Goal: Task Accomplishment & Management: Use online tool/utility

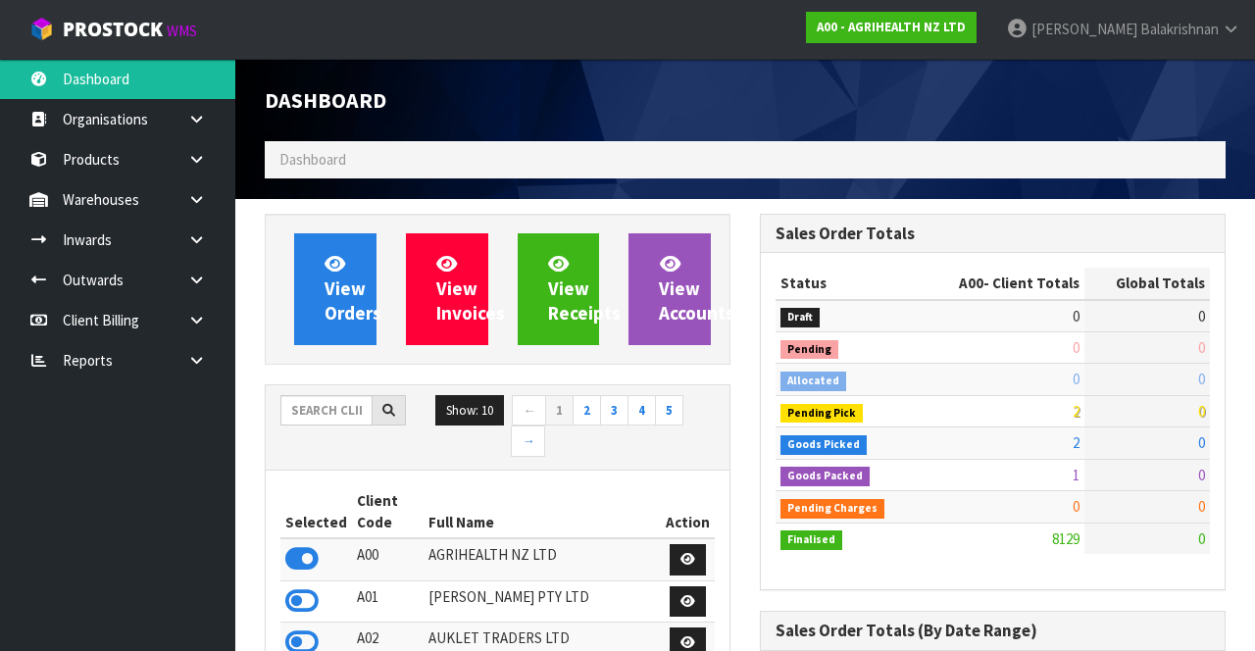
scroll to position [1603, 494]
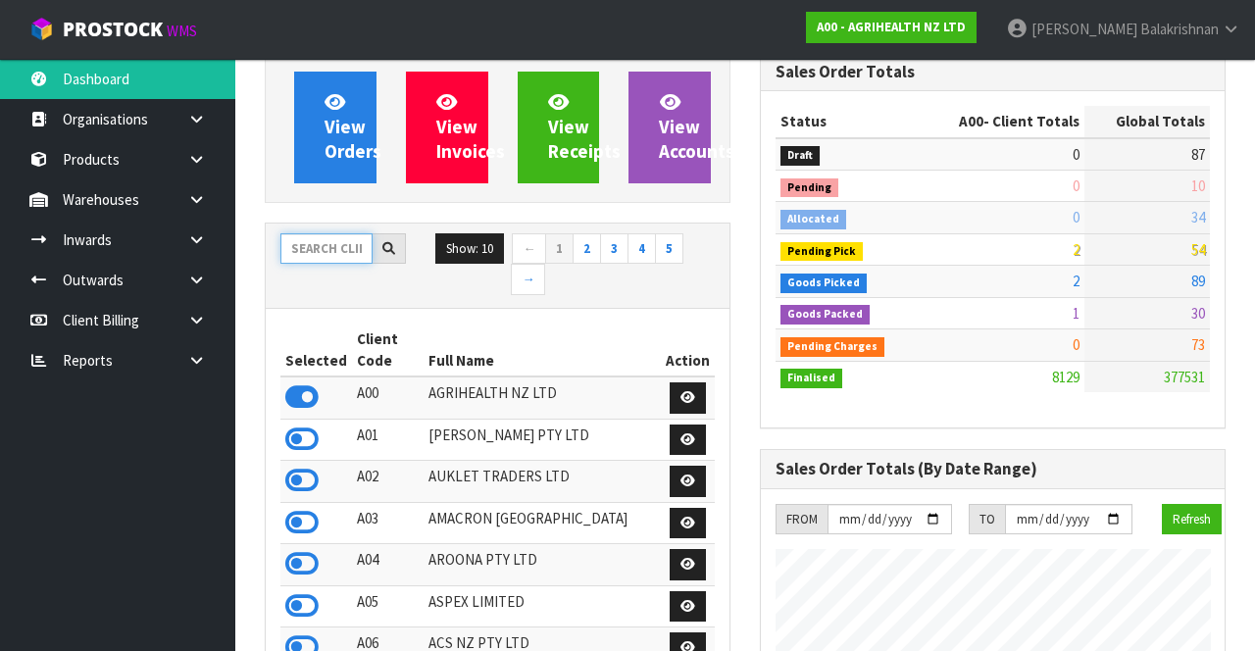
click at [294, 253] on input "text" at bounding box center [326, 248] width 92 height 30
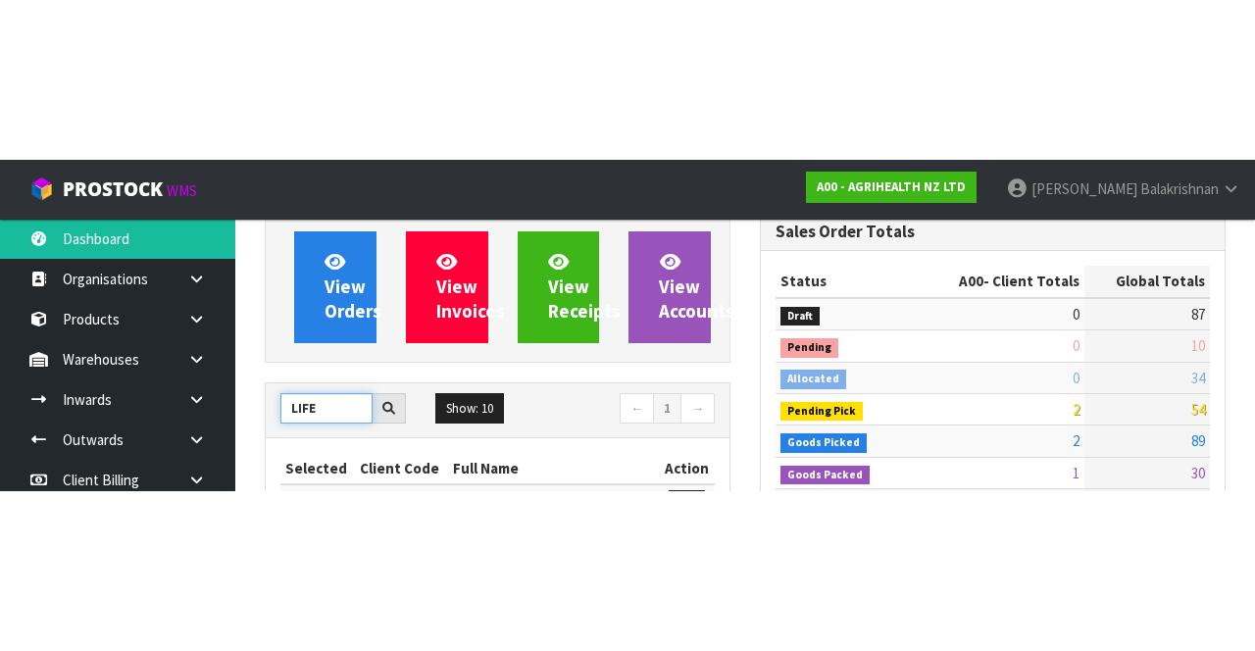
scroll to position [162, 0]
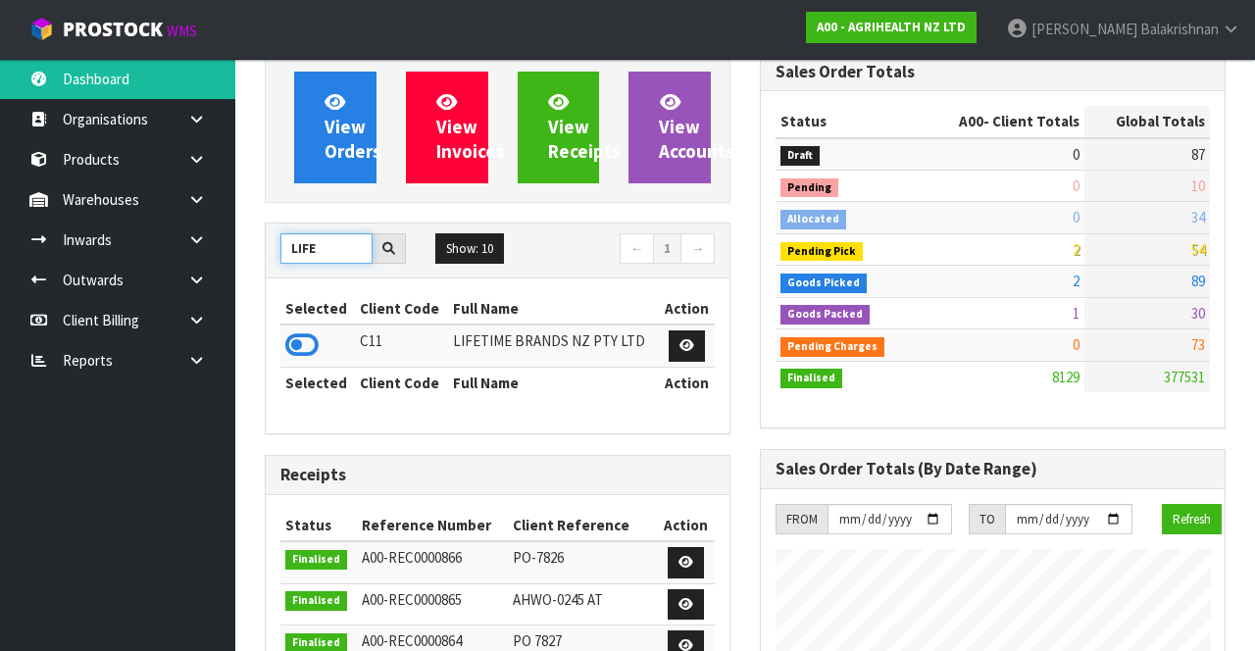
type input "LIFE"
click at [303, 339] on icon at bounding box center [301, 344] width 33 height 29
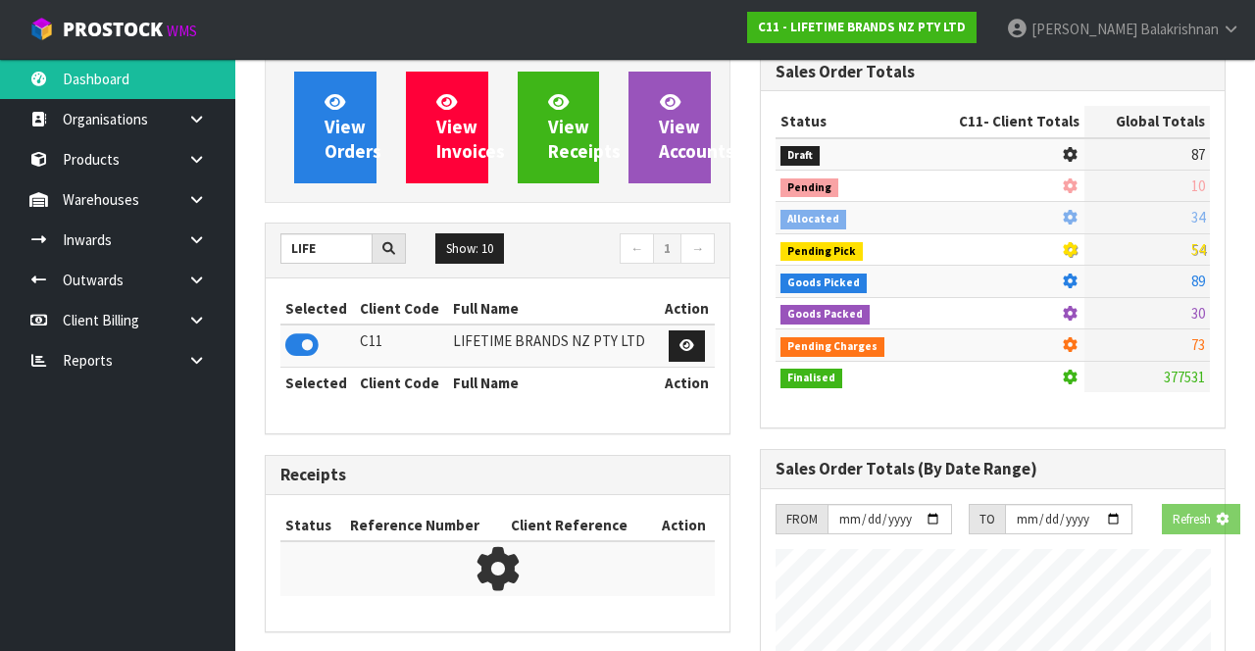
scroll to position [1728, 494]
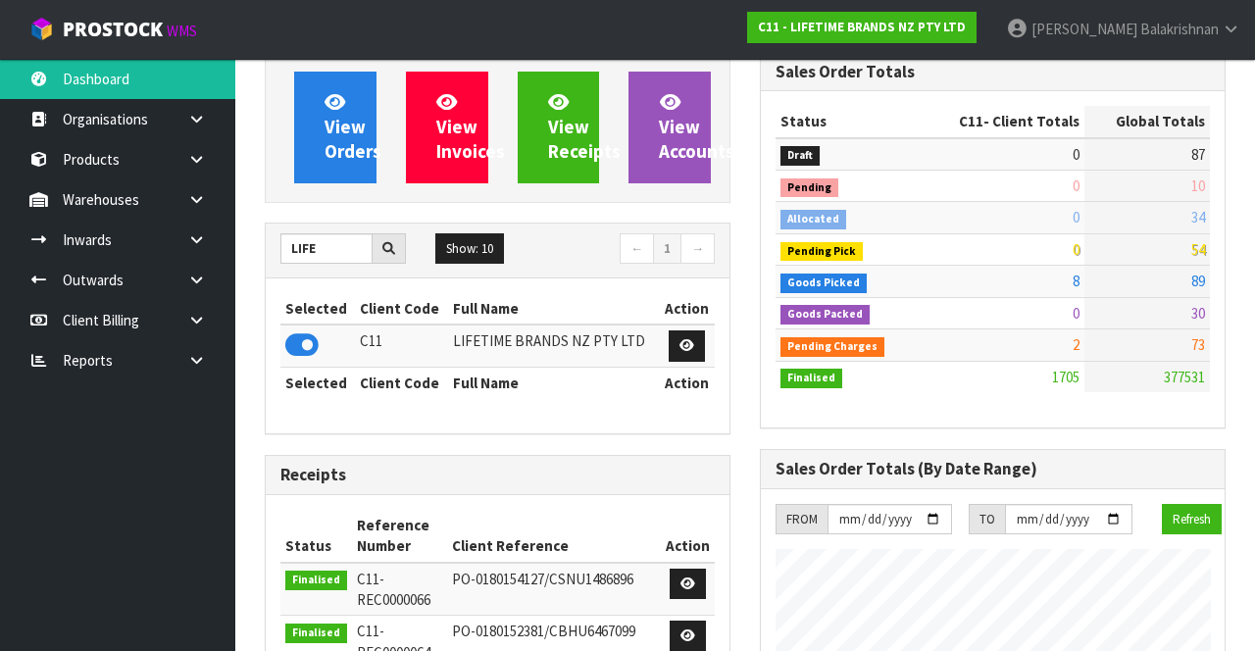
click at [200, 165] on icon at bounding box center [196, 159] width 19 height 15
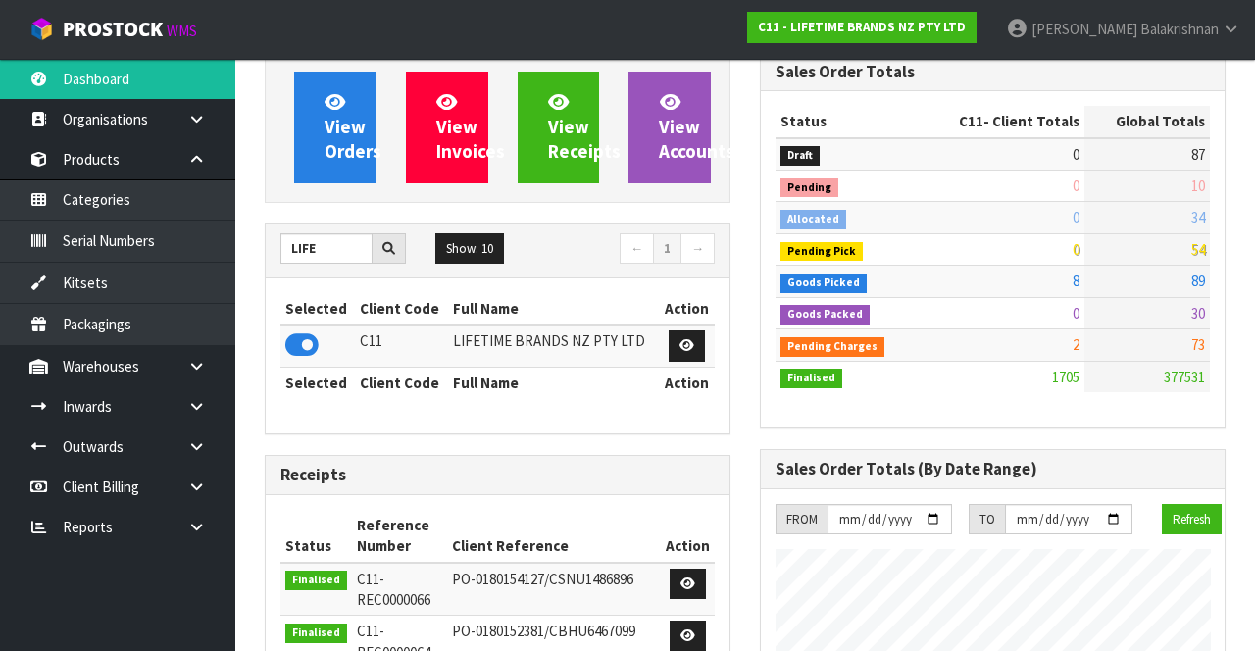
click at [196, 168] on link at bounding box center [204, 159] width 63 height 40
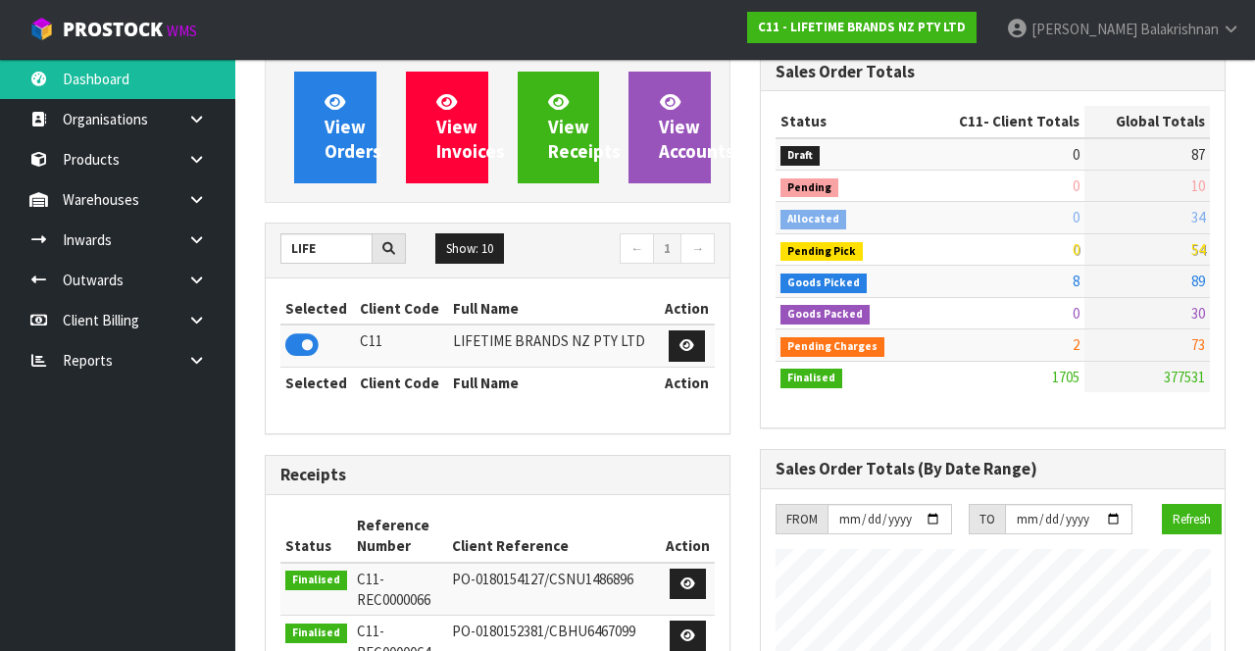
click at [205, 200] on icon at bounding box center [196, 199] width 19 height 15
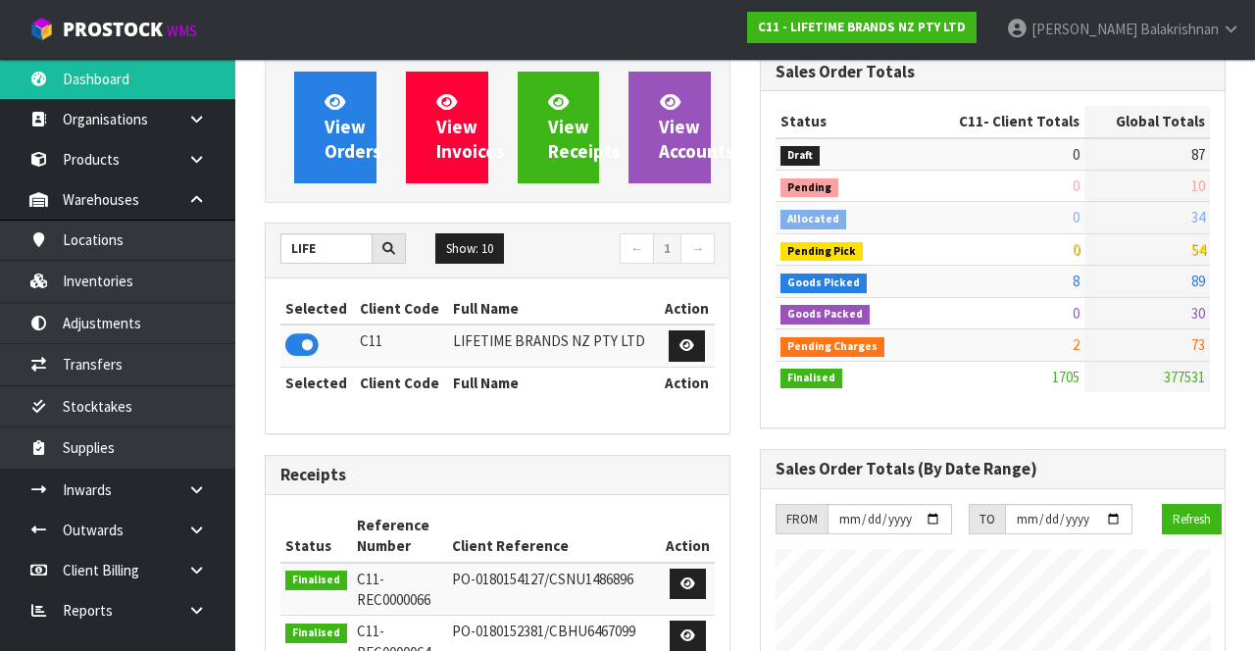
click at [181, 196] on link at bounding box center [204, 199] width 63 height 40
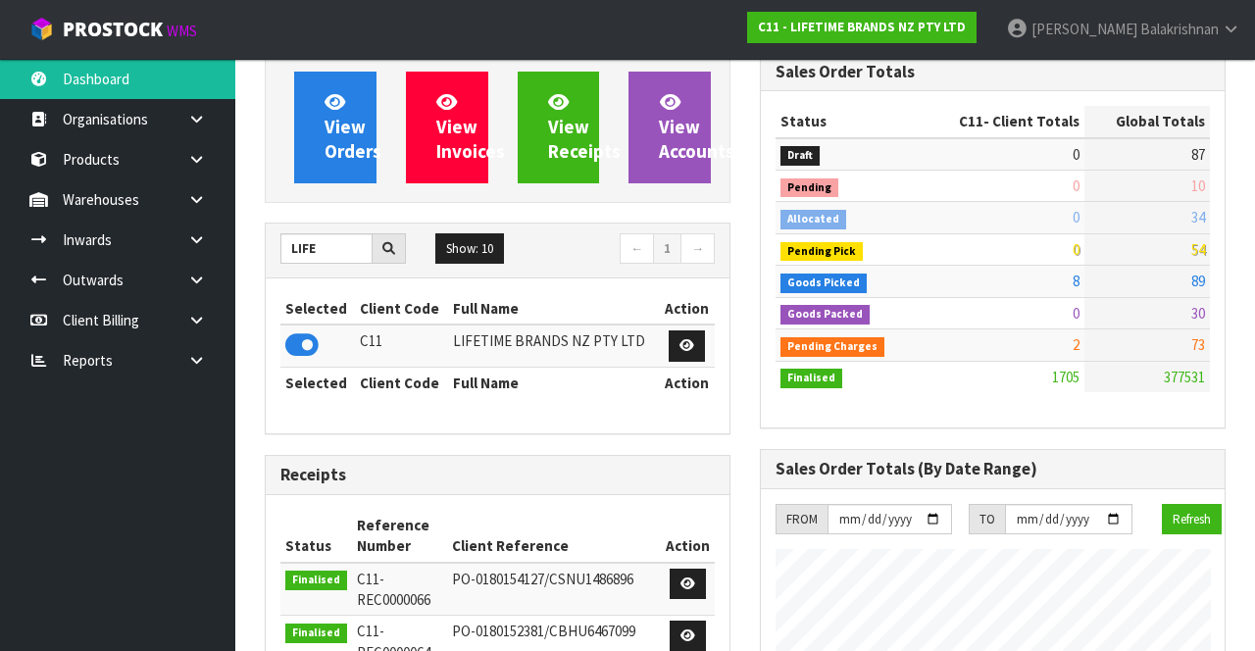
click at [201, 192] on icon at bounding box center [196, 199] width 19 height 15
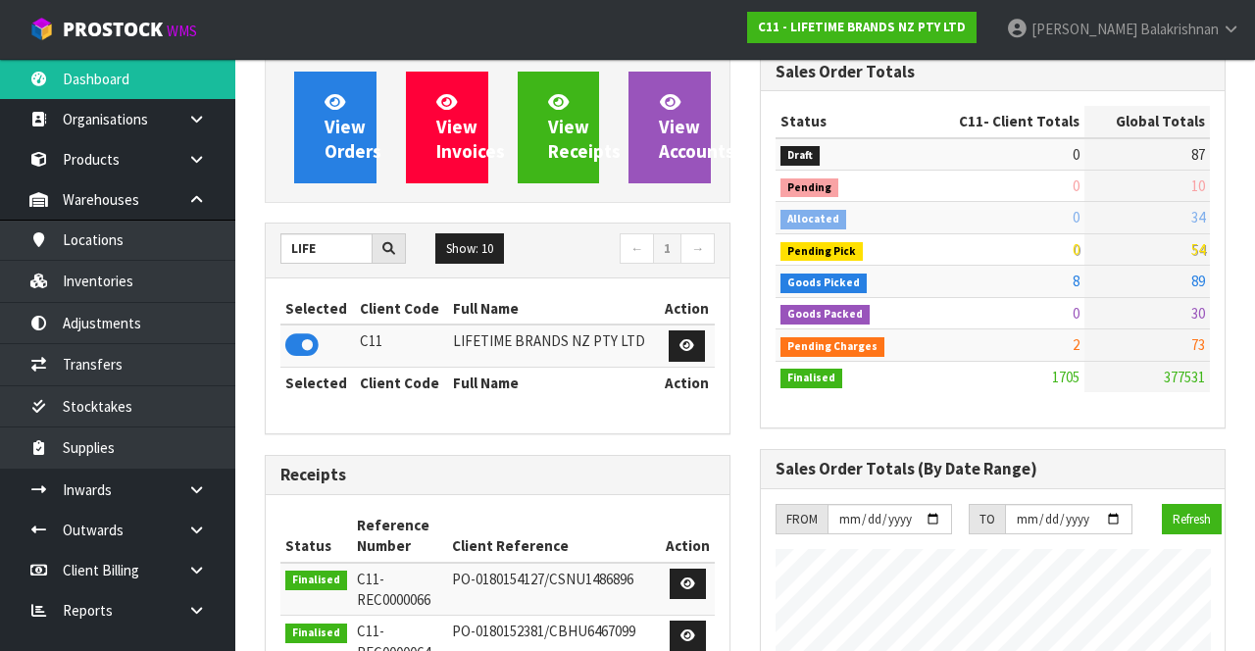
click at [178, 198] on link at bounding box center [204, 199] width 63 height 40
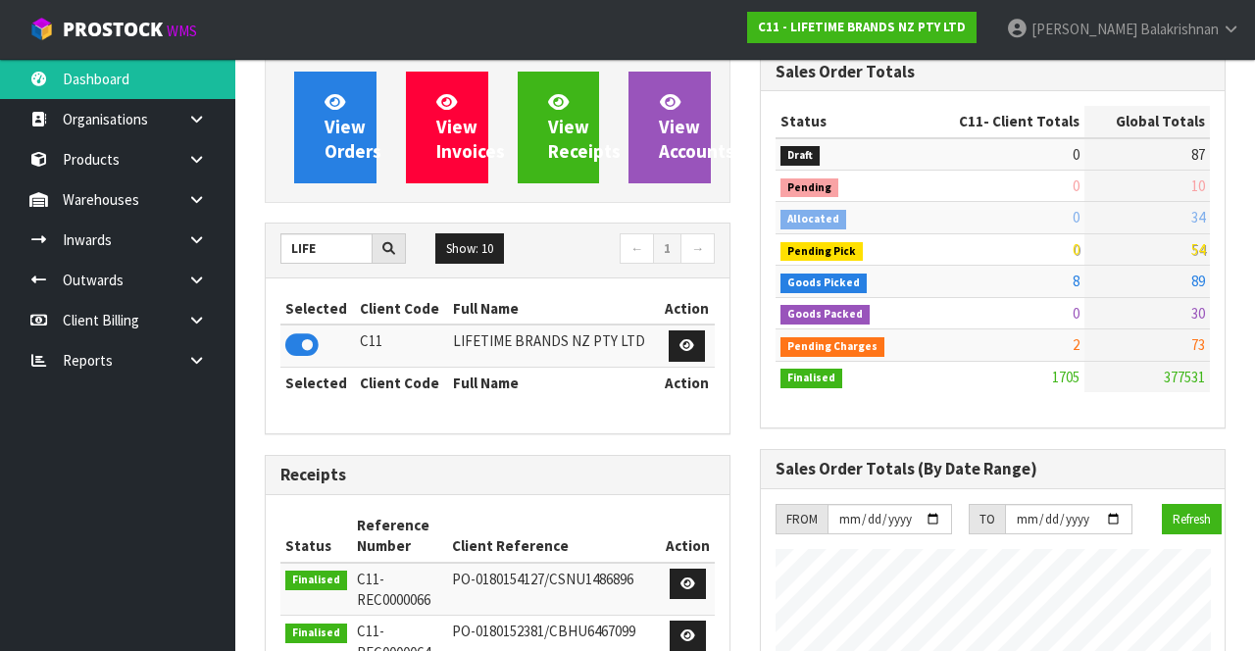
click at [188, 188] on link at bounding box center [204, 199] width 63 height 40
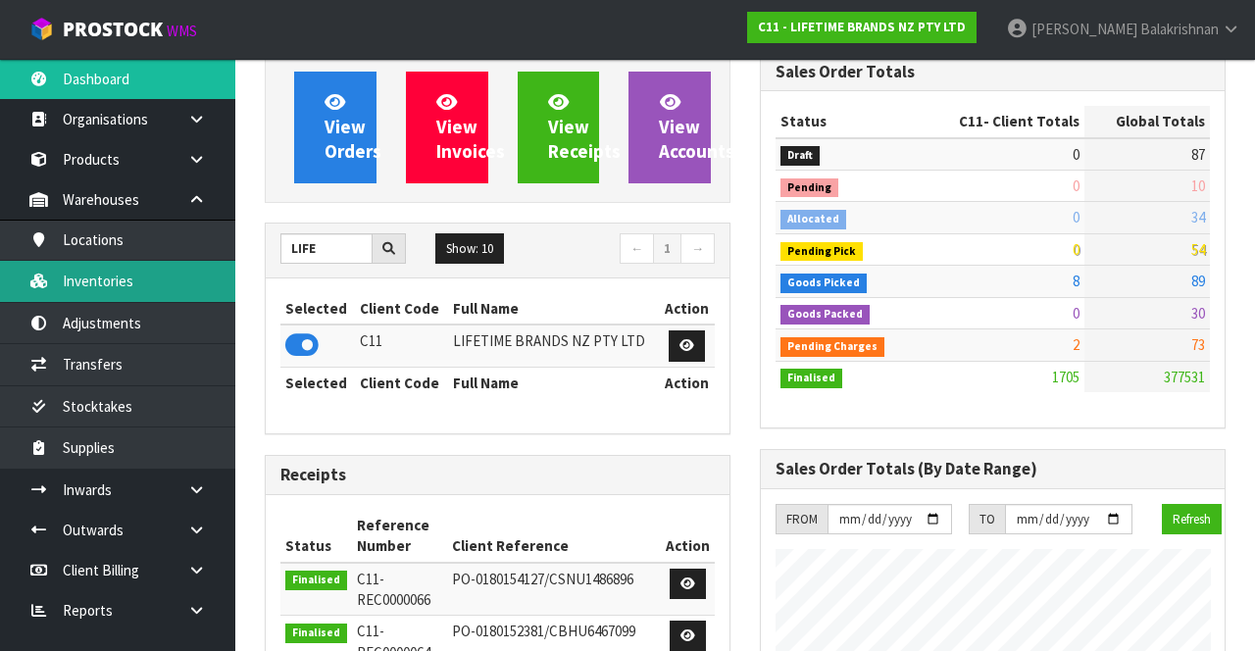
click at [57, 273] on link "Inventories" at bounding box center [117, 281] width 235 height 40
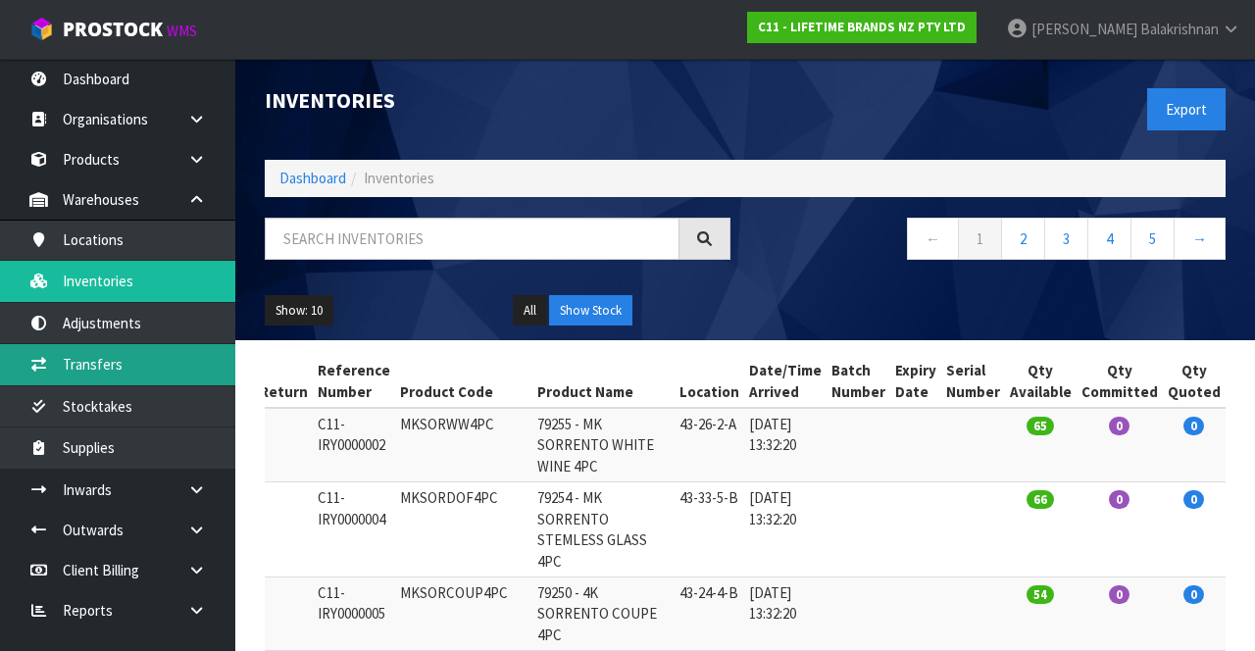
click at [94, 368] on link "Transfers" at bounding box center [117, 364] width 235 height 40
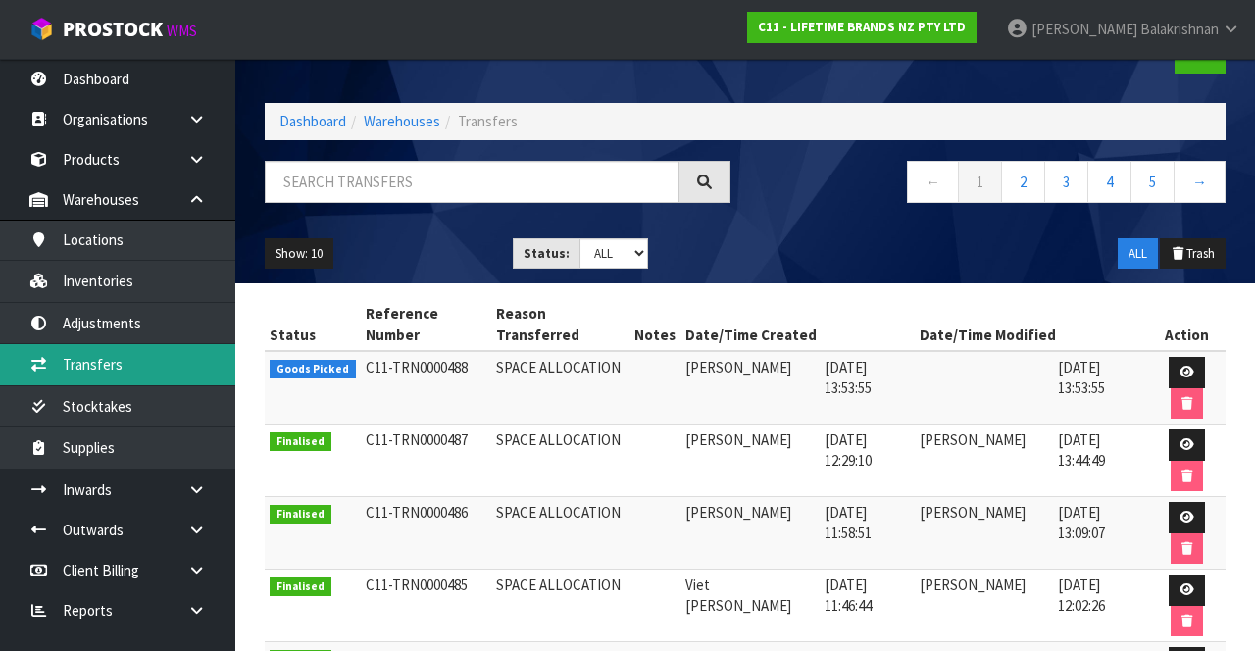
scroll to position [94, 0]
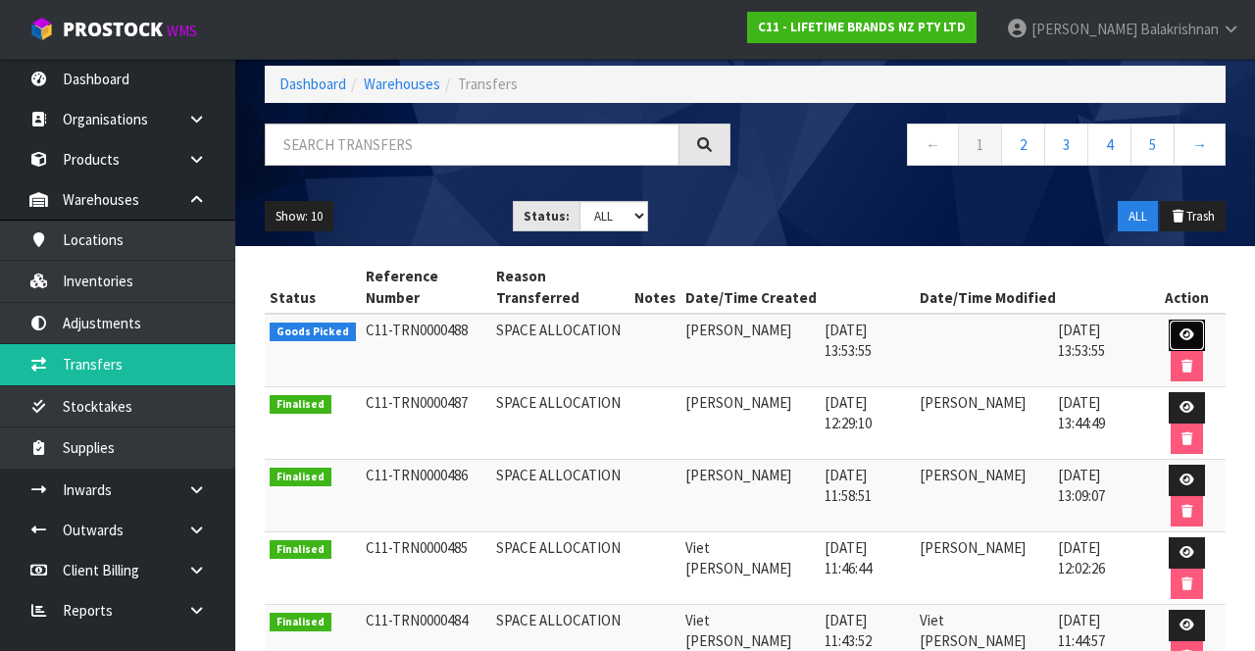
click at [1169, 320] on link at bounding box center [1187, 335] width 36 height 31
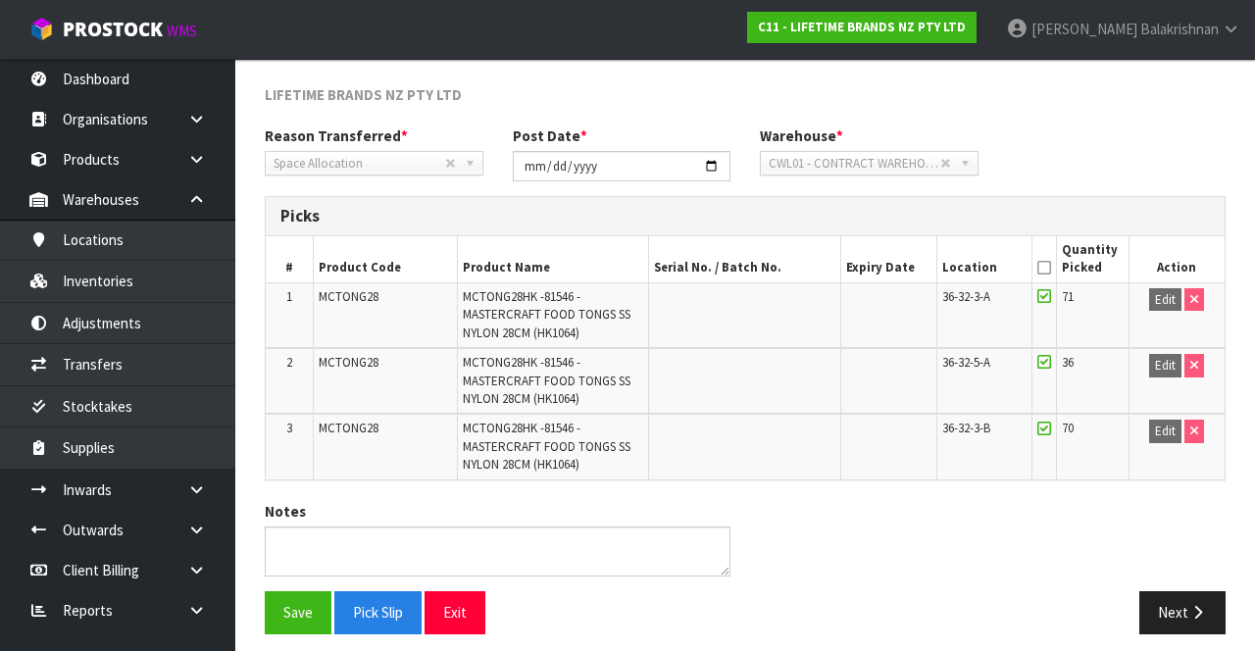
scroll to position [231, 0]
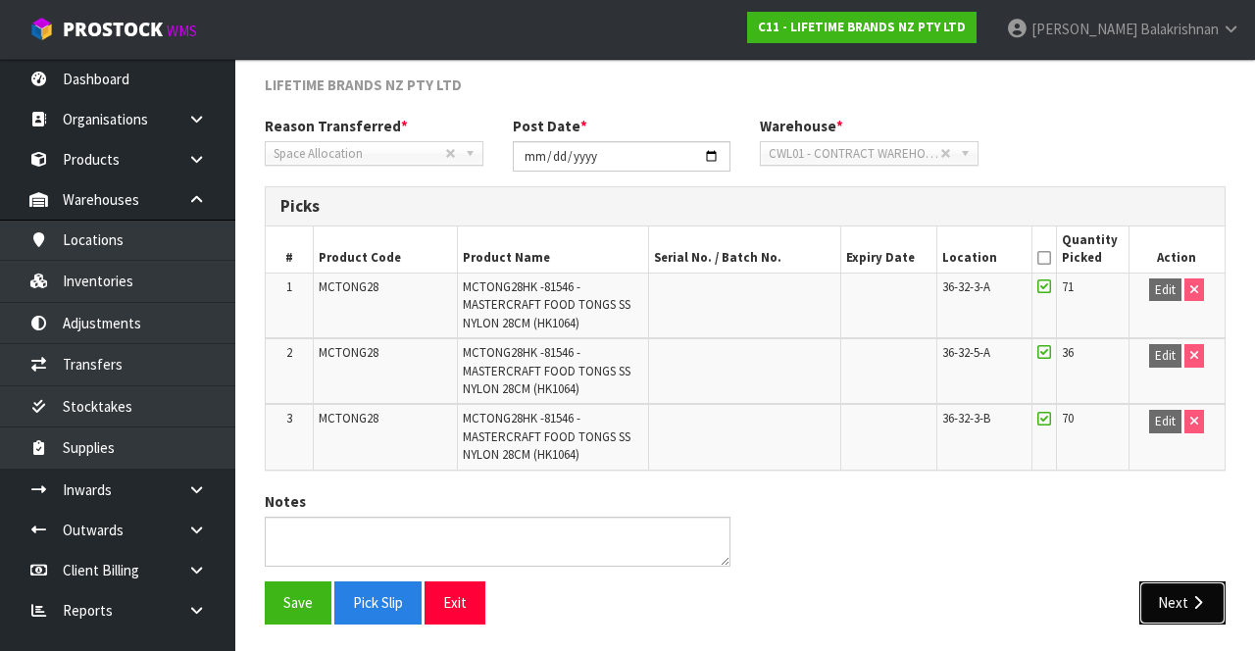
click at [1194, 595] on icon "button" at bounding box center [1197, 602] width 19 height 15
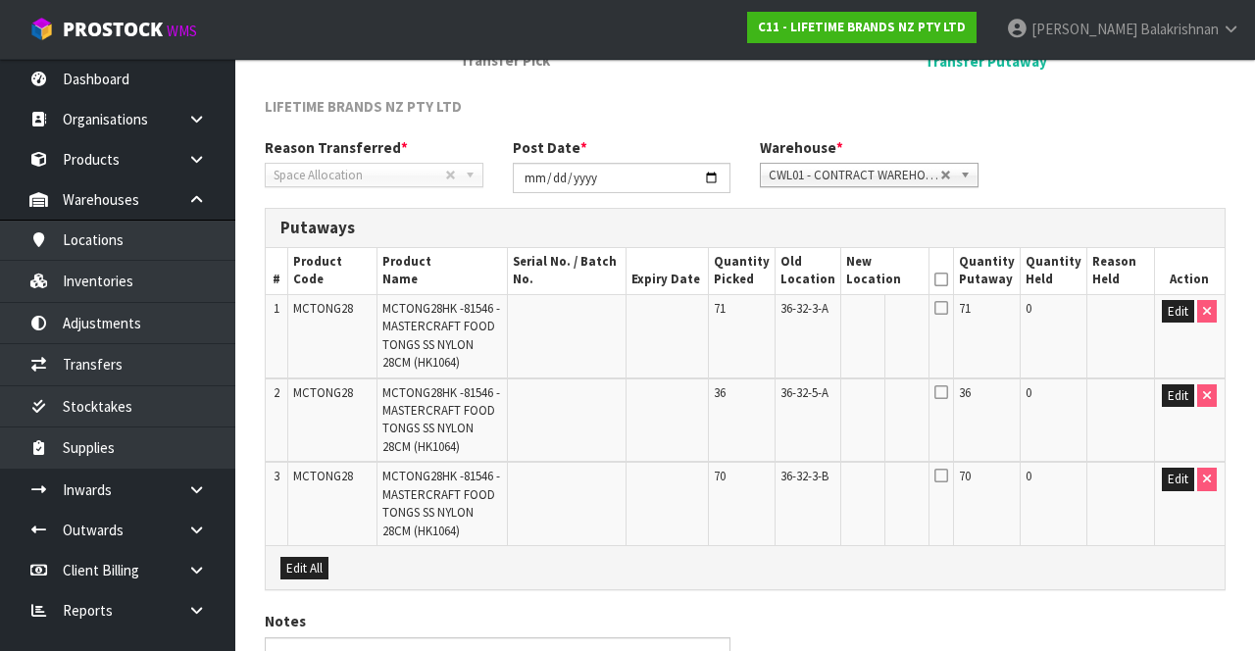
scroll to position [221, 0]
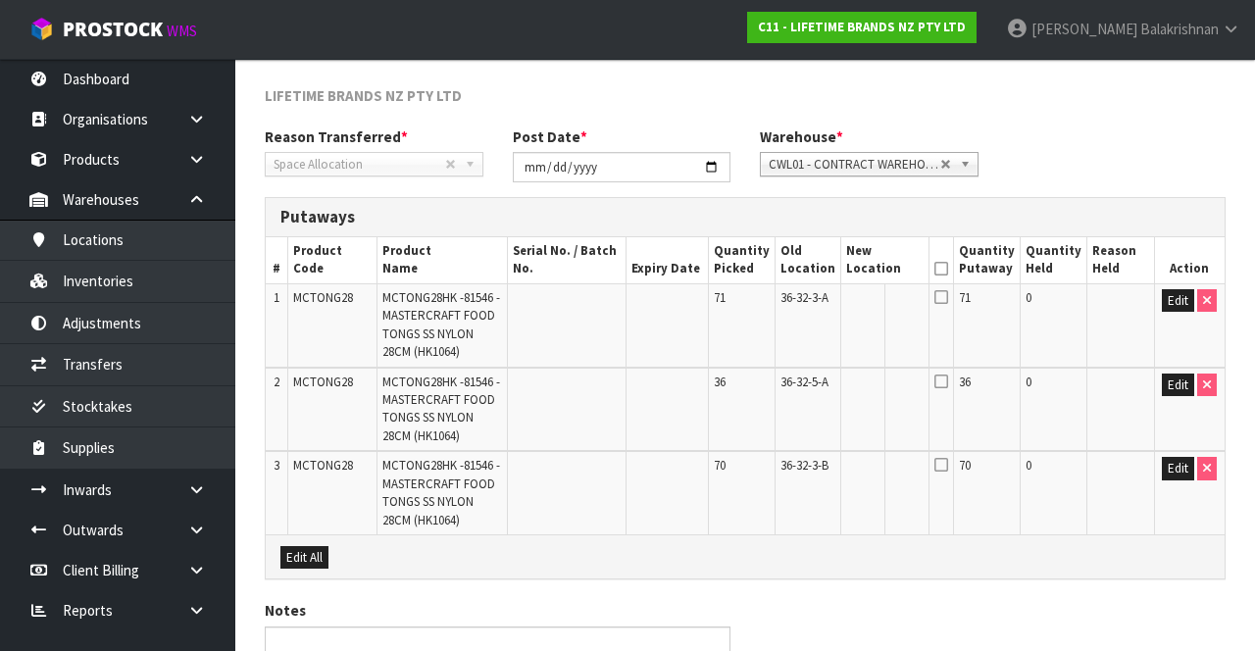
click at [948, 269] on icon at bounding box center [941, 269] width 14 height 1
click at [1164, 289] on button "Edit" at bounding box center [1178, 301] width 32 height 24
click at [897, 295] on input "text" at bounding box center [873, 301] width 54 height 25
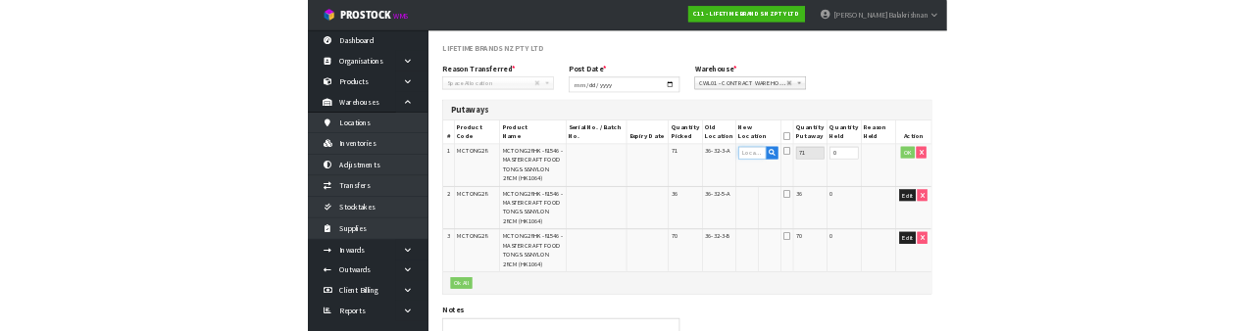
scroll to position [209, 0]
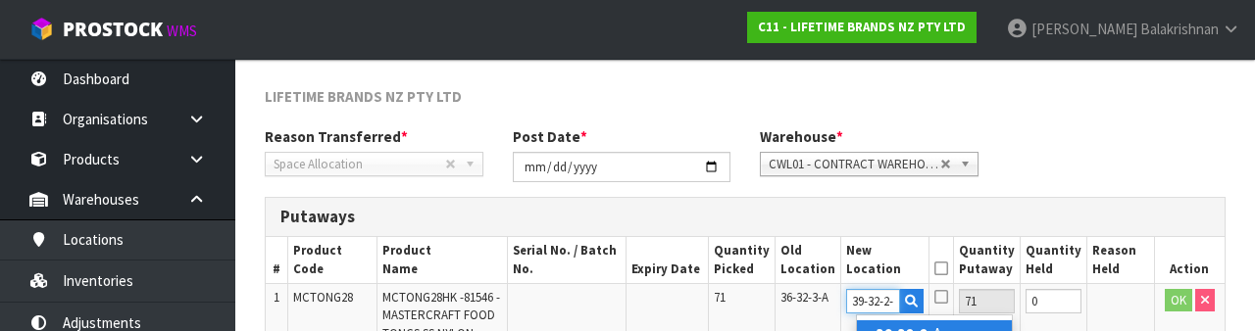
type input "39-32-2-A"
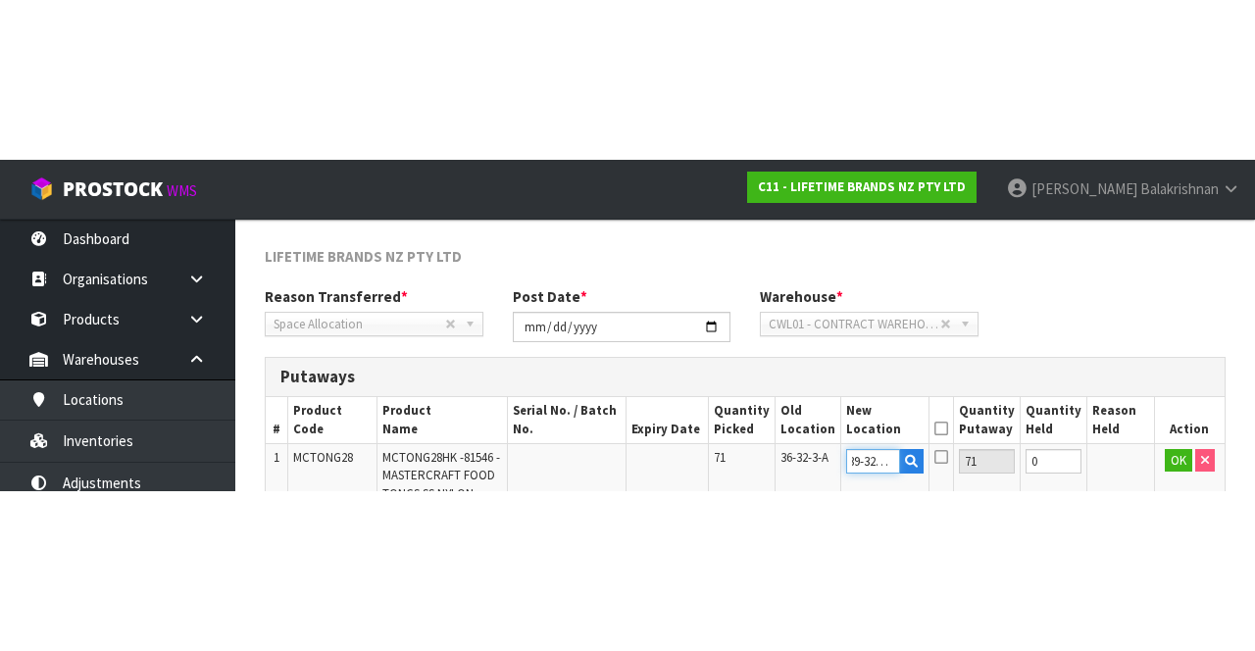
scroll to position [221, 0]
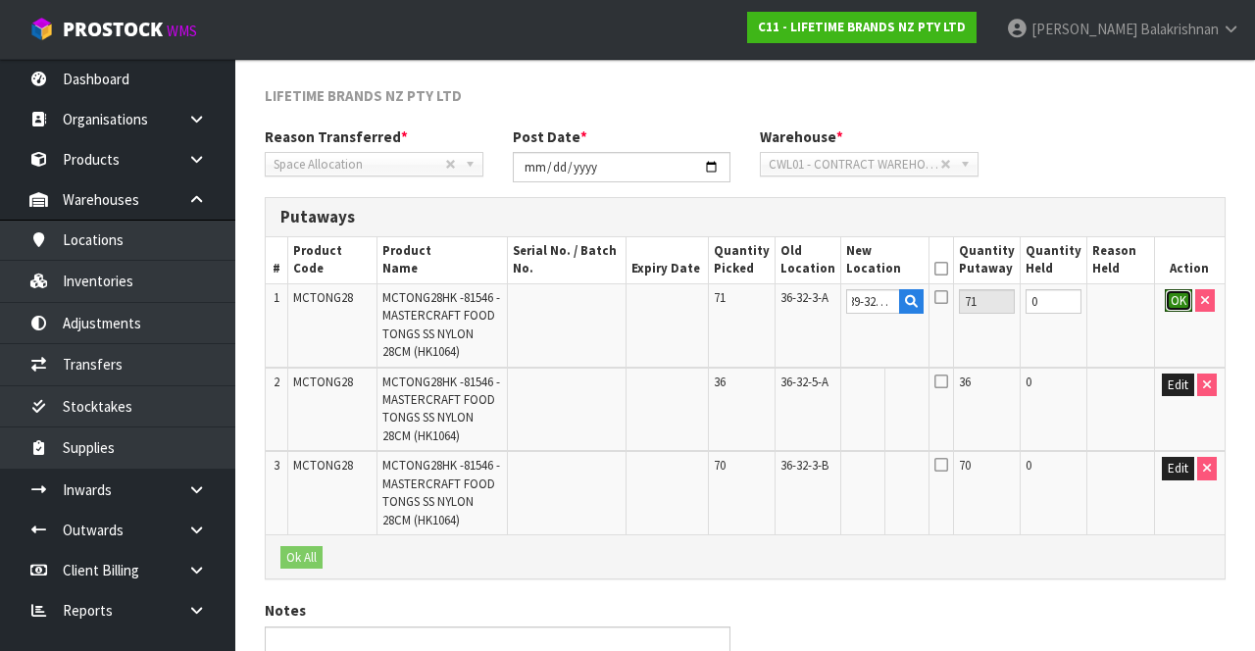
click at [1172, 295] on button "OK" at bounding box center [1178, 301] width 27 height 24
click at [914, 293] on link "Fill" at bounding box center [906, 306] width 15 height 34
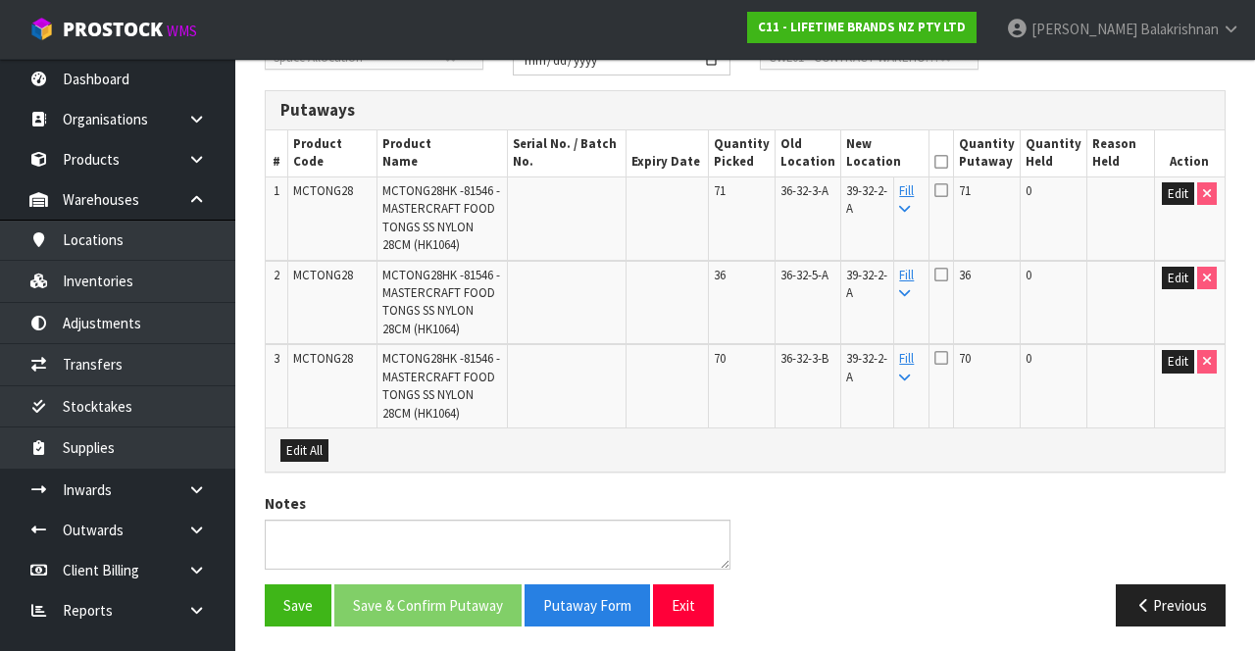
click at [948, 163] on icon at bounding box center [941, 162] width 14 height 1
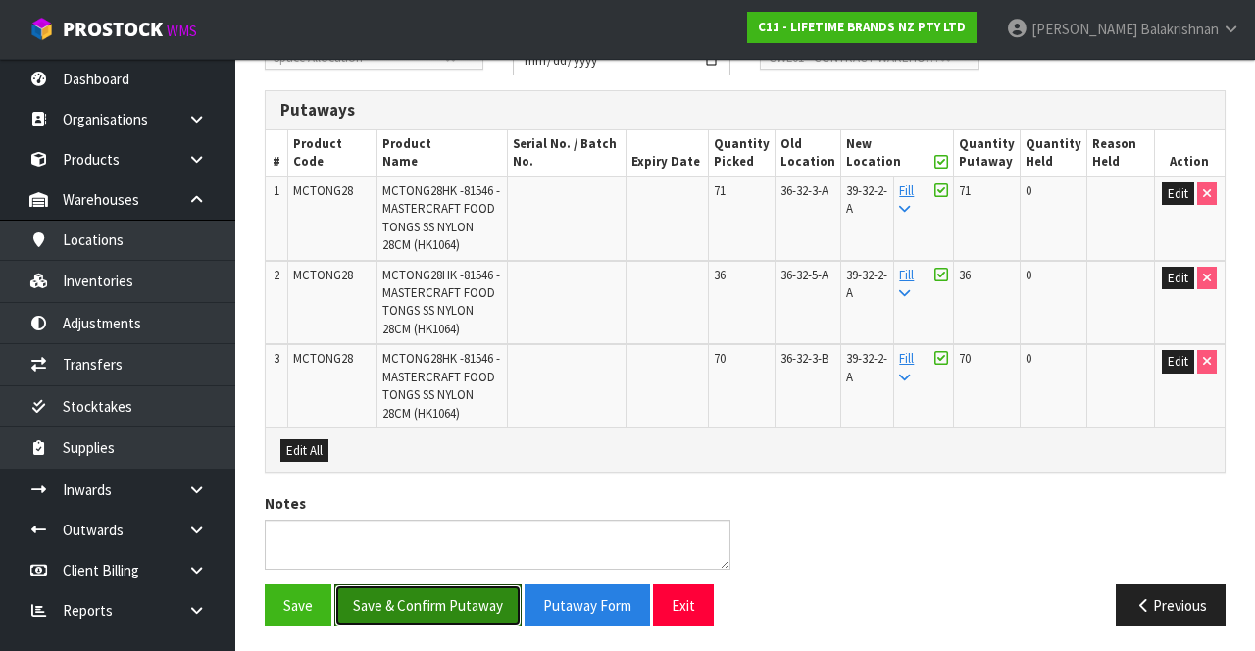
click at [459, 602] on button "Save & Confirm Putaway" at bounding box center [427, 605] width 187 height 42
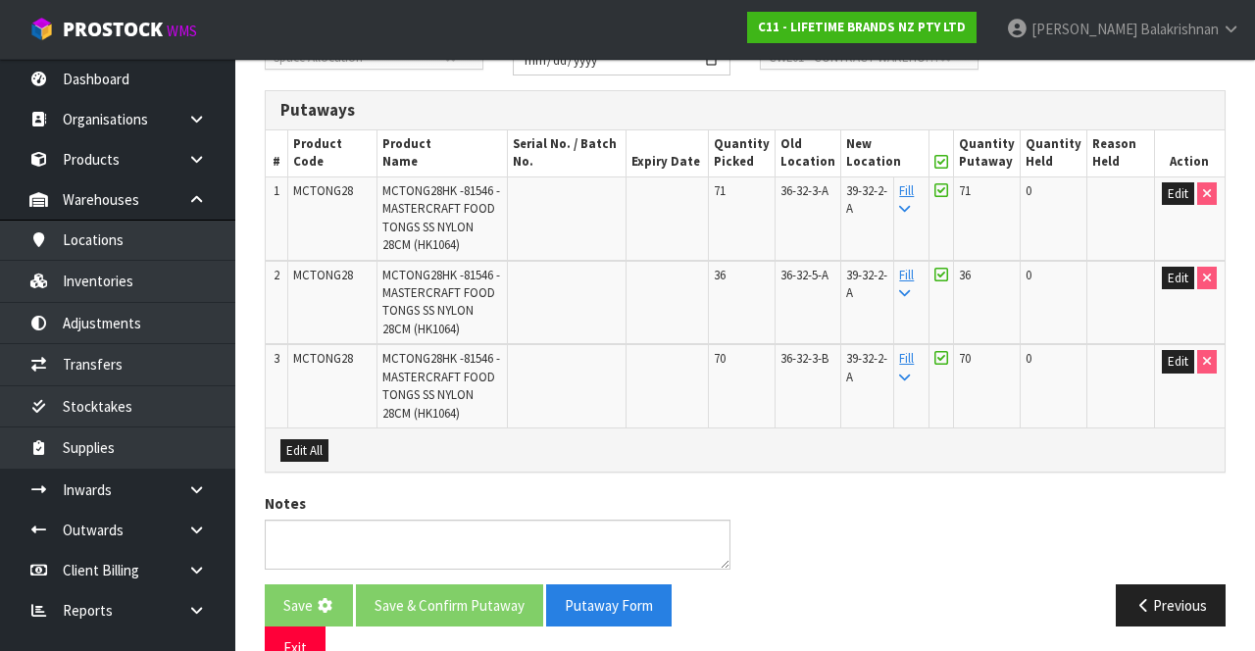
scroll to position [0, 0]
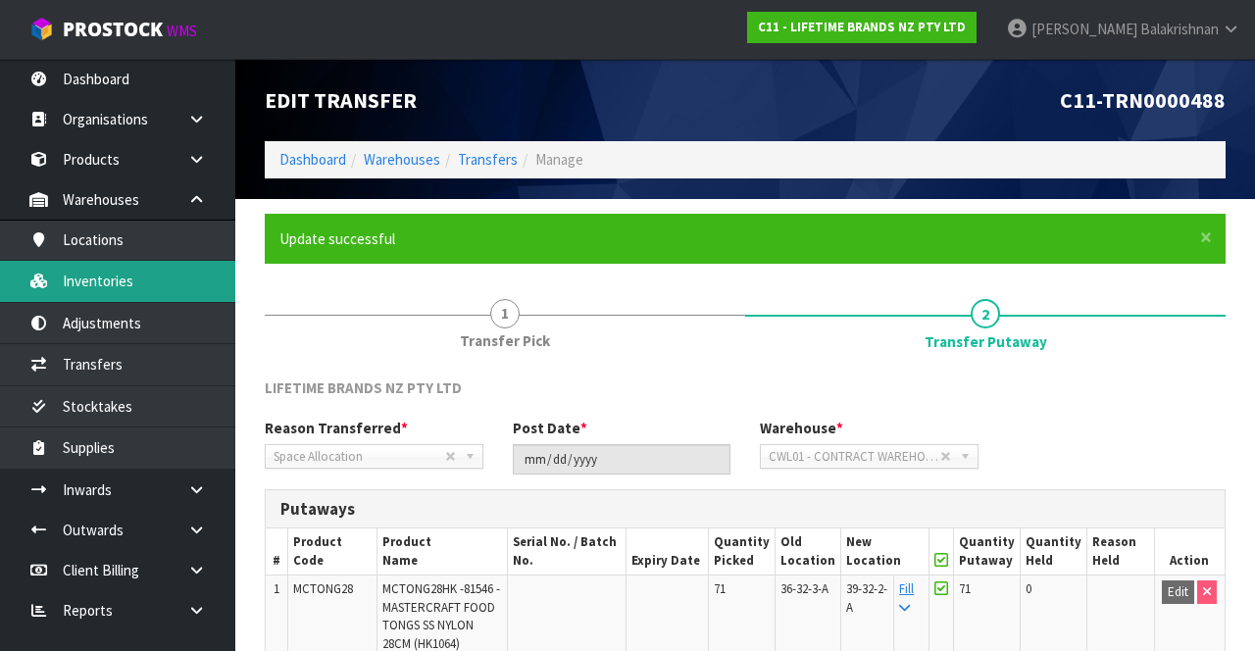
click at [99, 291] on link "Inventories" at bounding box center [117, 281] width 235 height 40
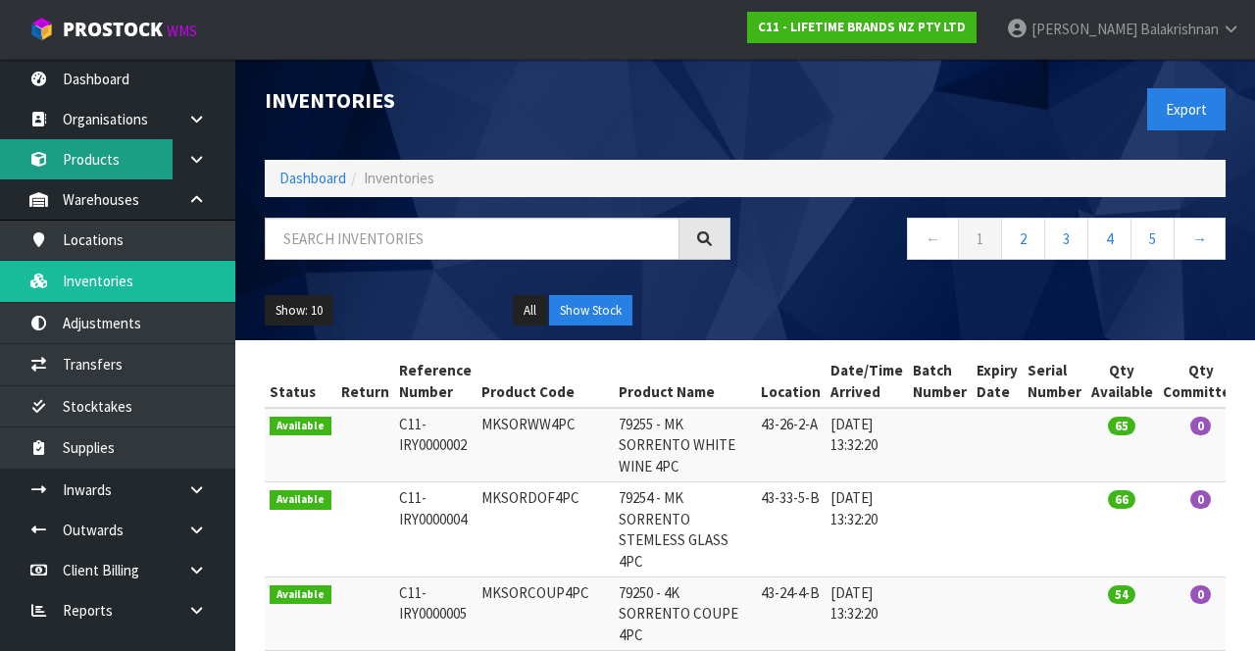
click at [125, 162] on link "Products" at bounding box center [117, 159] width 235 height 40
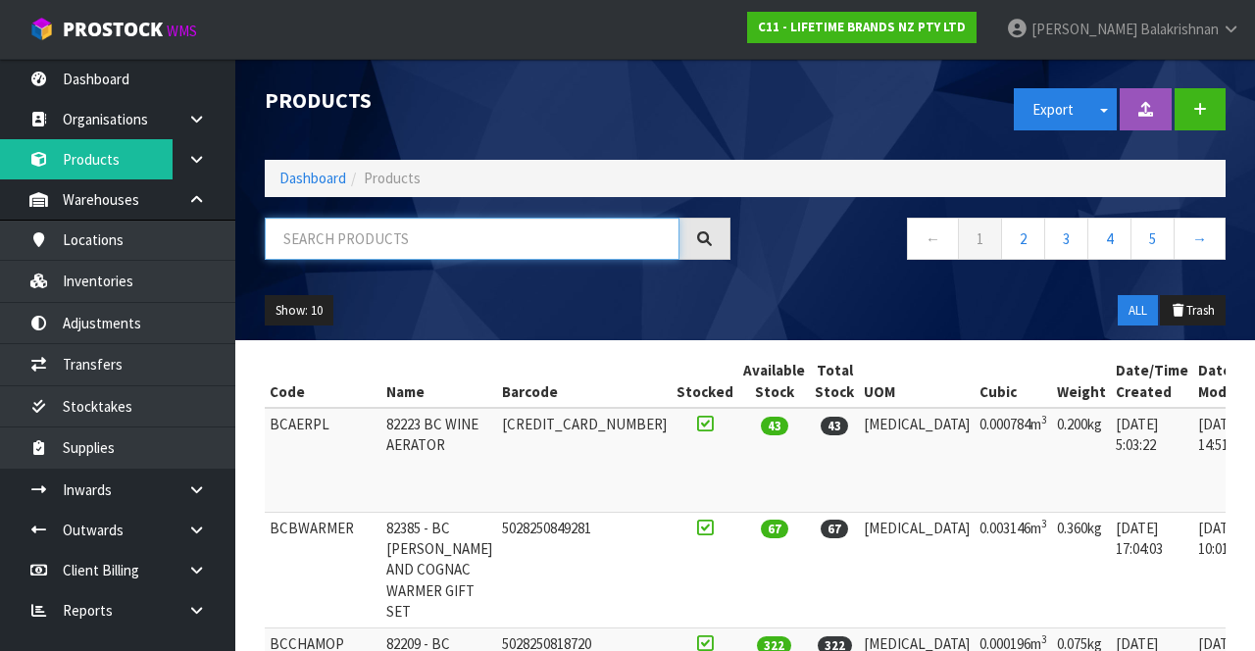
click at [445, 233] on input "text" at bounding box center [472, 239] width 415 height 42
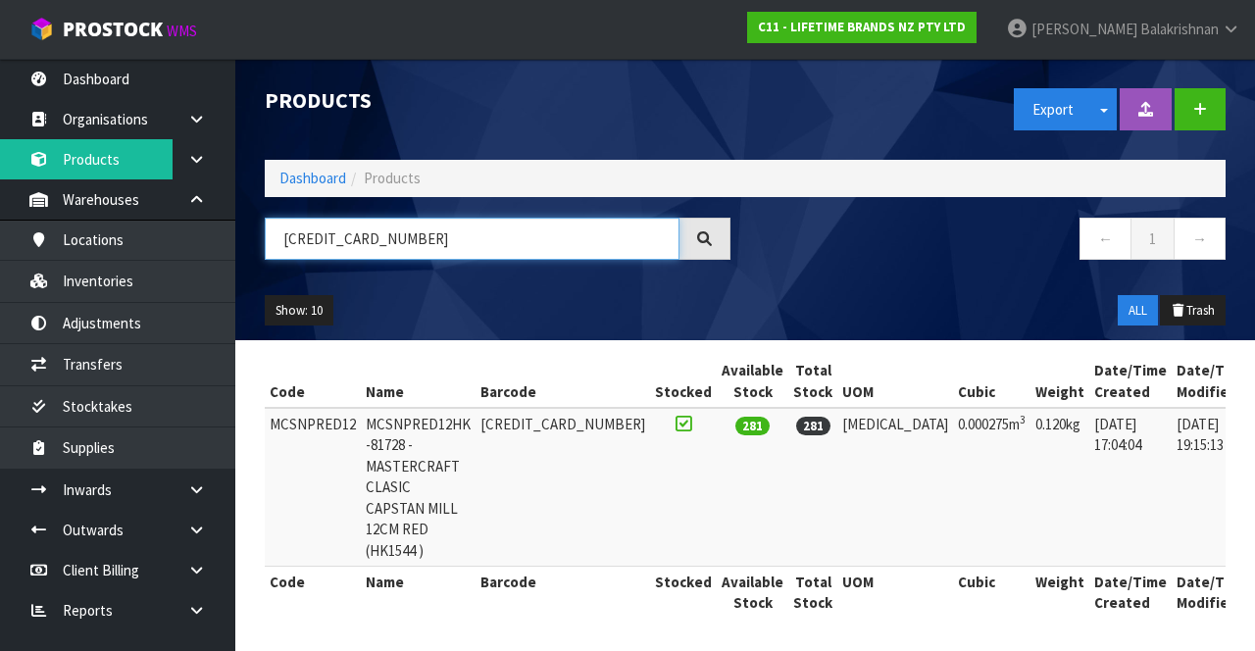
type input "[CREDIT_CARD_NUMBER]"
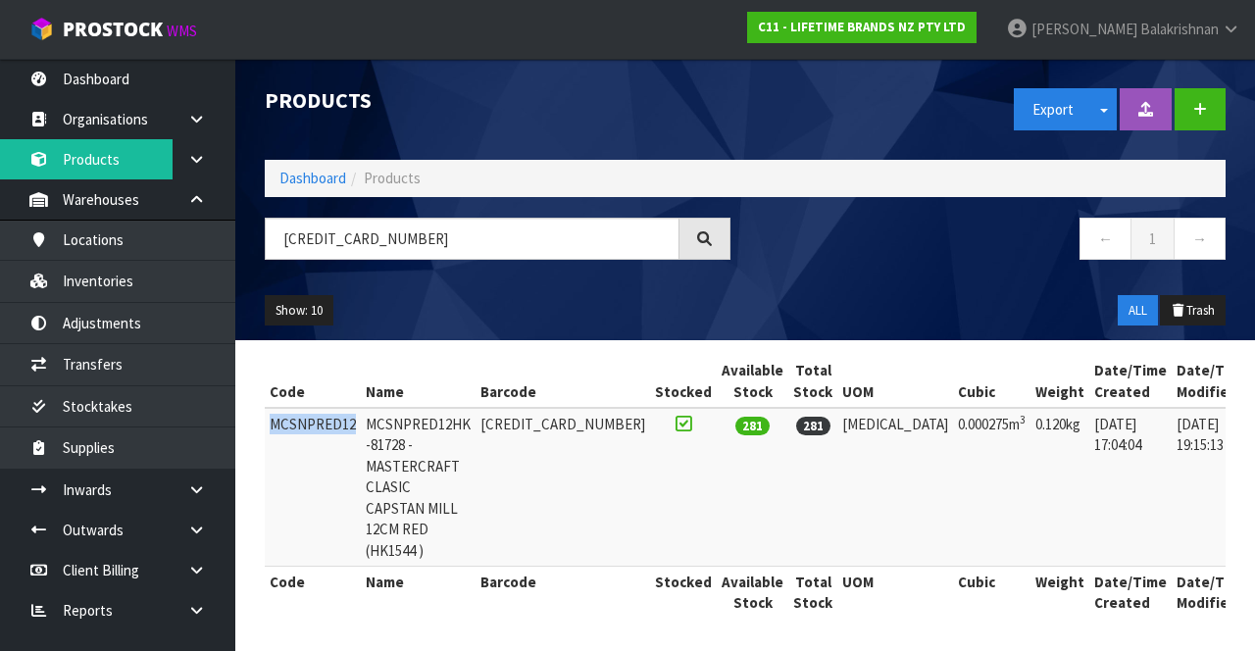
copy td "MCSNPRED12"
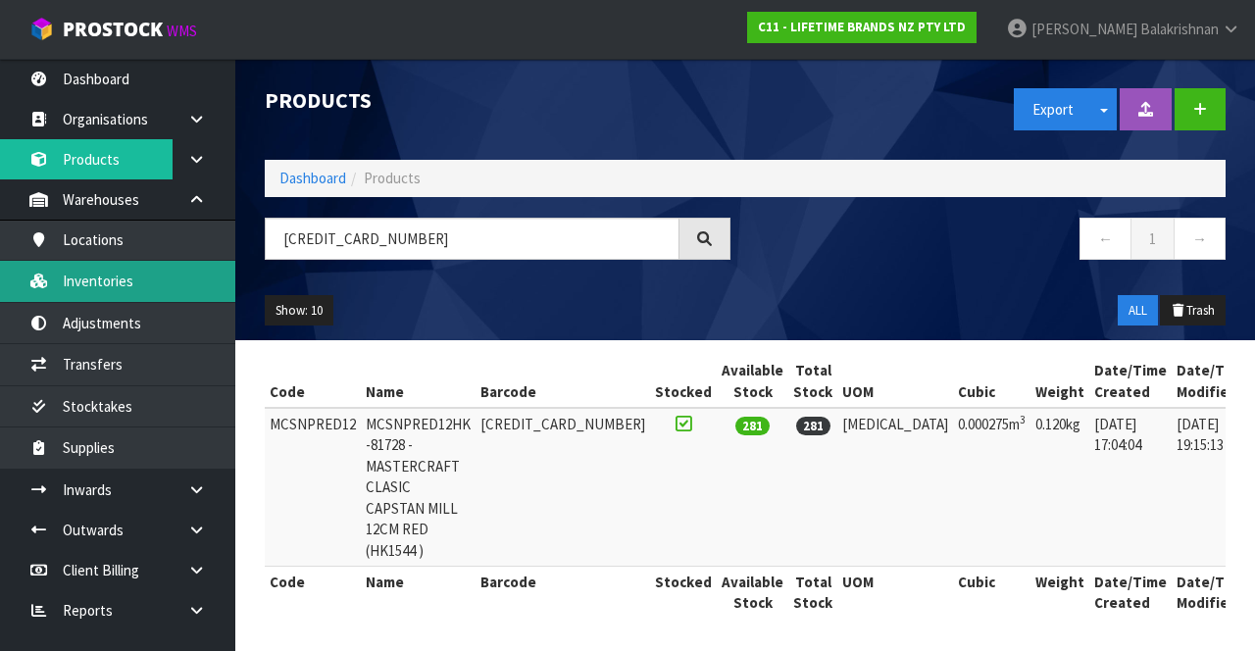
click at [113, 276] on link "Inventories" at bounding box center [117, 281] width 235 height 40
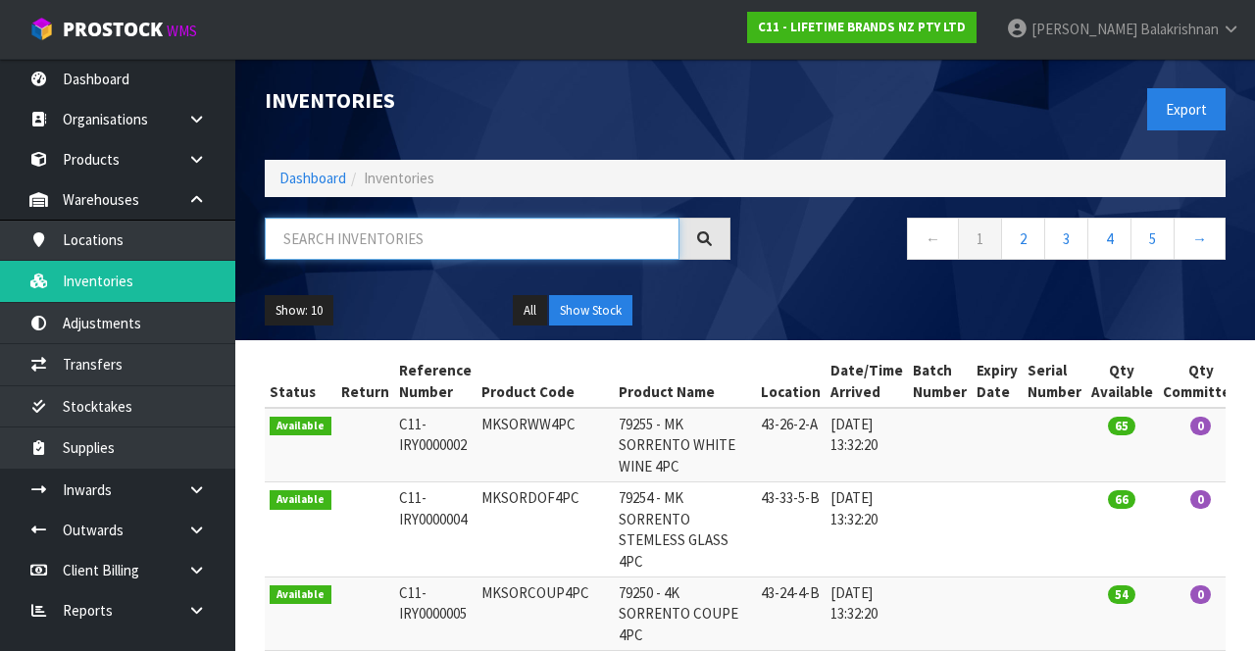
click at [432, 241] on input "text" at bounding box center [472, 239] width 415 height 42
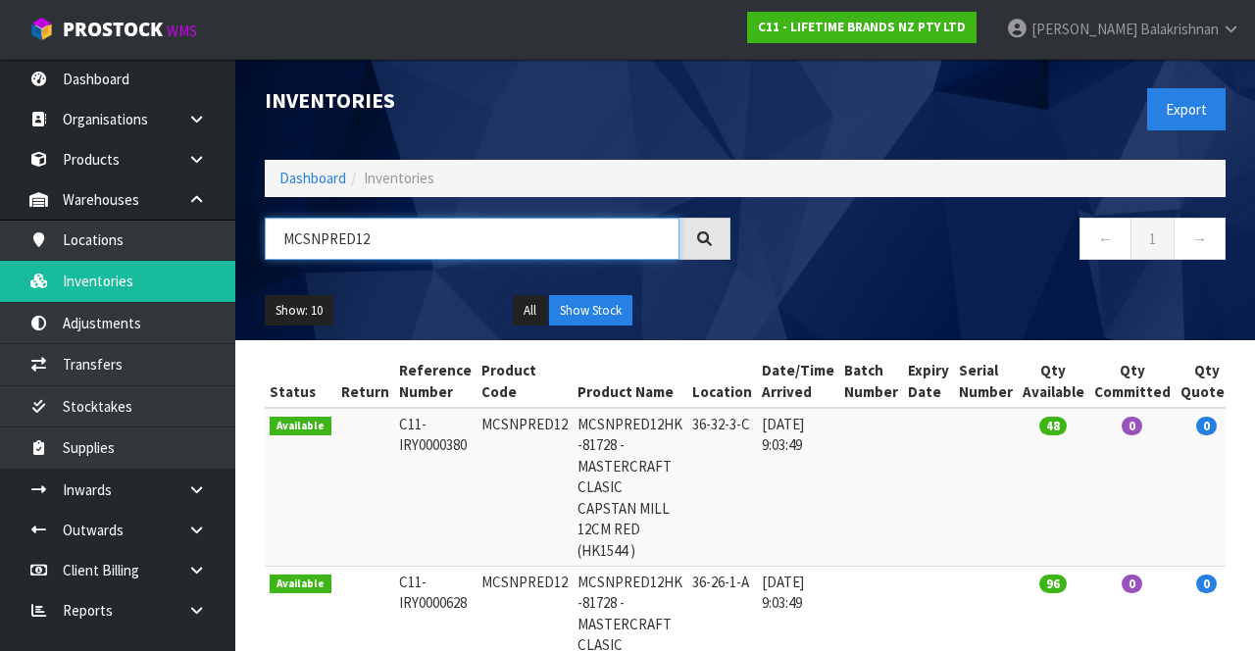
type input "MCSNPRED12"
copy td "MCSNPRED12"
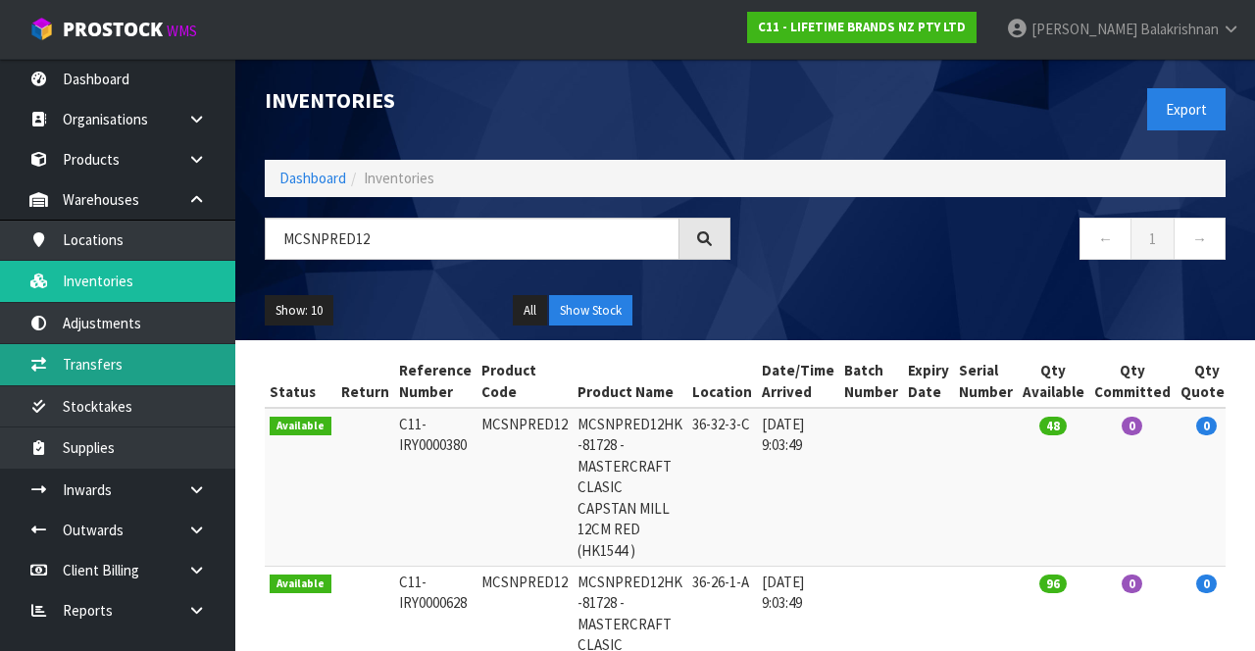
click at [125, 370] on link "Transfers" at bounding box center [117, 364] width 235 height 40
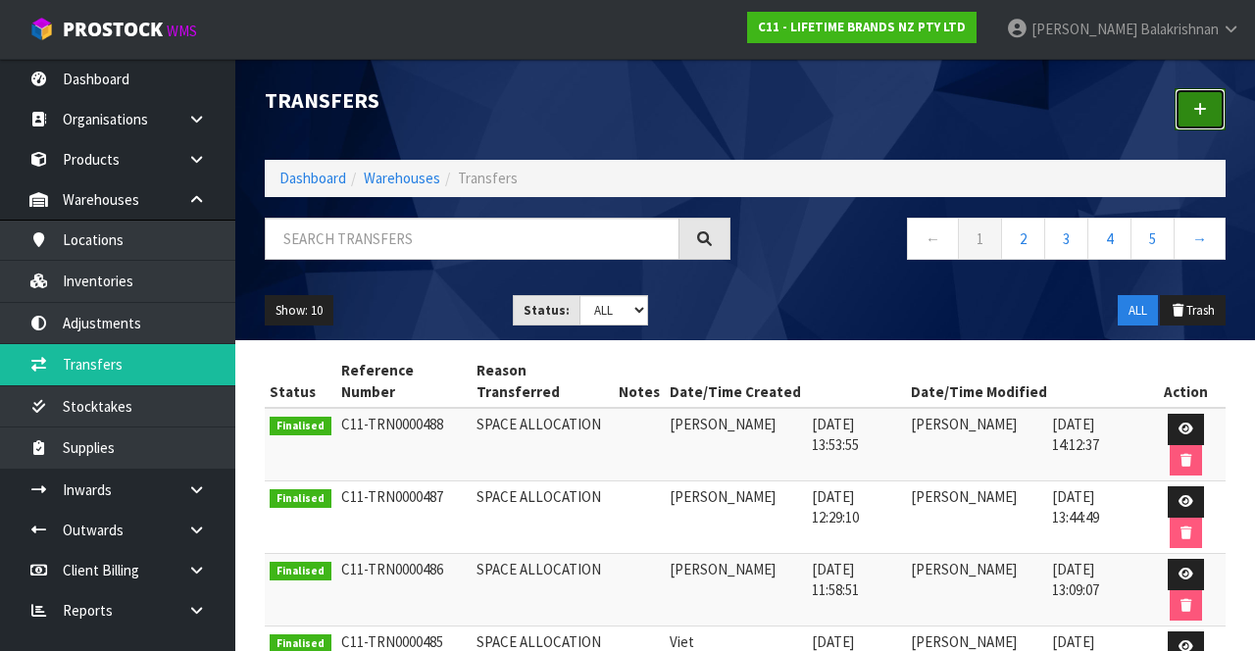
click at [1197, 125] on link at bounding box center [1199, 109] width 51 height 42
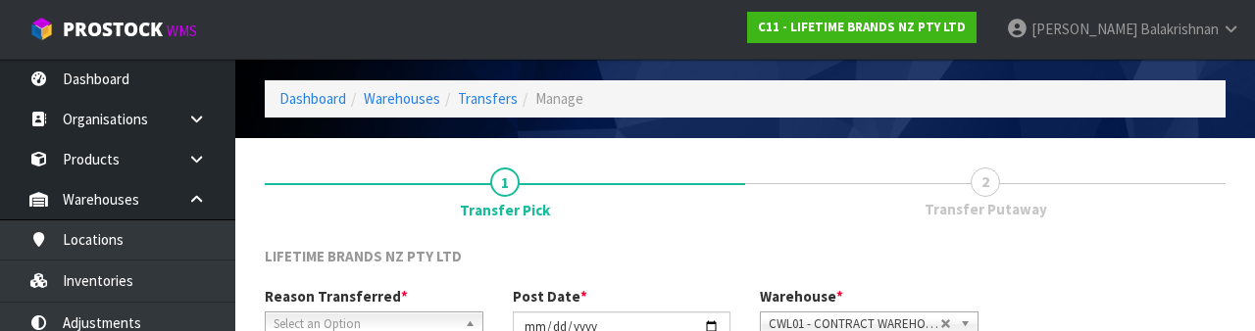
scroll to position [234, 0]
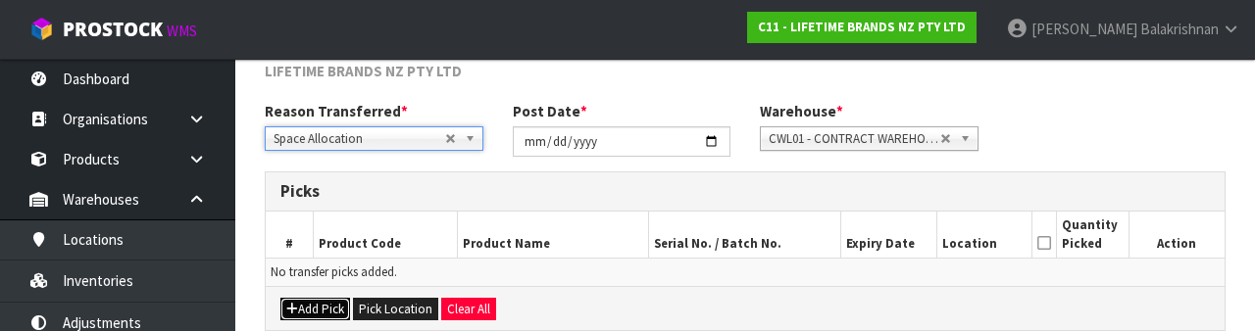
click at [323, 304] on button "Add Pick" at bounding box center [315, 310] width 70 height 24
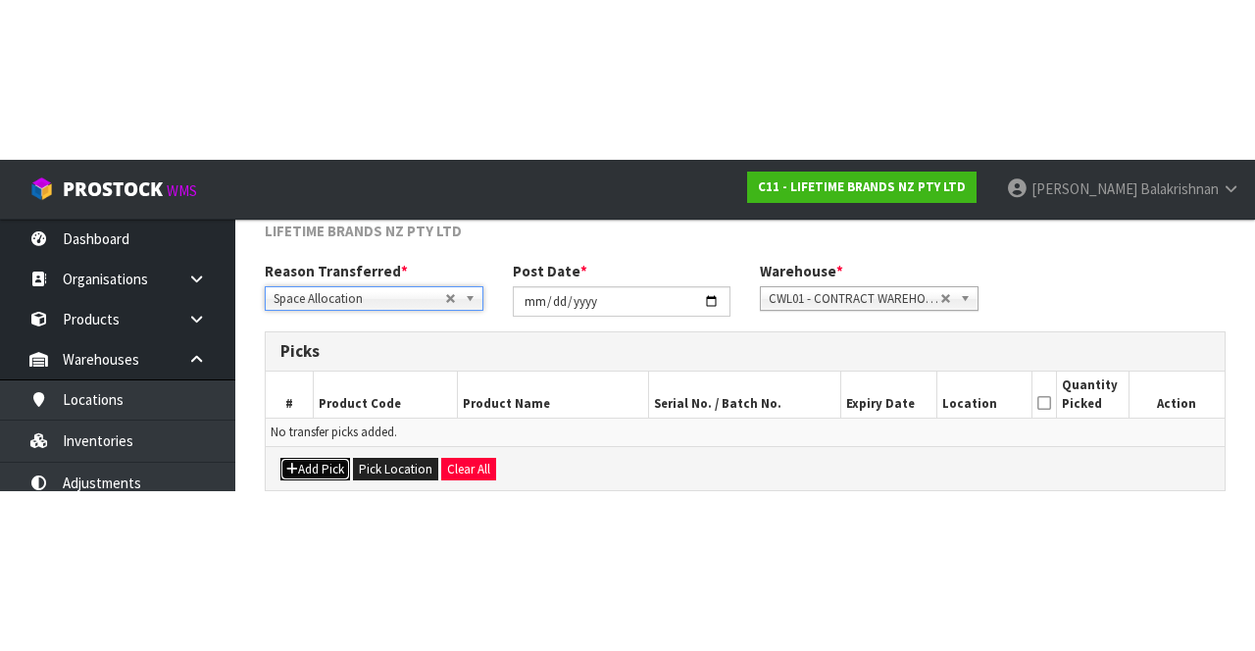
scroll to position [112, 0]
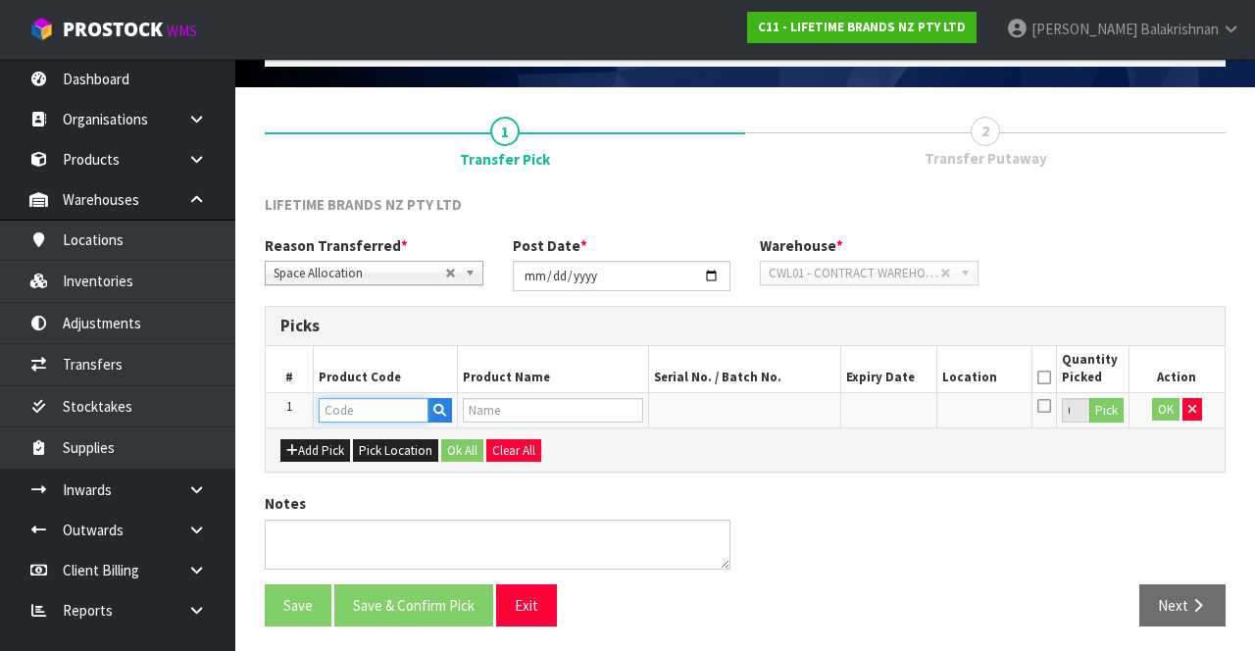
click at [349, 402] on input "text" at bounding box center [374, 410] width 110 height 25
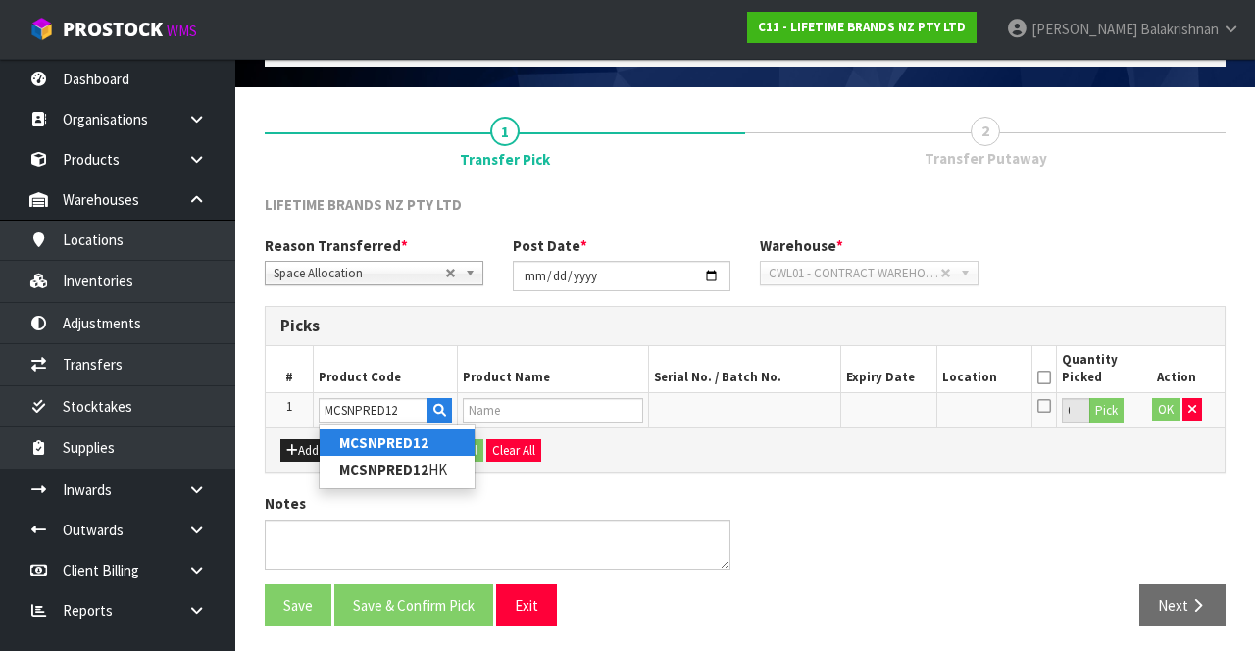
click at [427, 432] on link "MCSNPRED12" at bounding box center [397, 442] width 155 height 26
type input "MCSNPRED12"
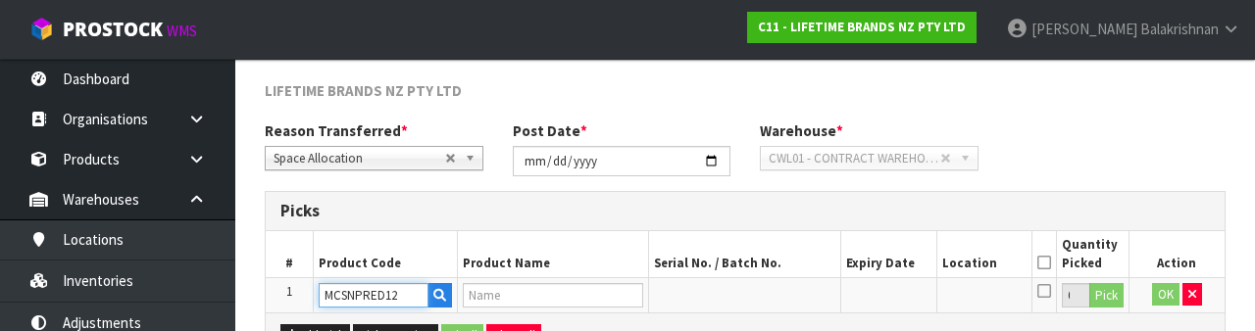
type input "MCSNPRED12HK -81728 - MASTERCRAFT CLASIC CAPSTAN MILL 12CM RED (HK1544 )"
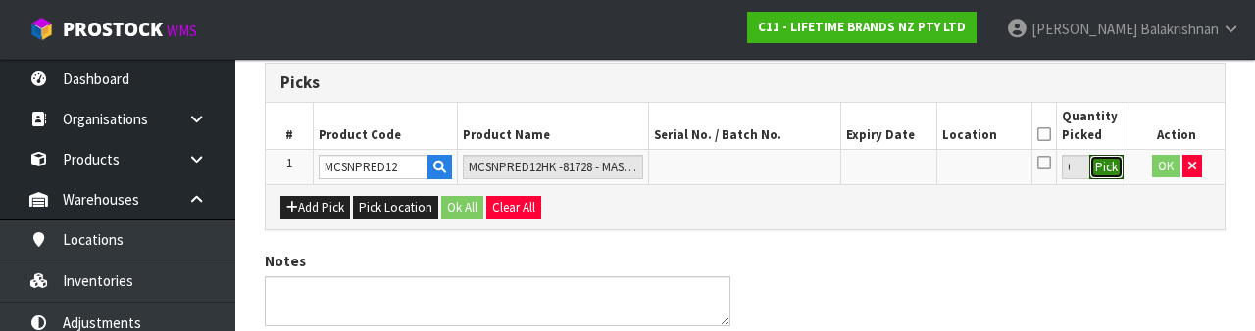
click at [1113, 165] on button "Pick" at bounding box center [1106, 167] width 34 height 25
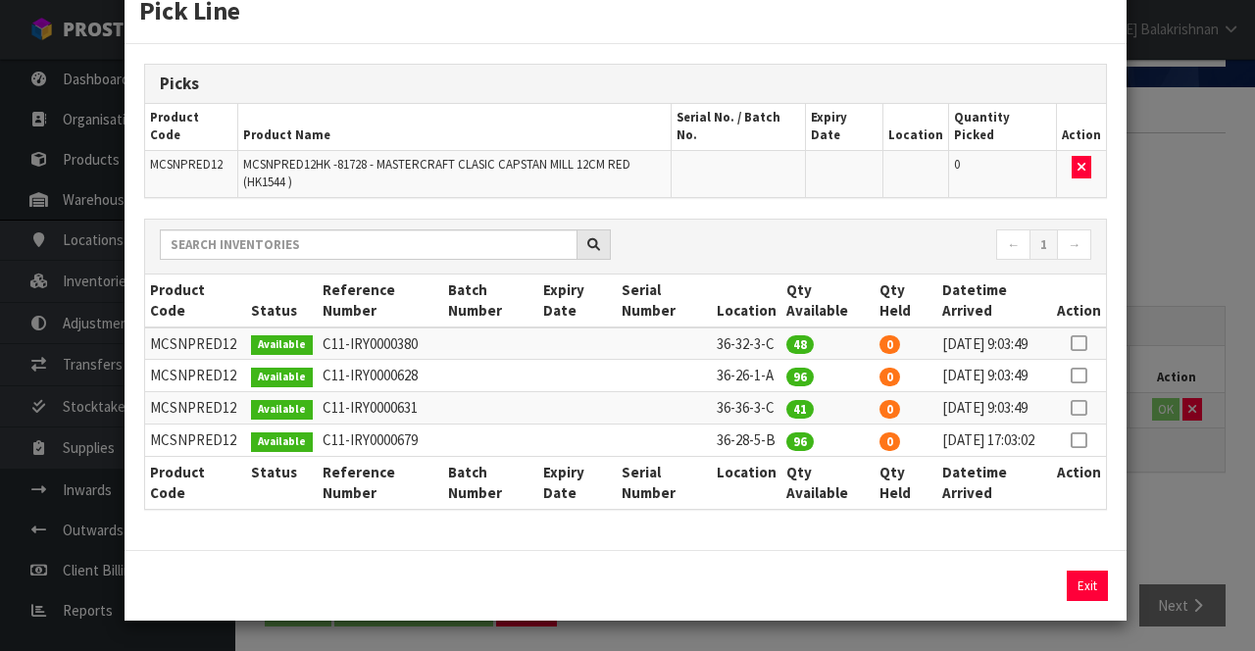
scroll to position [69, 0]
click at [1082, 343] on icon at bounding box center [1079, 343] width 16 height 1
click at [1034, 582] on button "Assign Pick" at bounding box center [1020, 586] width 80 height 30
type input "48"
click at [1086, 375] on icon at bounding box center [1079, 375] width 16 height 1
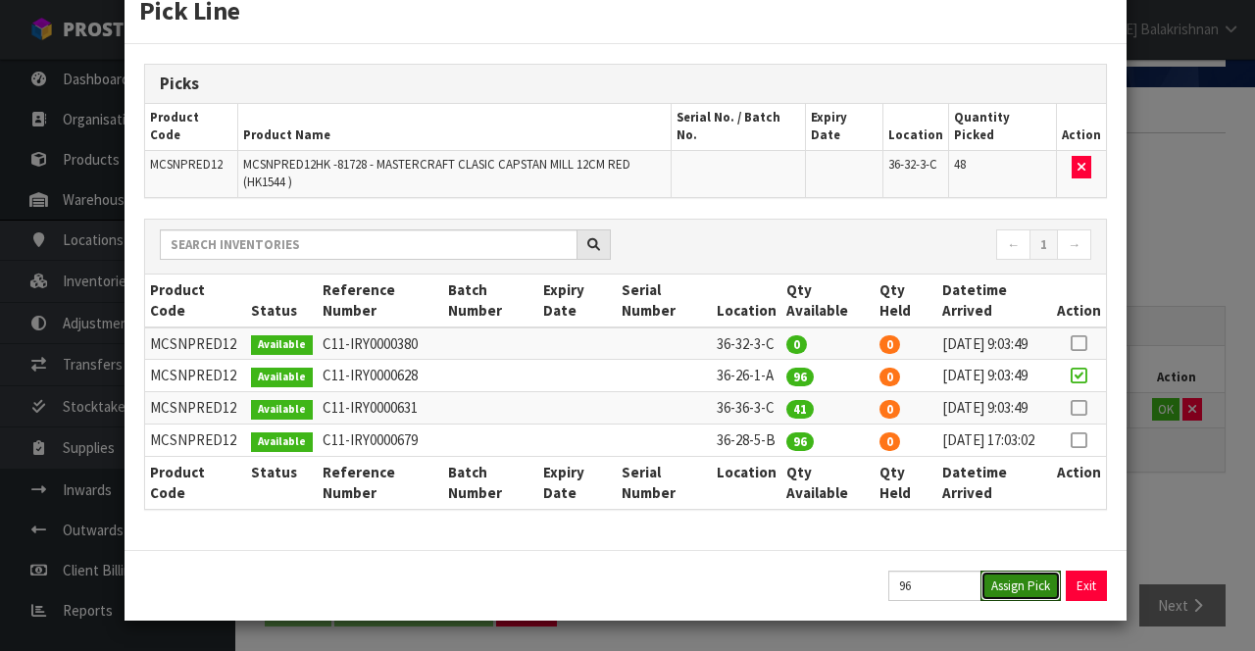
click at [1050, 590] on button "Assign Pick" at bounding box center [1020, 586] width 80 height 30
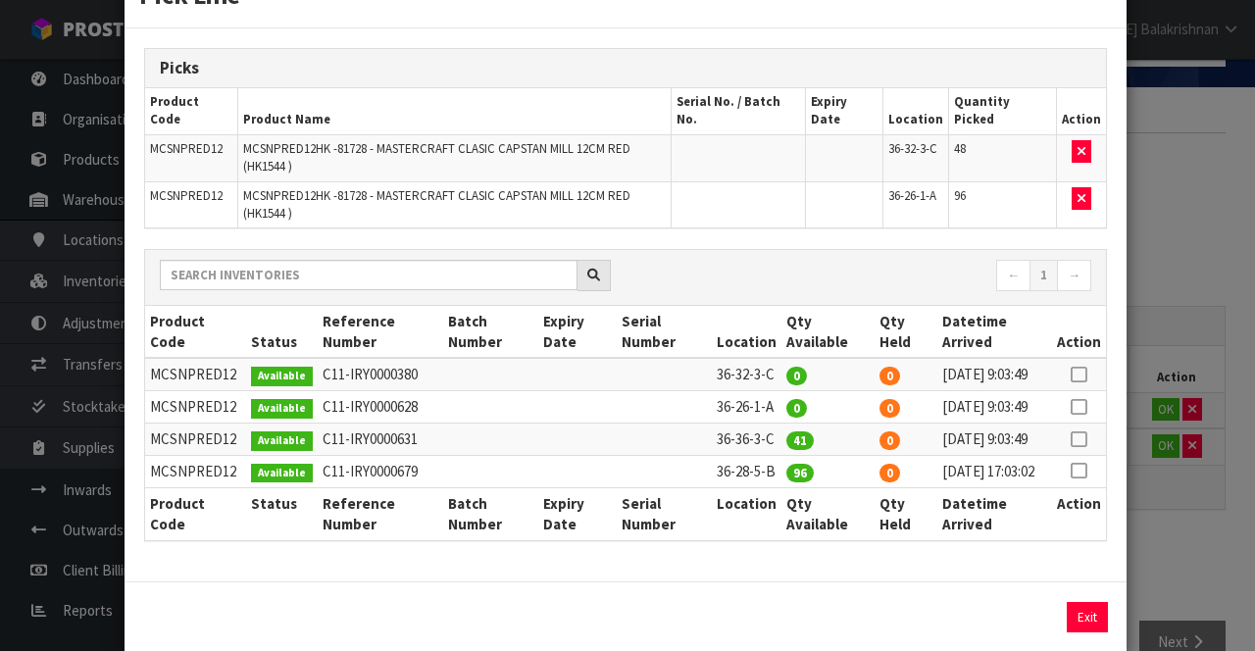
click at [1080, 439] on icon at bounding box center [1079, 439] width 16 height 1
click at [1025, 614] on button "Assign Pick" at bounding box center [1020, 617] width 80 height 30
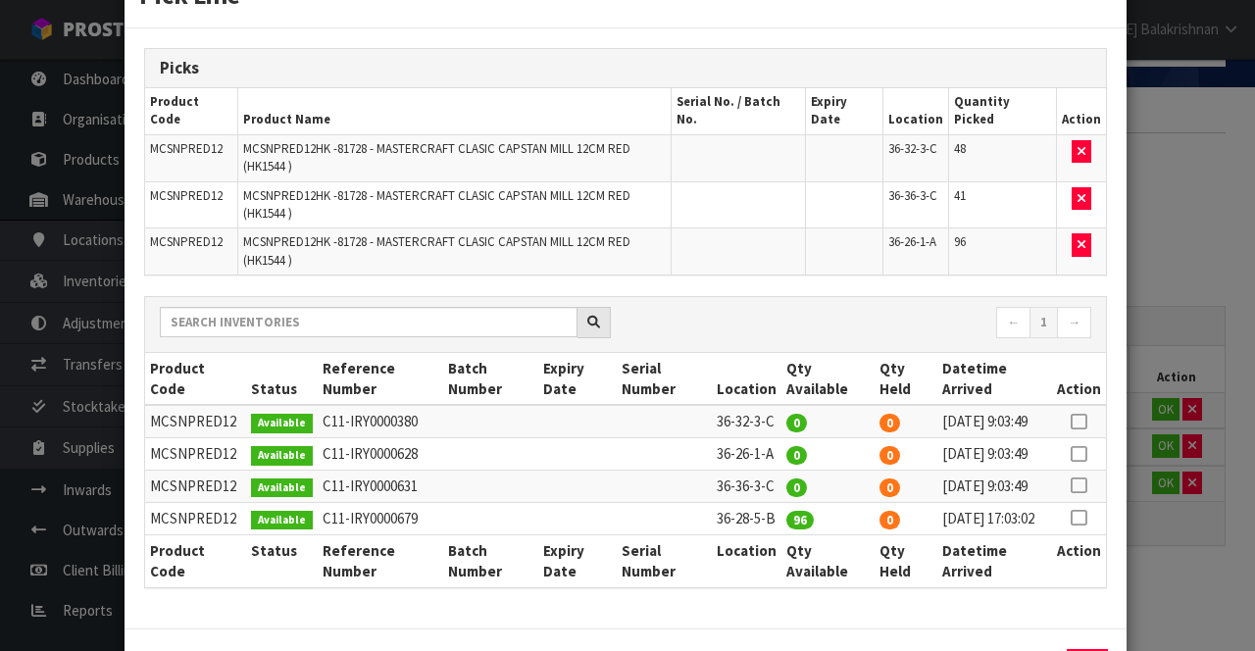
click at [1081, 518] on icon at bounding box center [1079, 518] width 16 height 1
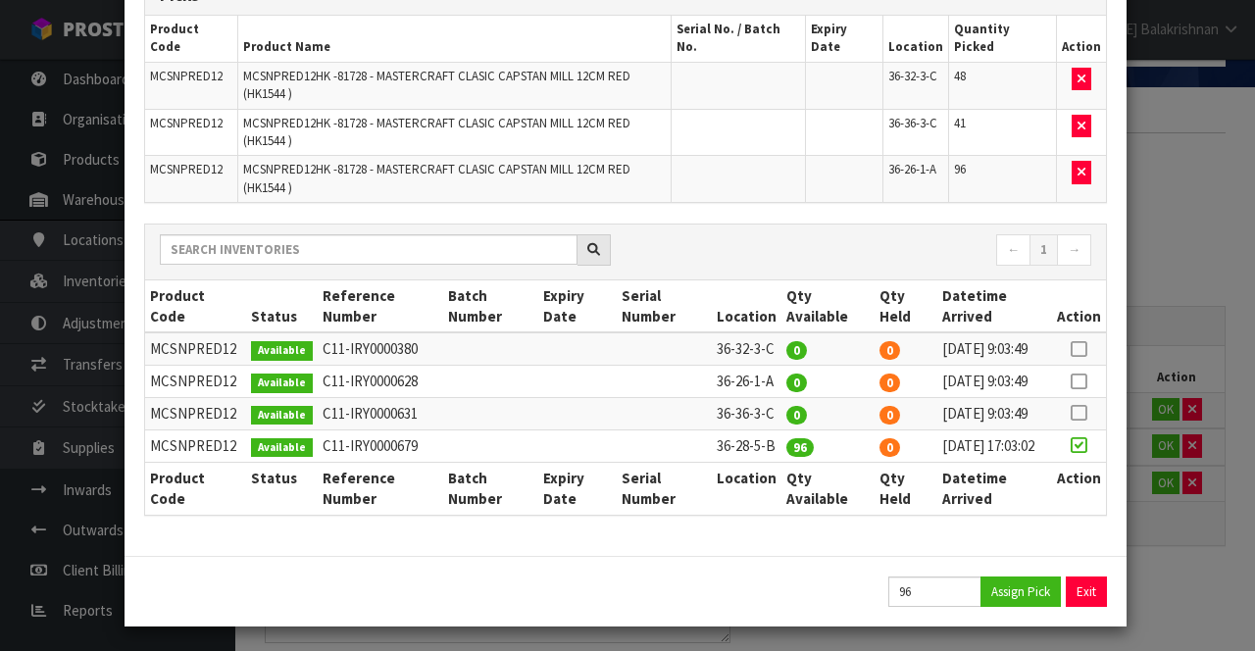
scroll to position [139, 0]
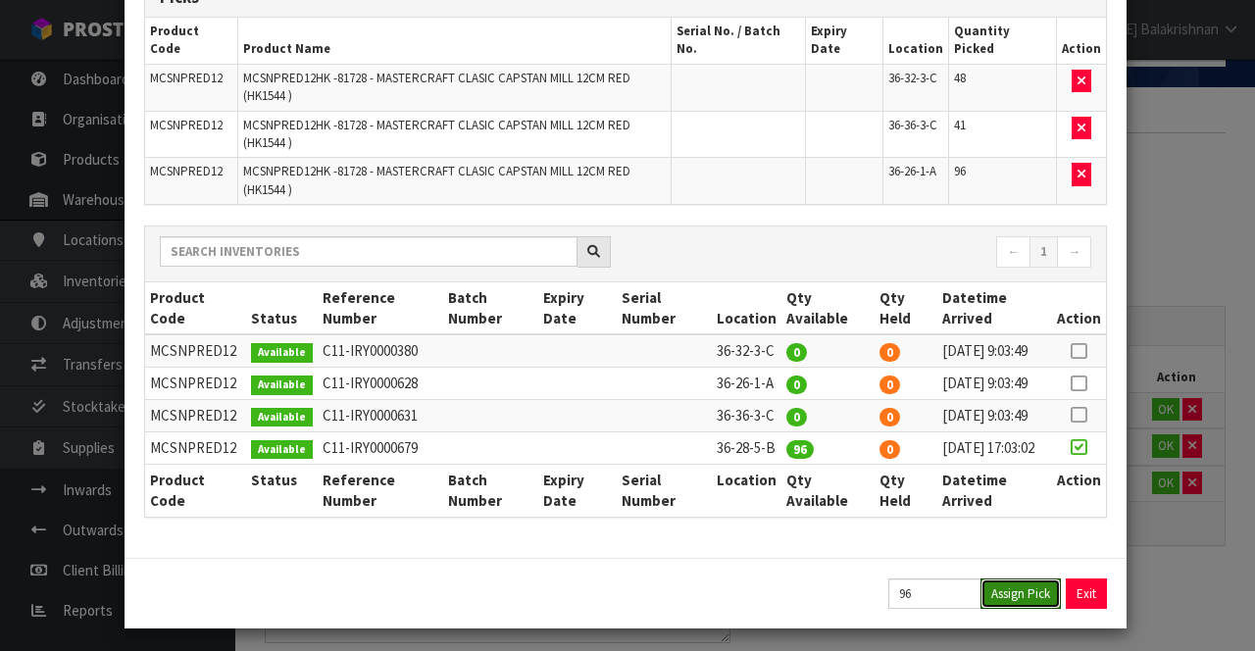
click at [1012, 578] on button "Assign Pick" at bounding box center [1020, 593] width 80 height 30
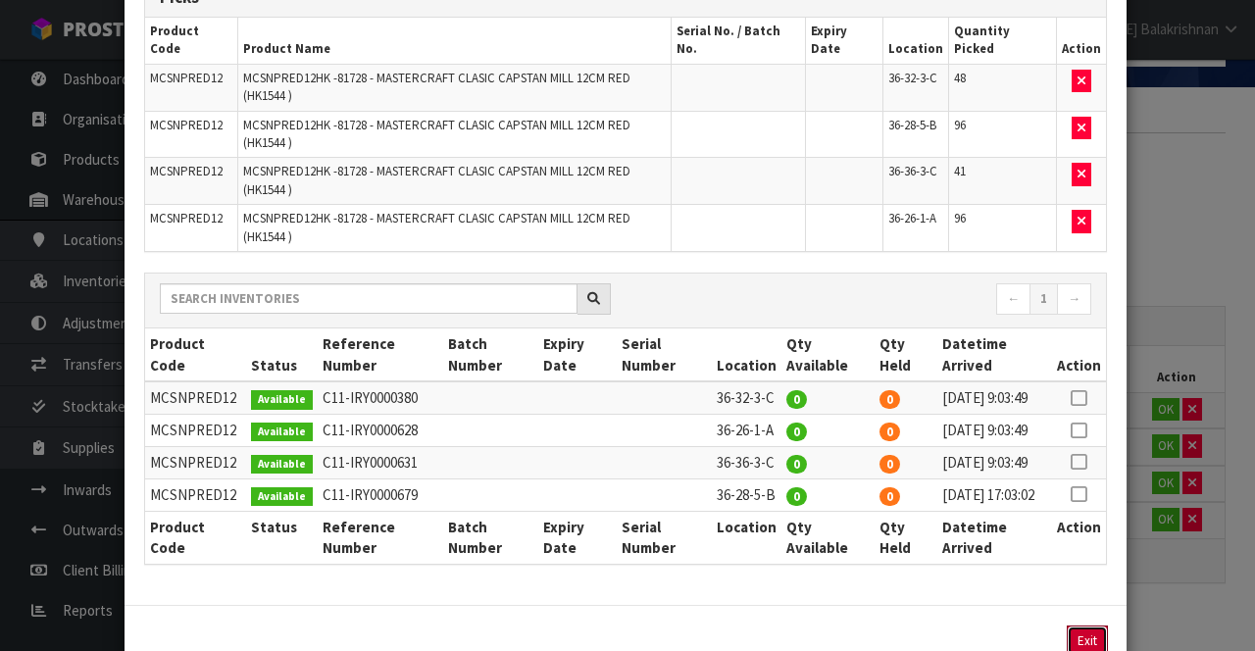
click at [1091, 625] on button "Exit" at bounding box center [1087, 640] width 41 height 30
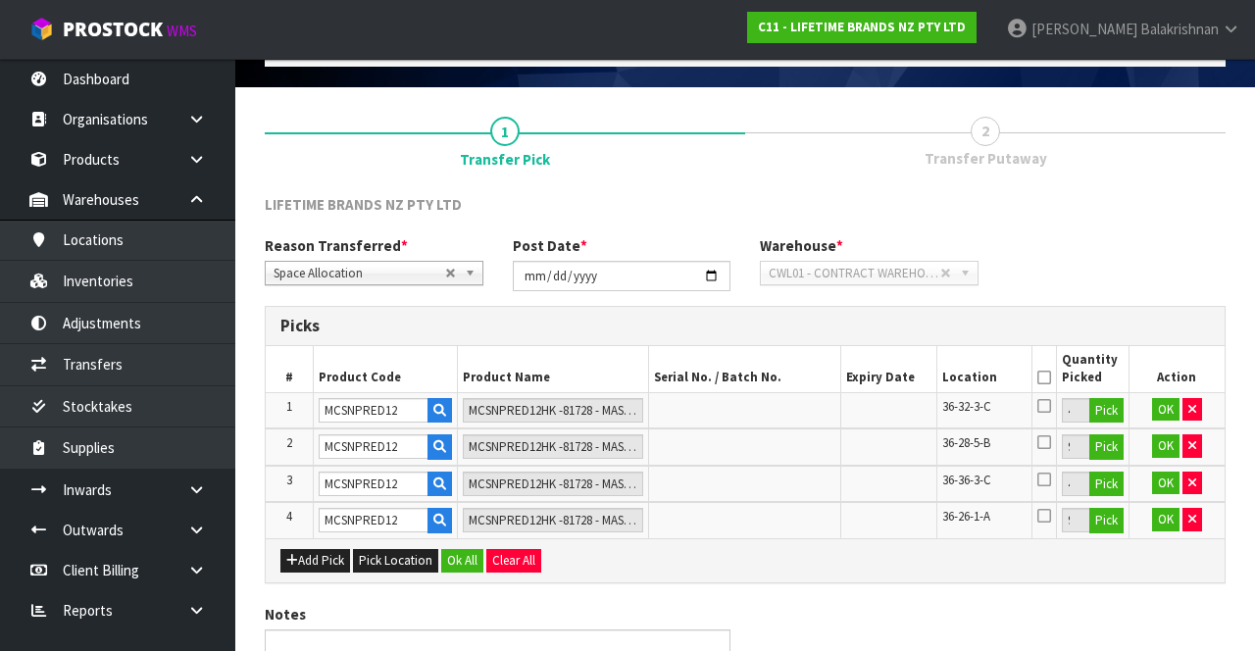
click at [1045, 377] on icon at bounding box center [1044, 377] width 14 height 1
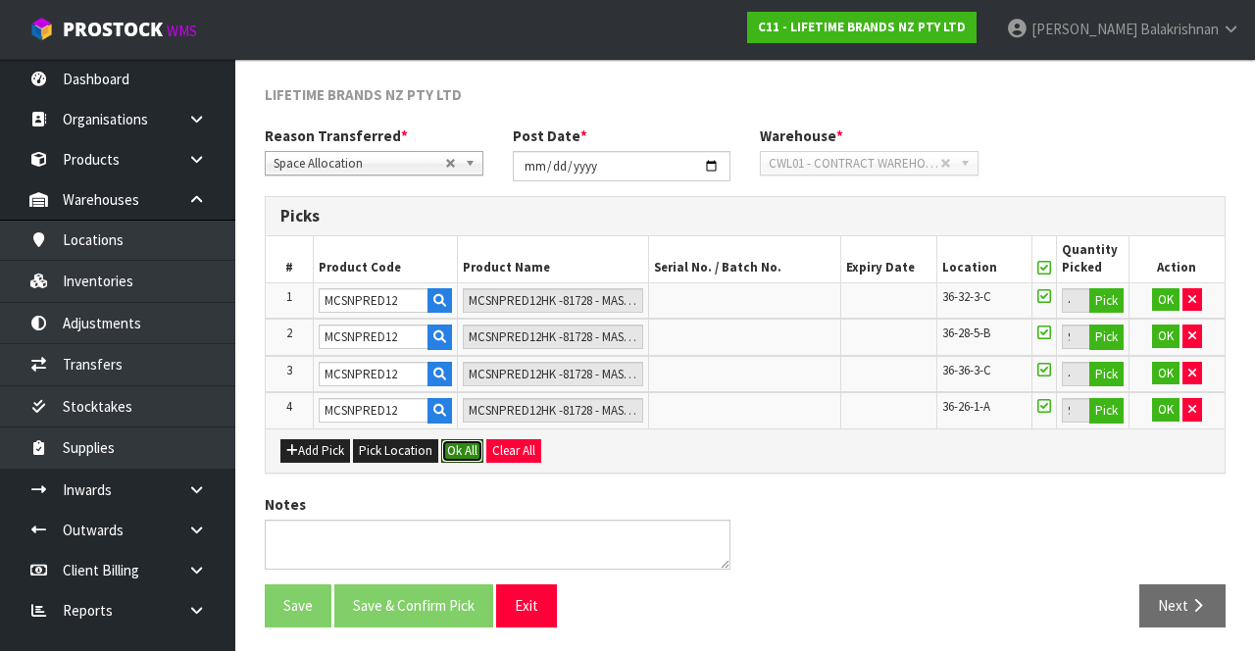
click at [459, 440] on button "Ok All" at bounding box center [462, 451] width 42 height 24
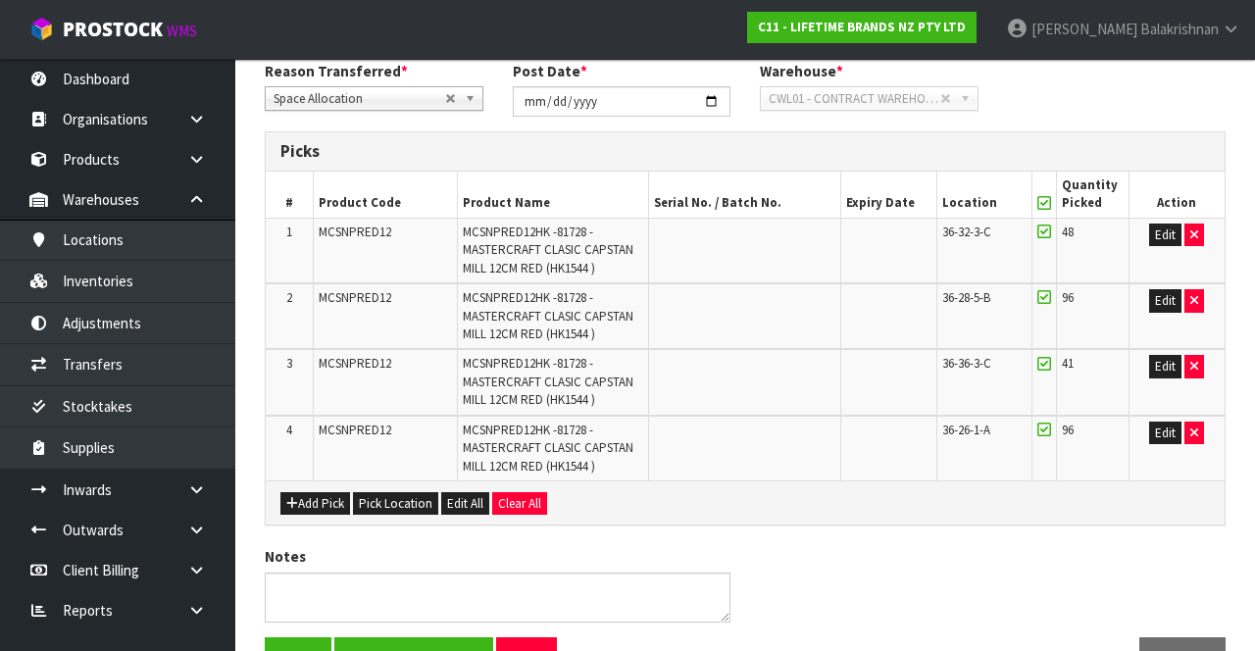
scroll to position [339, 0]
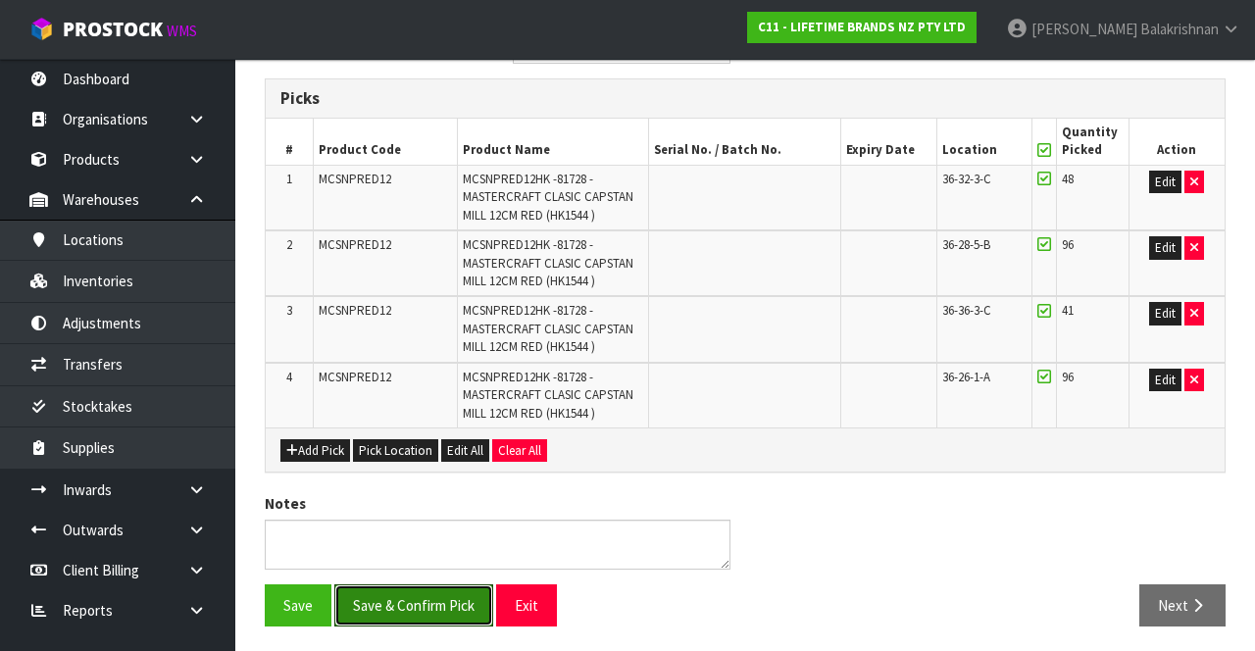
click at [443, 586] on button "Save & Confirm Pick" at bounding box center [413, 605] width 159 height 42
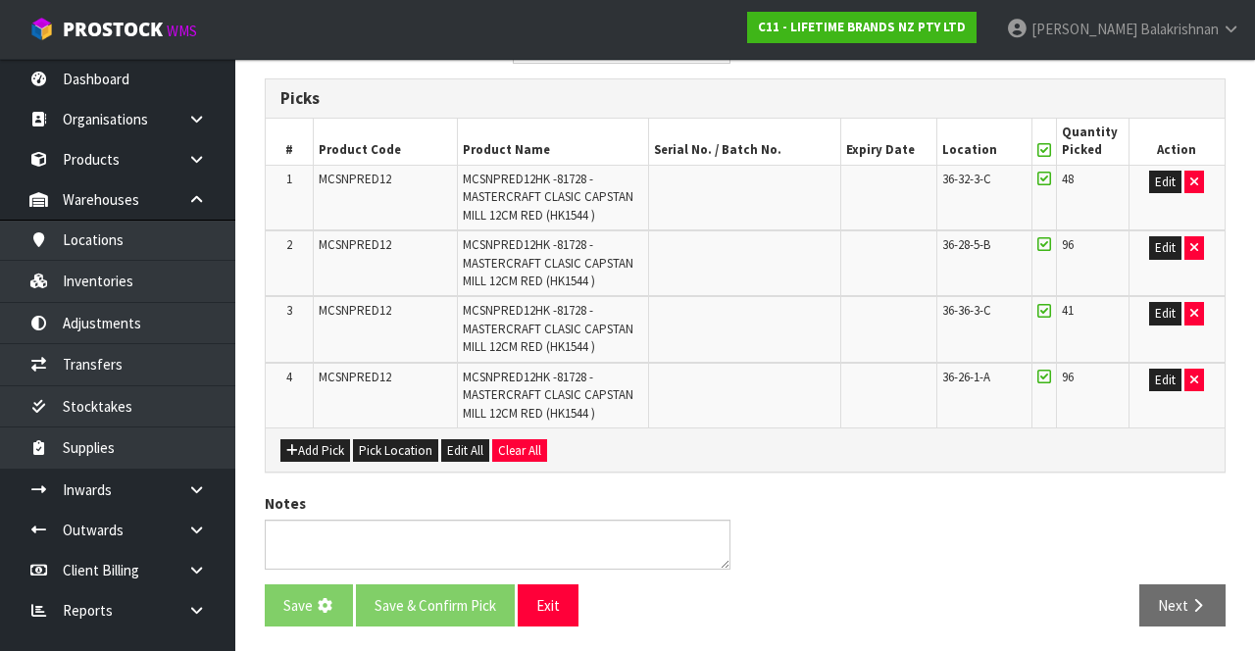
scroll to position [0, 0]
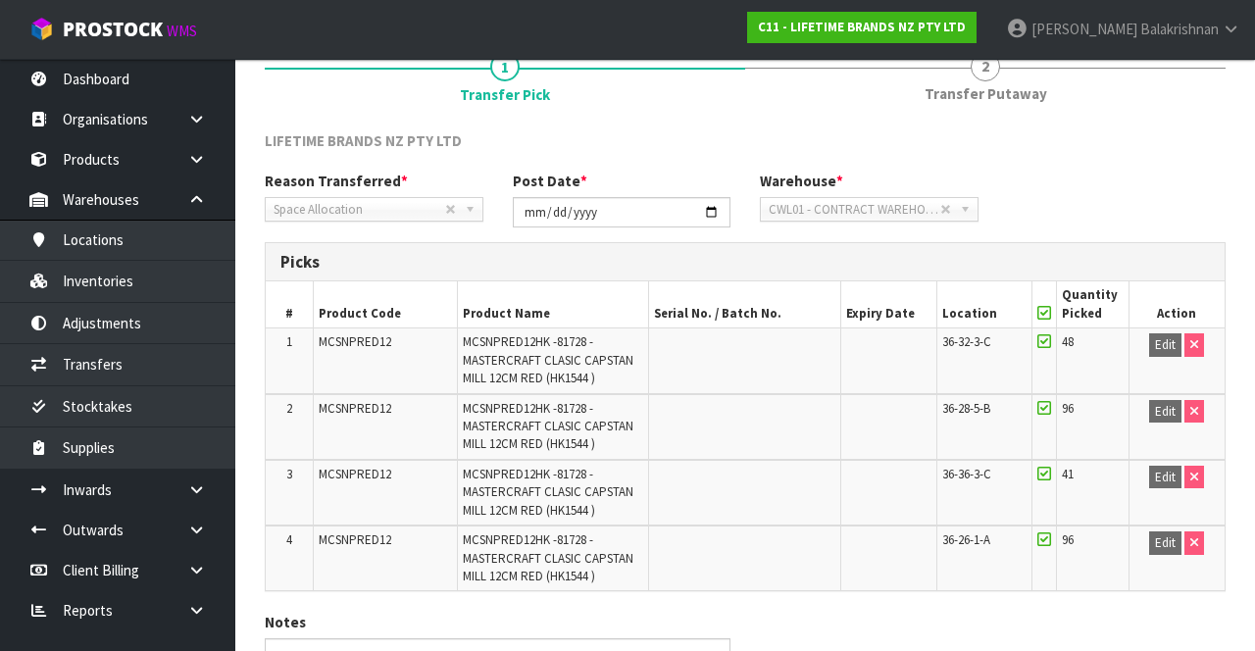
scroll to position [368, 0]
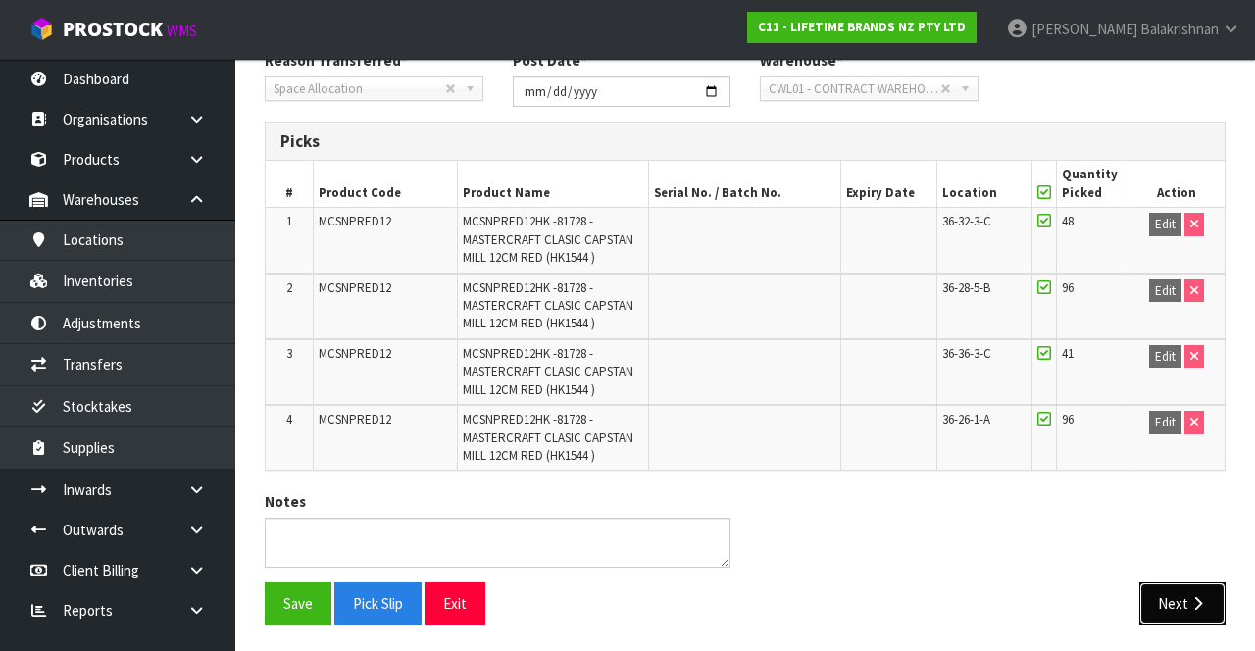
click at [1174, 601] on button "Next" at bounding box center [1182, 603] width 86 height 42
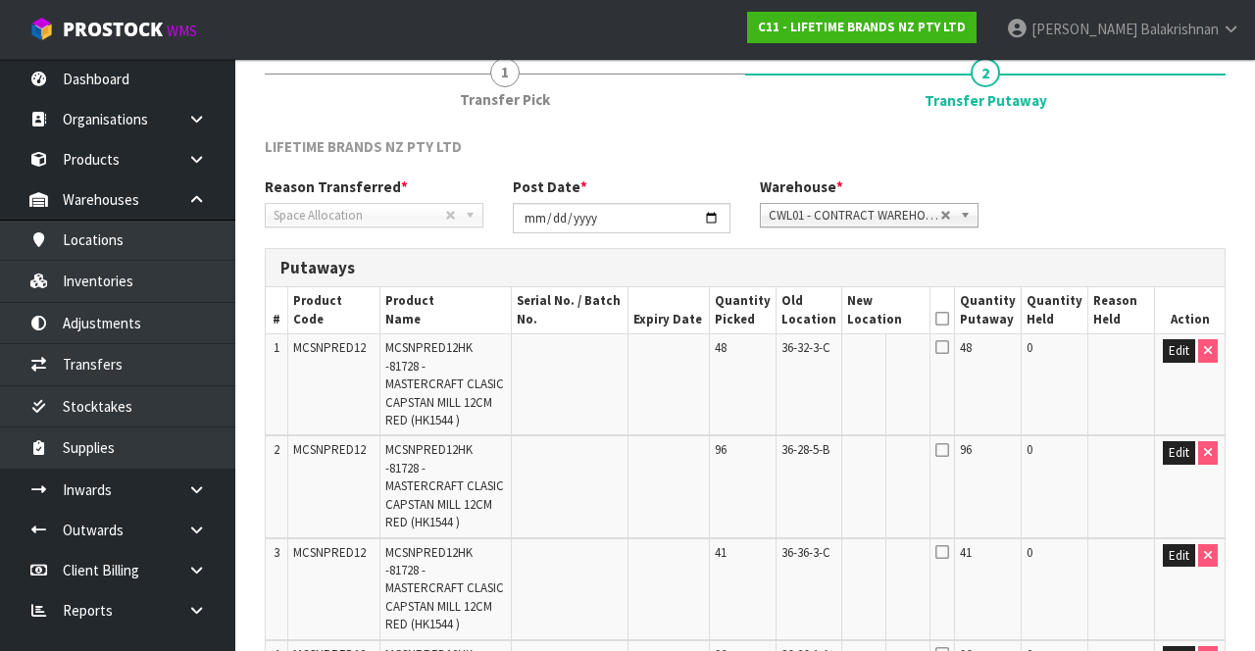
scroll to position [245, 0]
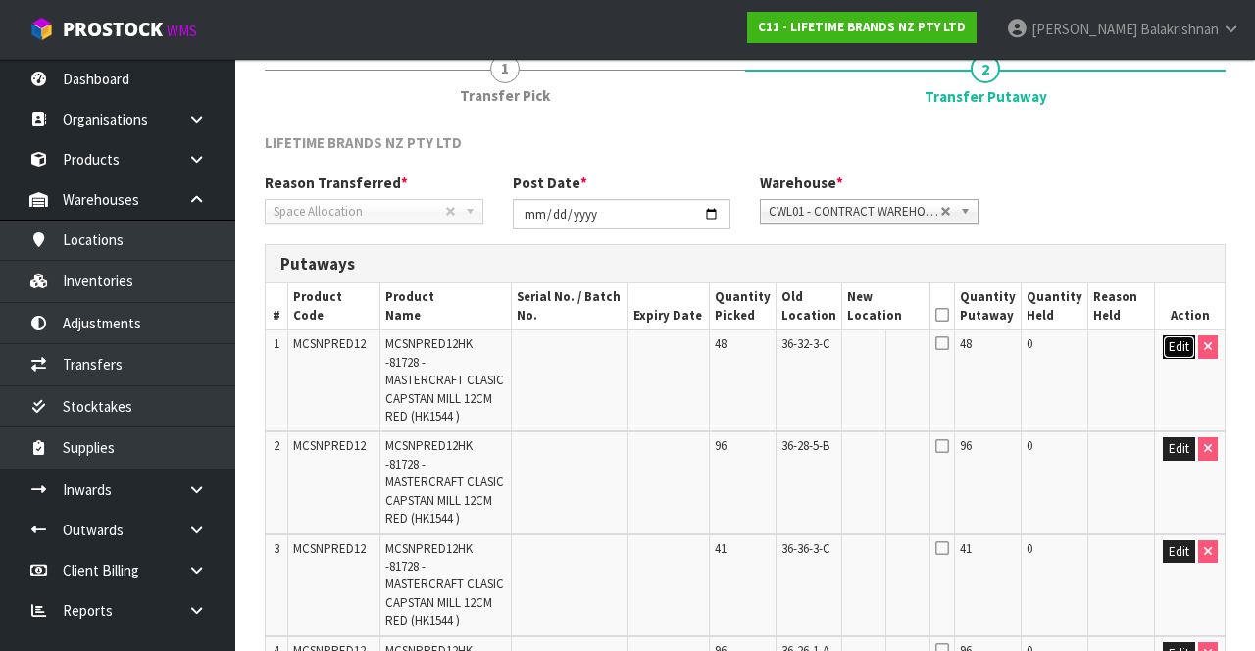
click at [1184, 336] on button "Edit" at bounding box center [1179, 347] width 32 height 24
click at [878, 351] on input "text" at bounding box center [873, 347] width 53 height 25
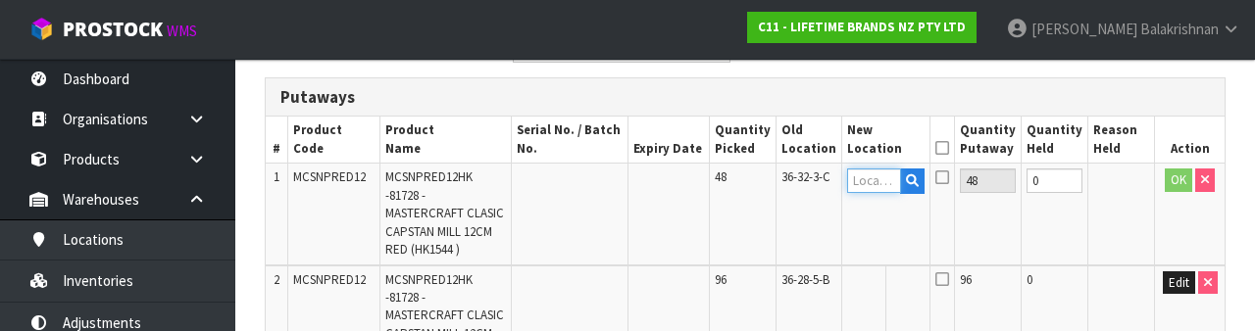
scroll to position [414, 0]
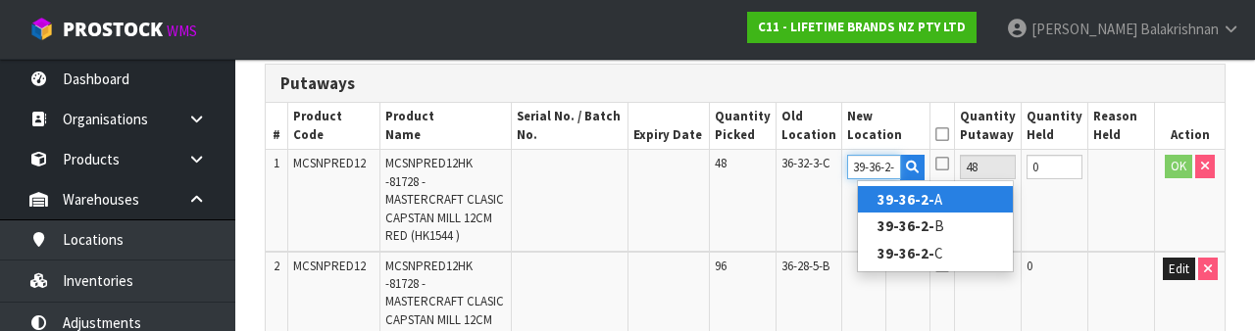
type input "39-36-2-B"
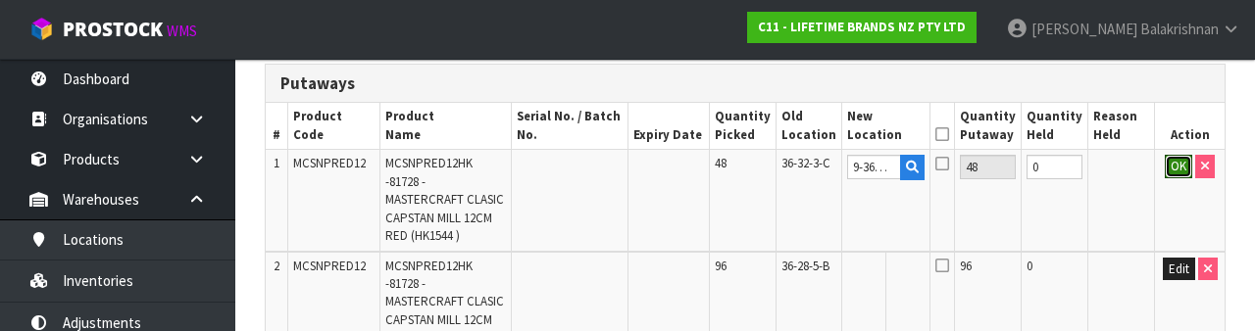
click at [1172, 165] on button "OK" at bounding box center [1178, 167] width 27 height 24
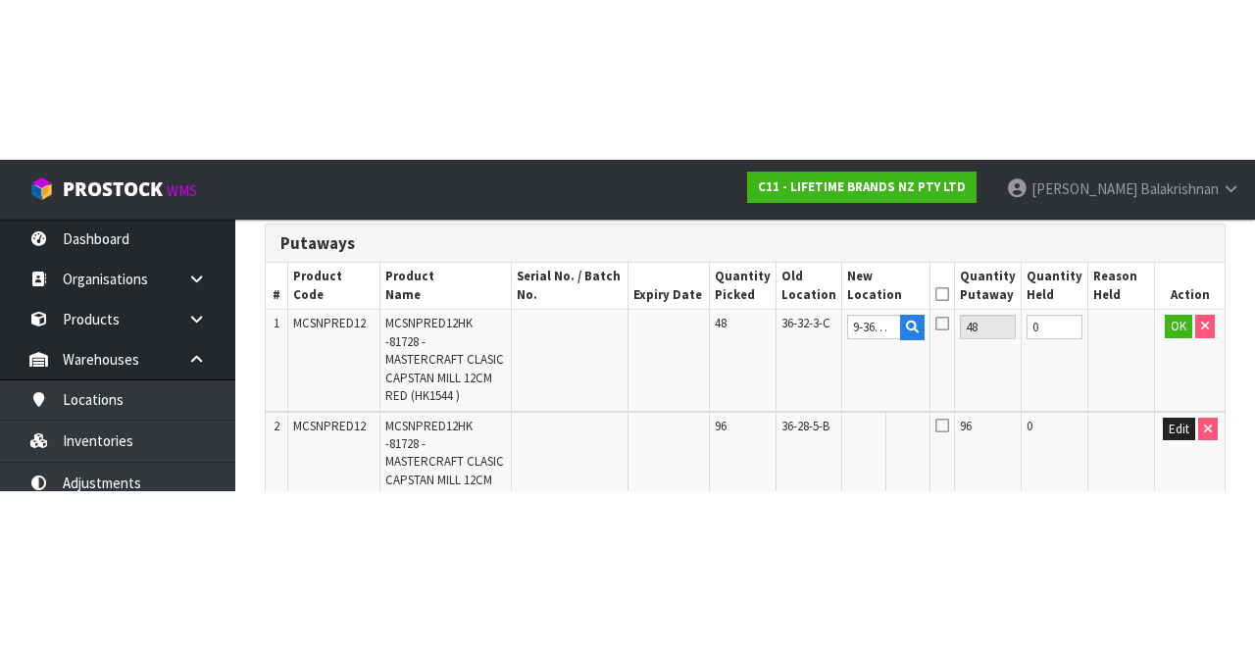
scroll to position [425, 0]
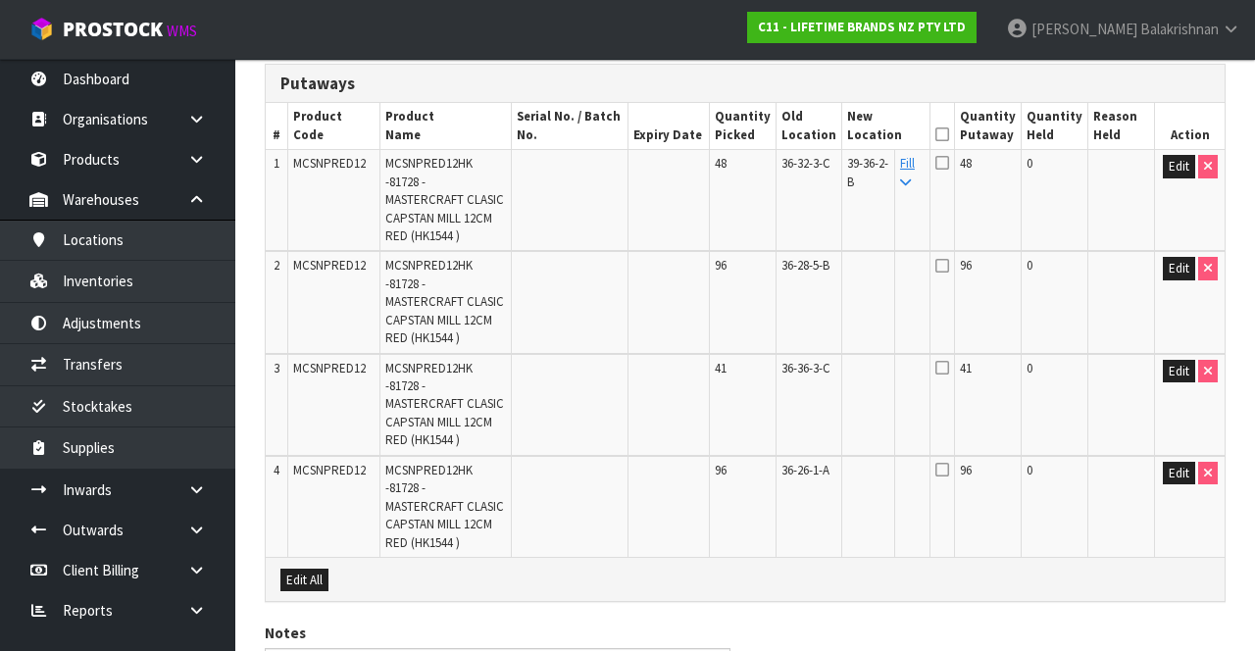
click at [915, 165] on link "Fill" at bounding box center [907, 172] width 15 height 34
click at [949, 134] on icon at bounding box center [942, 134] width 14 height 1
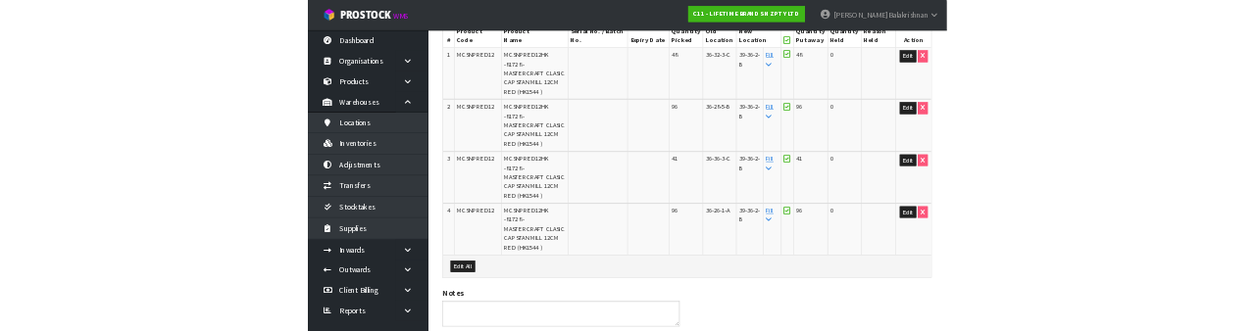
scroll to position [0, 0]
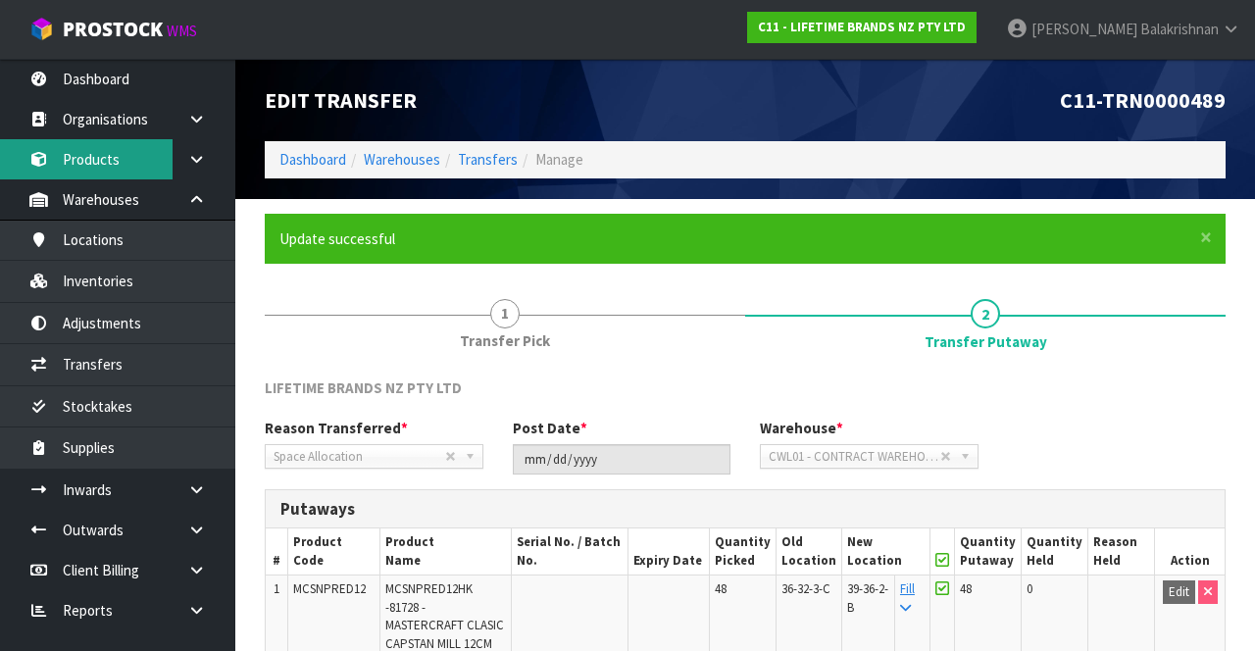
click at [125, 165] on link "Products" at bounding box center [117, 159] width 235 height 40
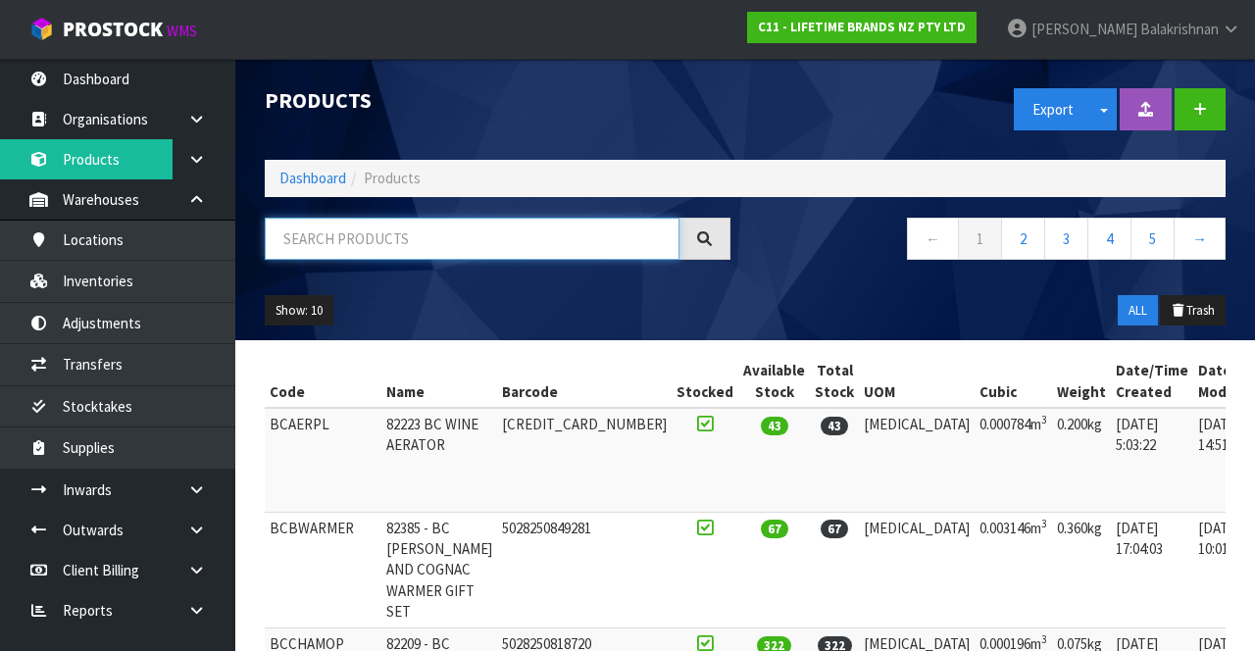
click at [371, 245] on input "text" at bounding box center [472, 239] width 415 height 42
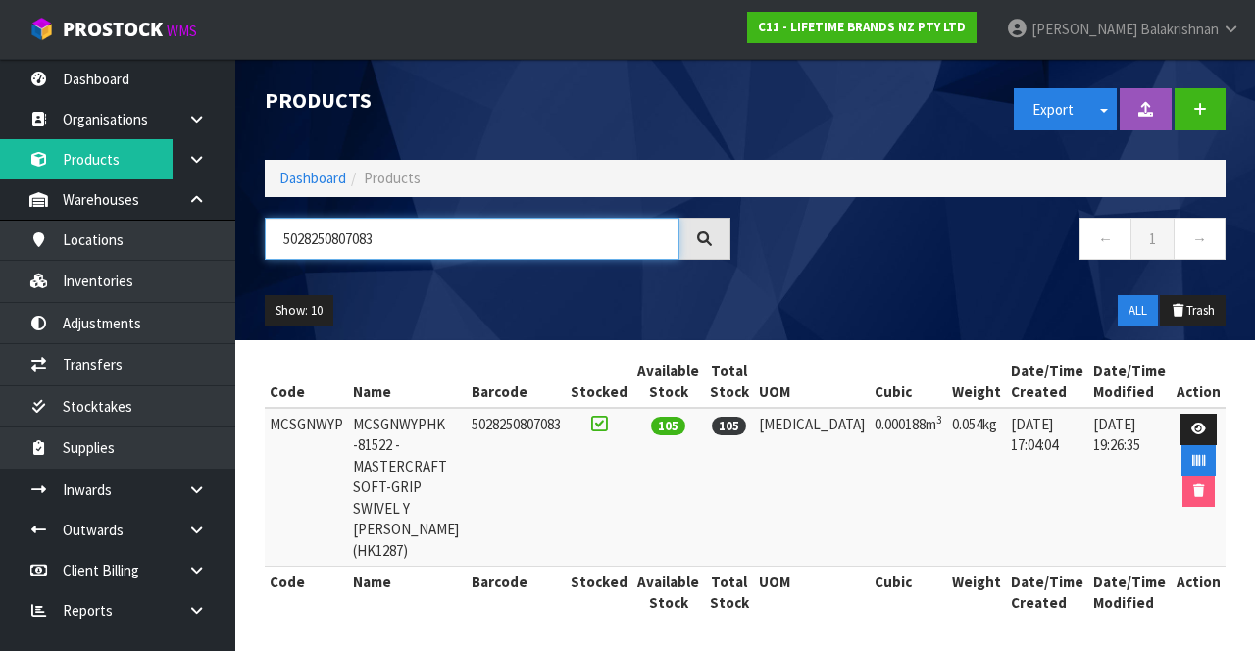
type input "5028250807083"
copy td "MCSGNWYP"
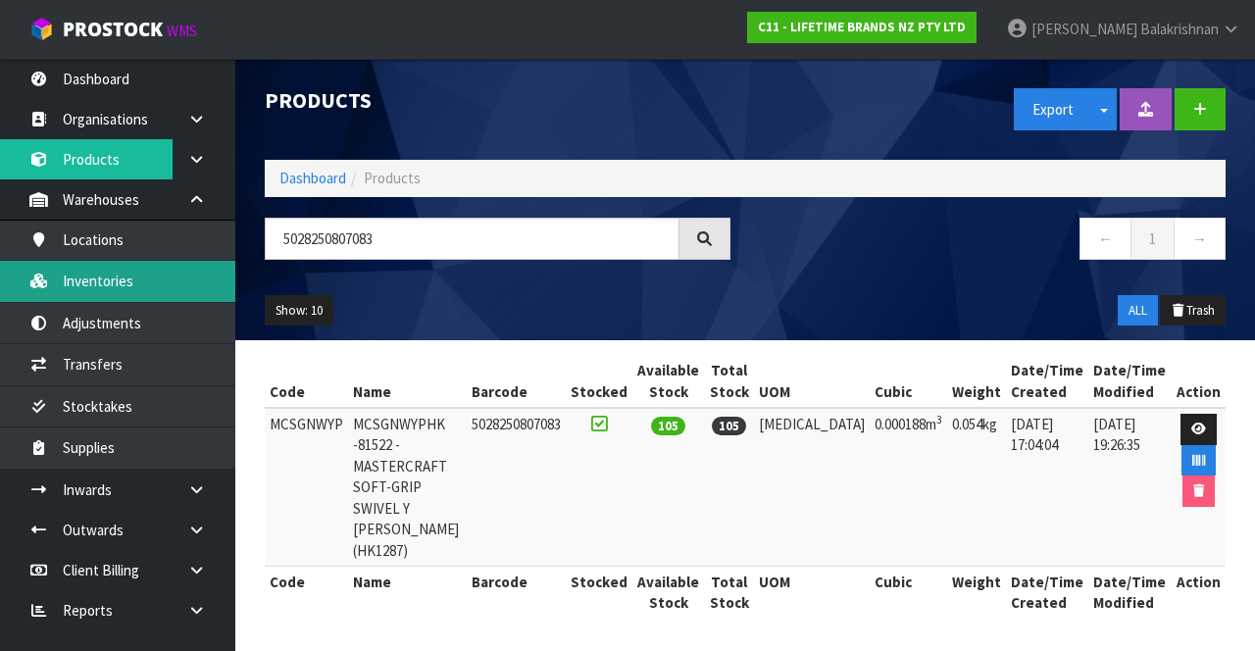
click at [128, 276] on link "Inventories" at bounding box center [117, 281] width 235 height 40
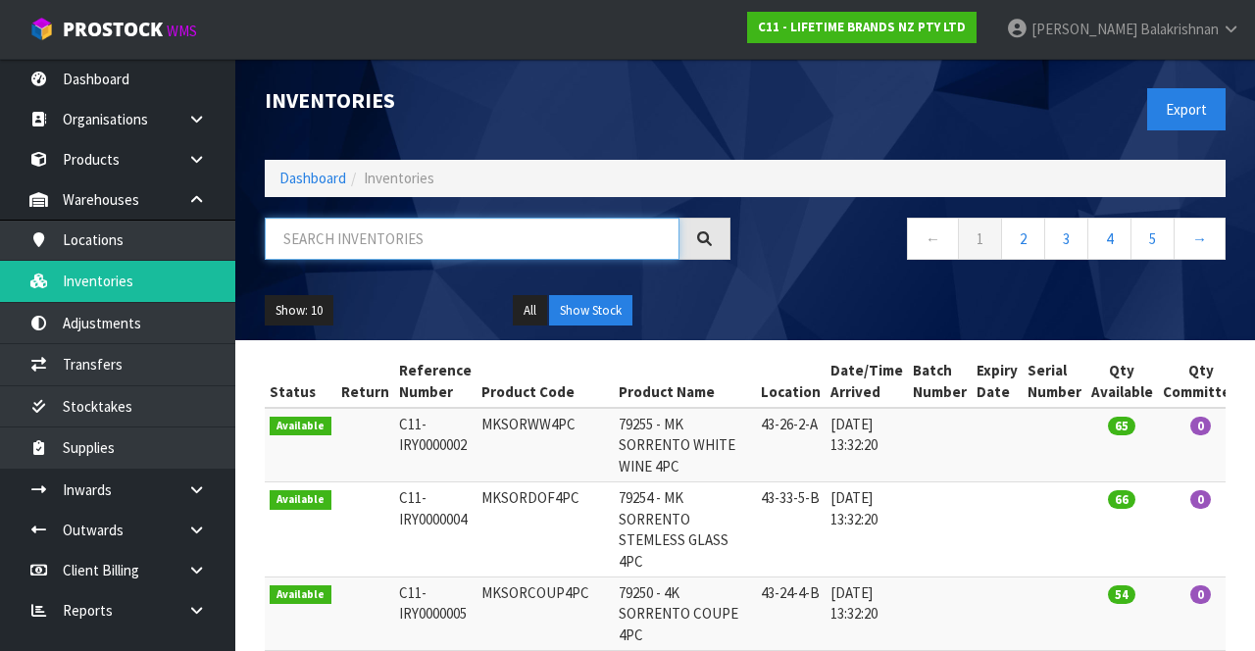
click at [398, 243] on input "text" at bounding box center [472, 239] width 415 height 42
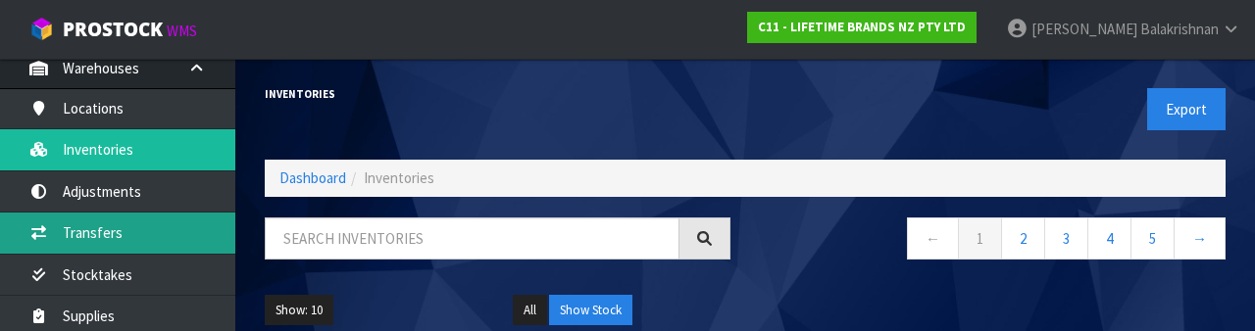
click at [121, 227] on link "Transfers" at bounding box center [117, 233] width 235 height 40
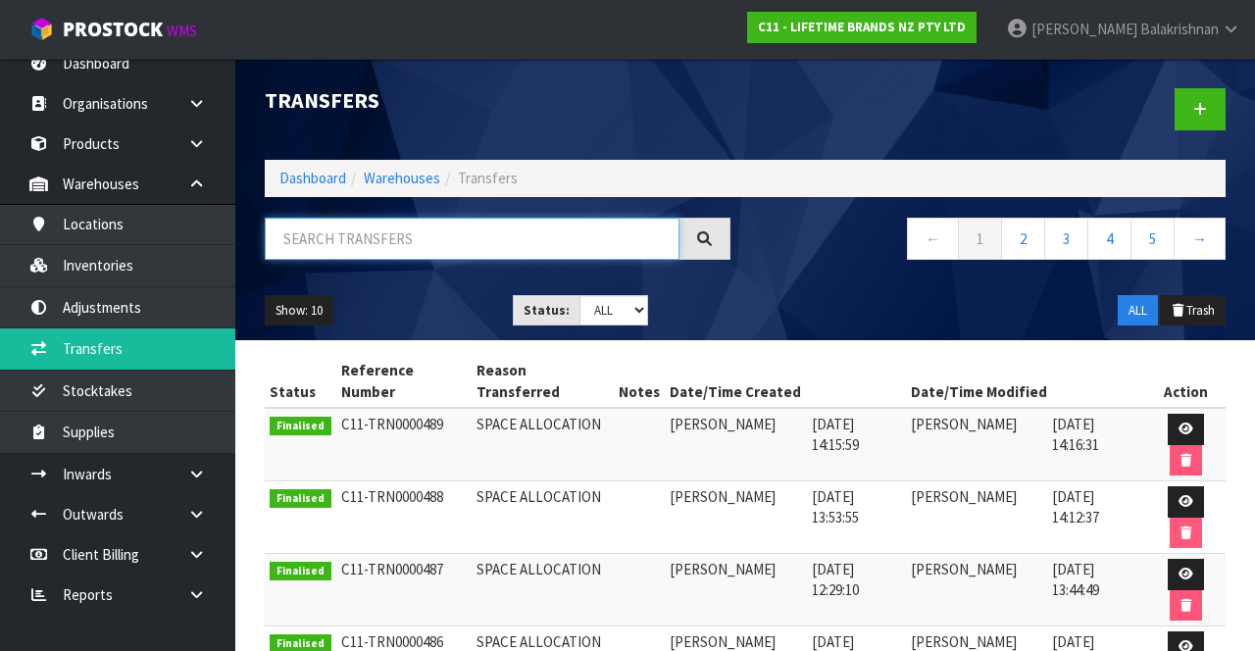
click at [457, 241] on input "text" at bounding box center [472, 239] width 415 height 42
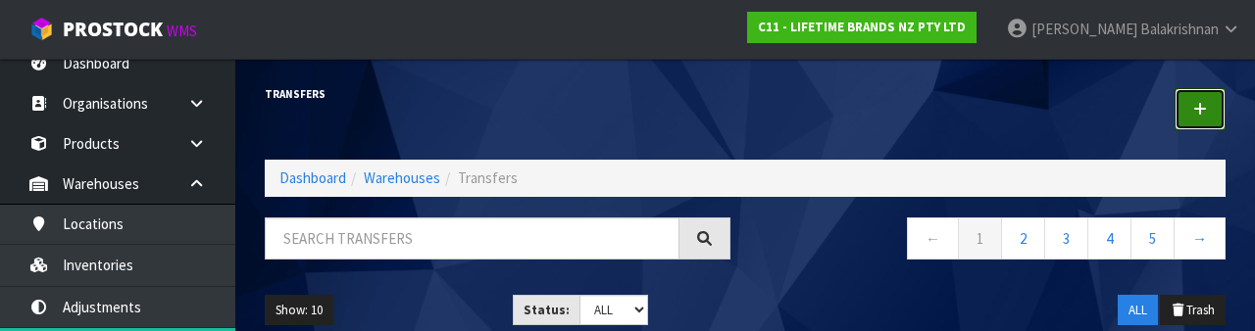
click at [1187, 125] on link at bounding box center [1199, 109] width 51 height 42
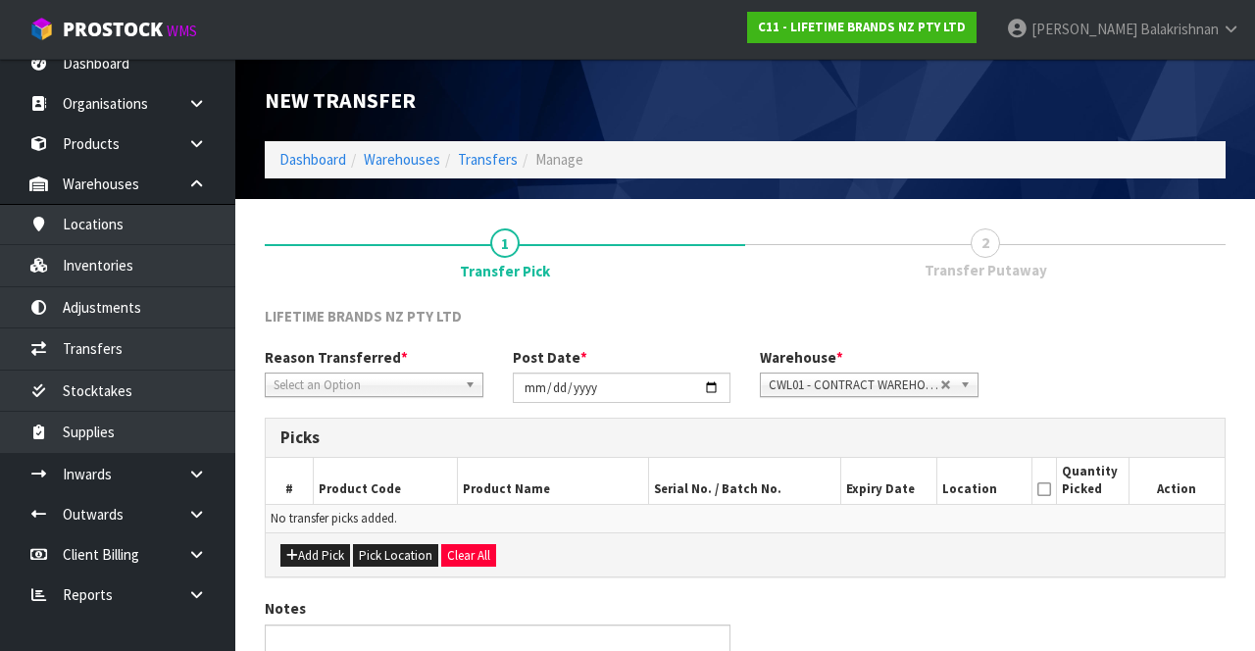
click at [401, 363] on span "*" at bounding box center [404, 357] width 7 height 19
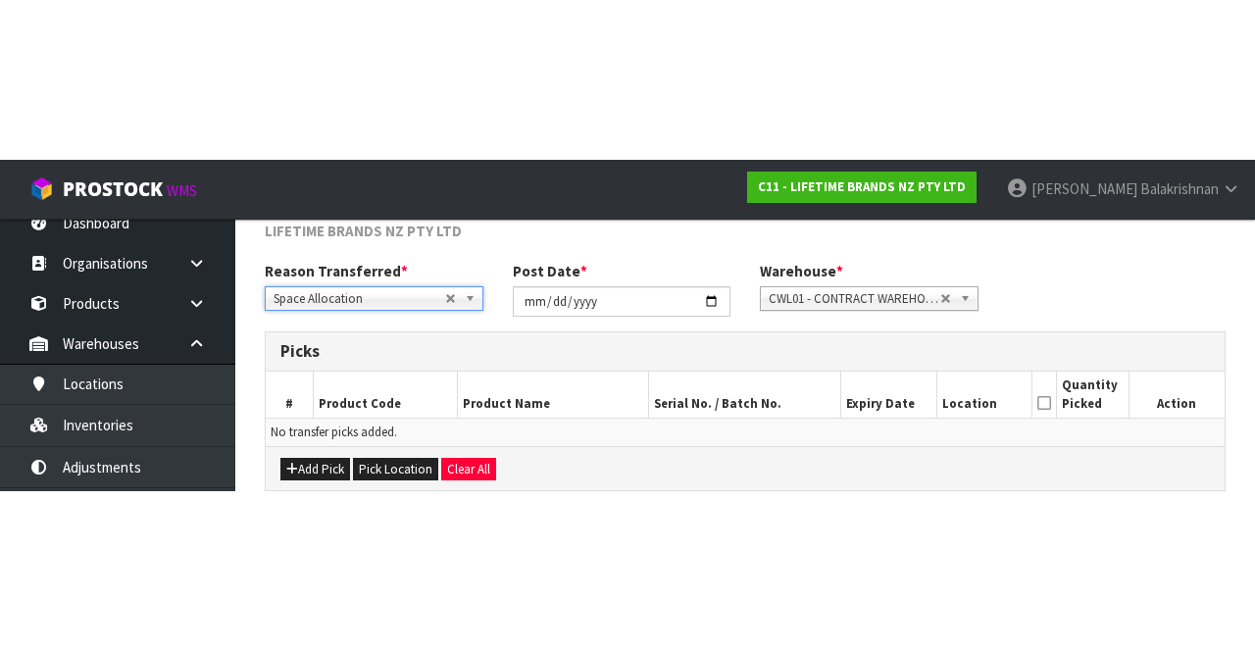
scroll to position [106, 0]
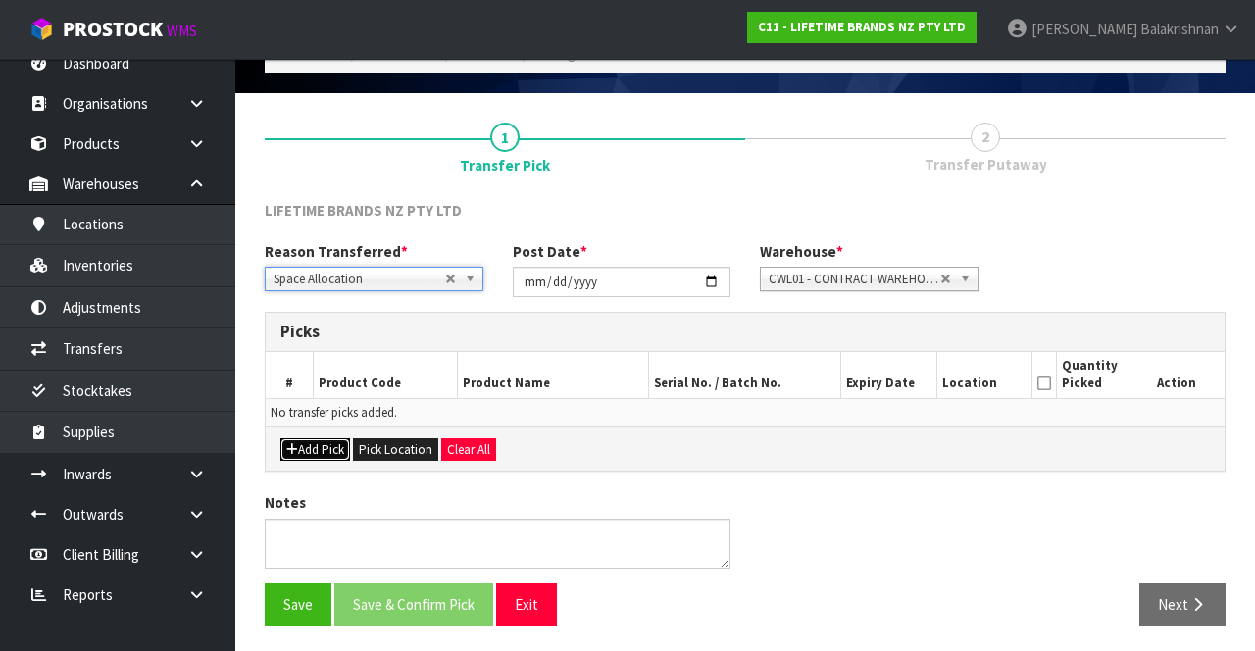
click at [302, 438] on button "Add Pick" at bounding box center [315, 450] width 70 height 24
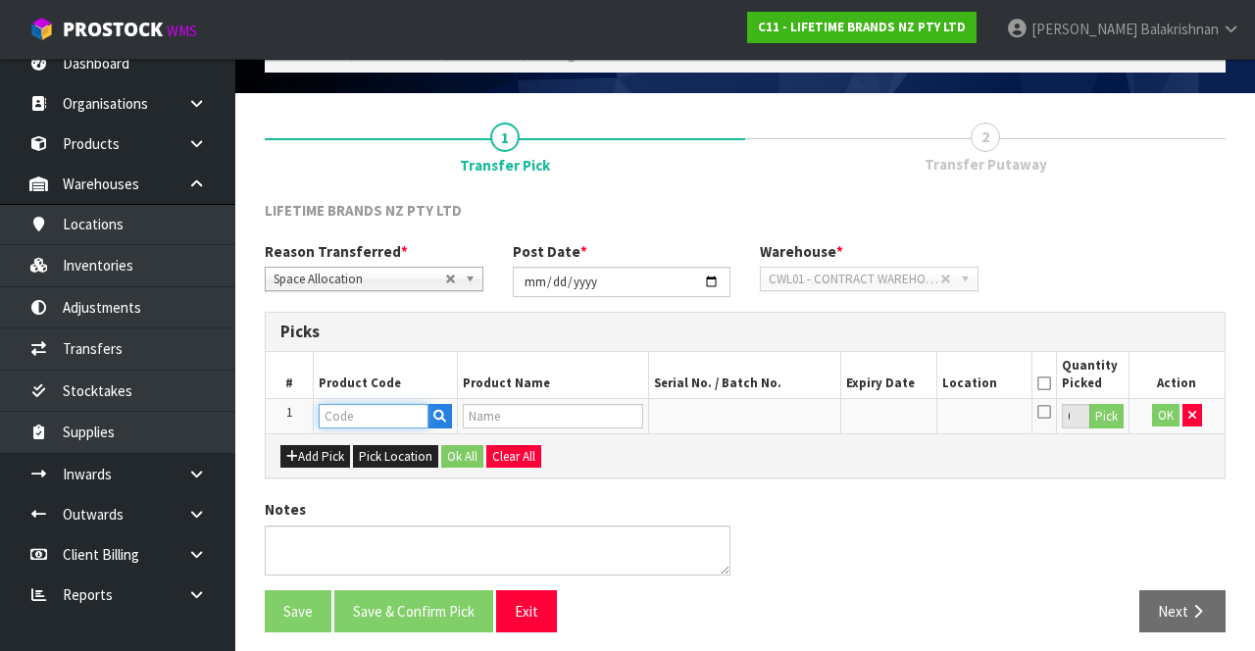
click at [378, 408] on input "text" at bounding box center [374, 416] width 110 height 25
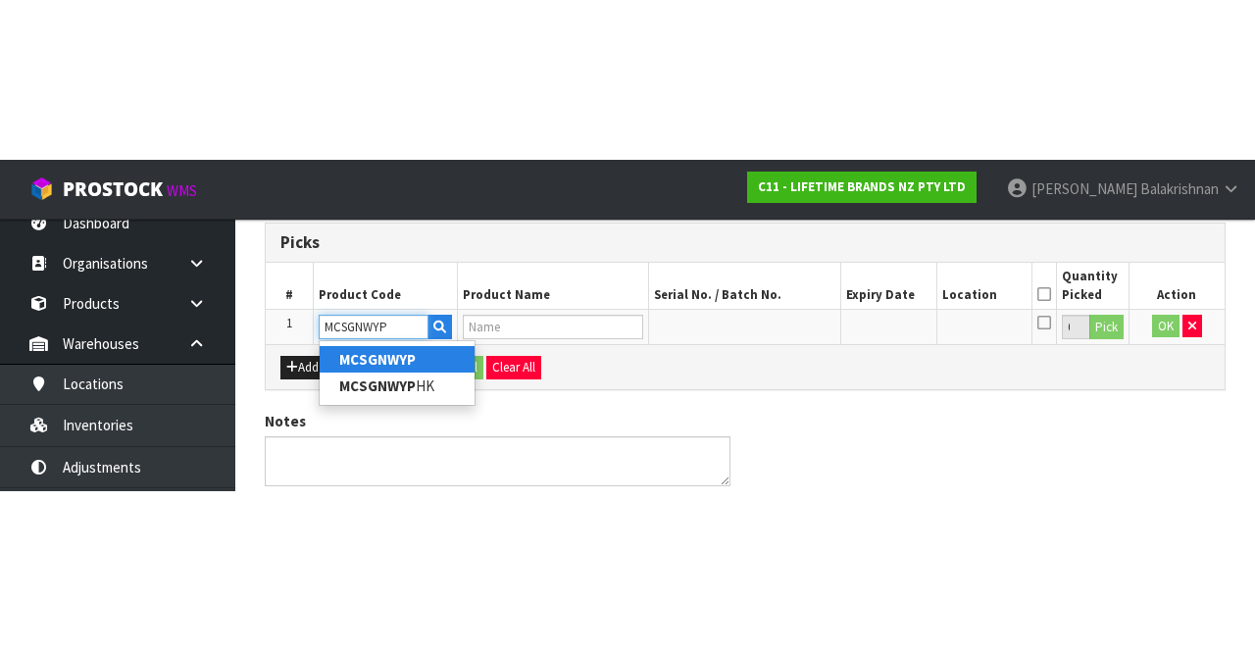
scroll to position [112, 0]
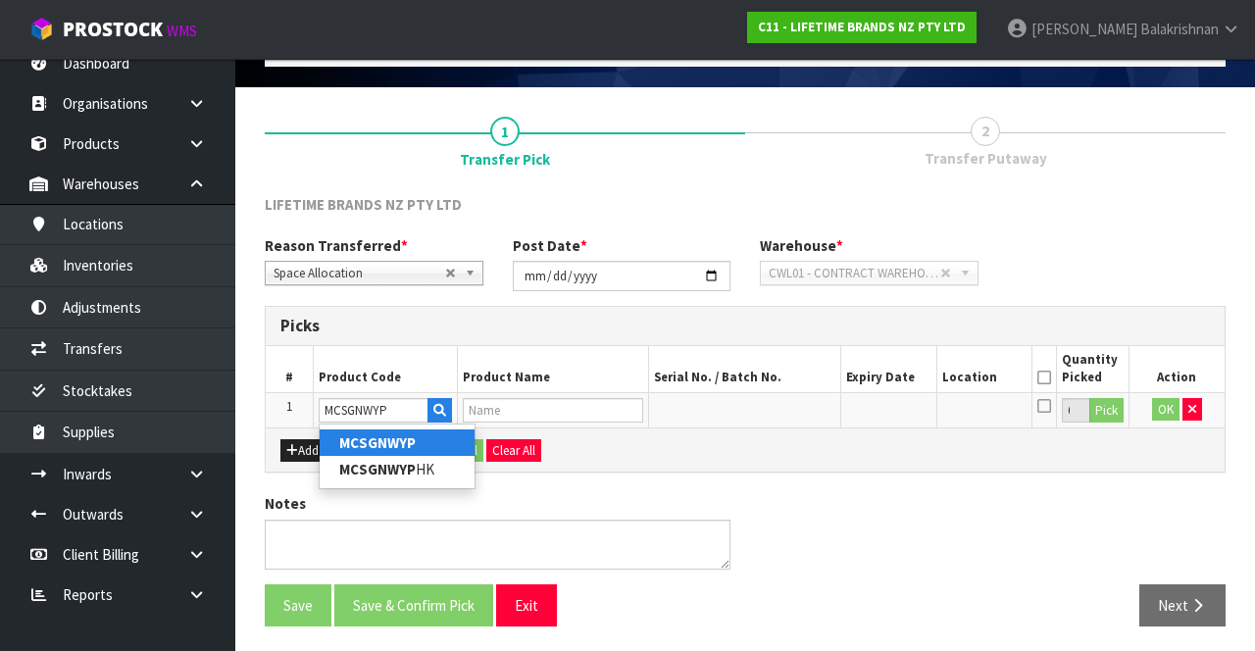
click at [400, 429] on link "MCSGNWYP" at bounding box center [397, 442] width 155 height 26
type input "MCSGNWYP"
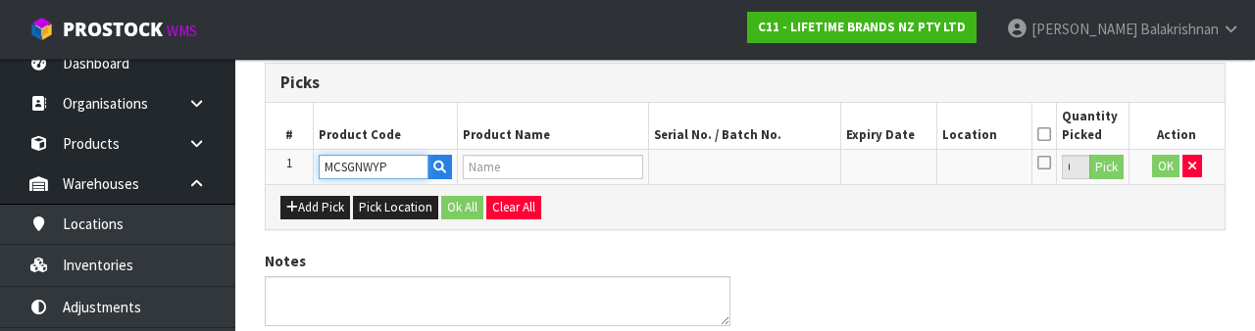
type input "MCSGNWYPHK -81522 - MASTERCRAFT SOFT-GRIP SWIVEL Y [PERSON_NAME] (HK1287)"
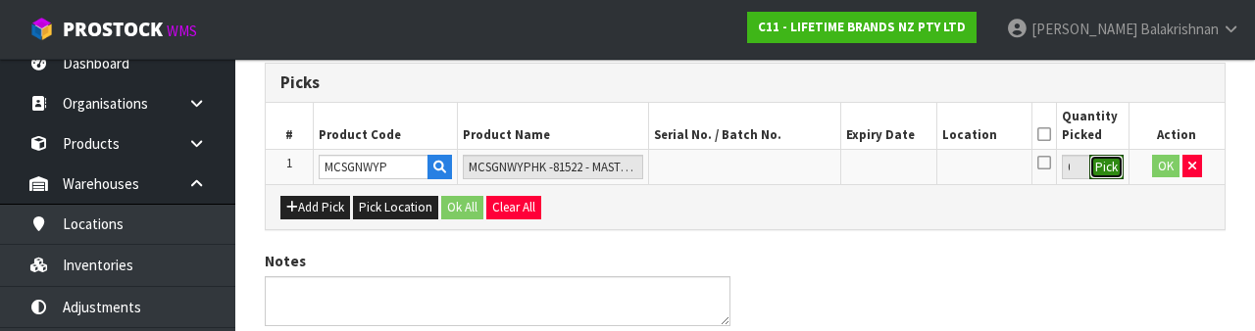
click at [1122, 163] on button "Pick" at bounding box center [1106, 167] width 34 height 25
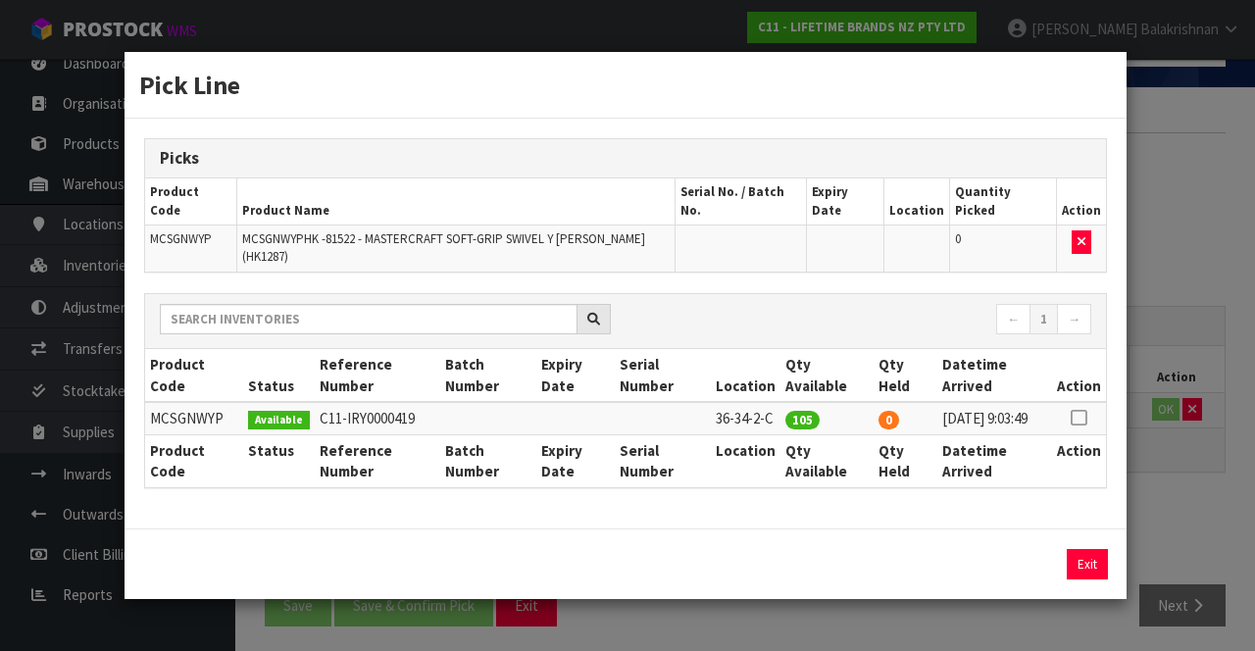
click at [1074, 418] on icon at bounding box center [1079, 418] width 16 height 1
click at [1008, 549] on button "Assign Pick" at bounding box center [1020, 564] width 80 height 30
type input "105"
click at [1098, 528] on div "Exit" at bounding box center [626, 563] width 1002 height 71
click at [1102, 549] on button "Exit" at bounding box center [1087, 564] width 41 height 30
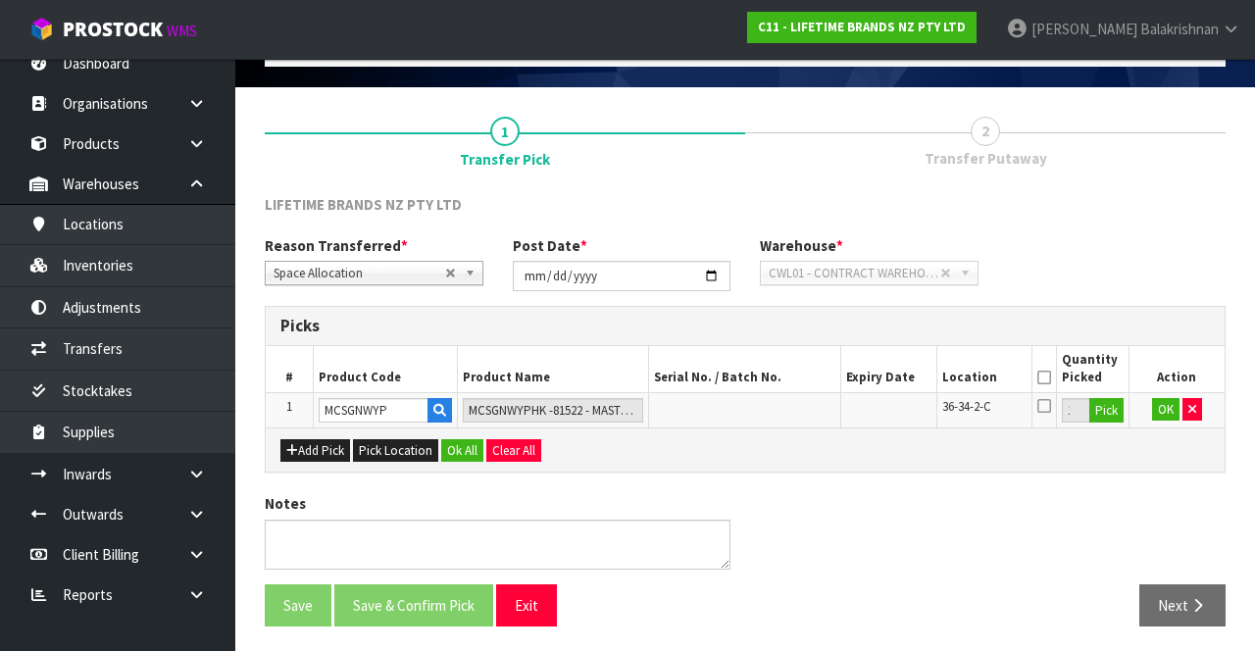
click at [1025, 386] on th "Location" at bounding box center [984, 369] width 96 height 46
click at [1165, 408] on button "OK" at bounding box center [1165, 410] width 27 height 24
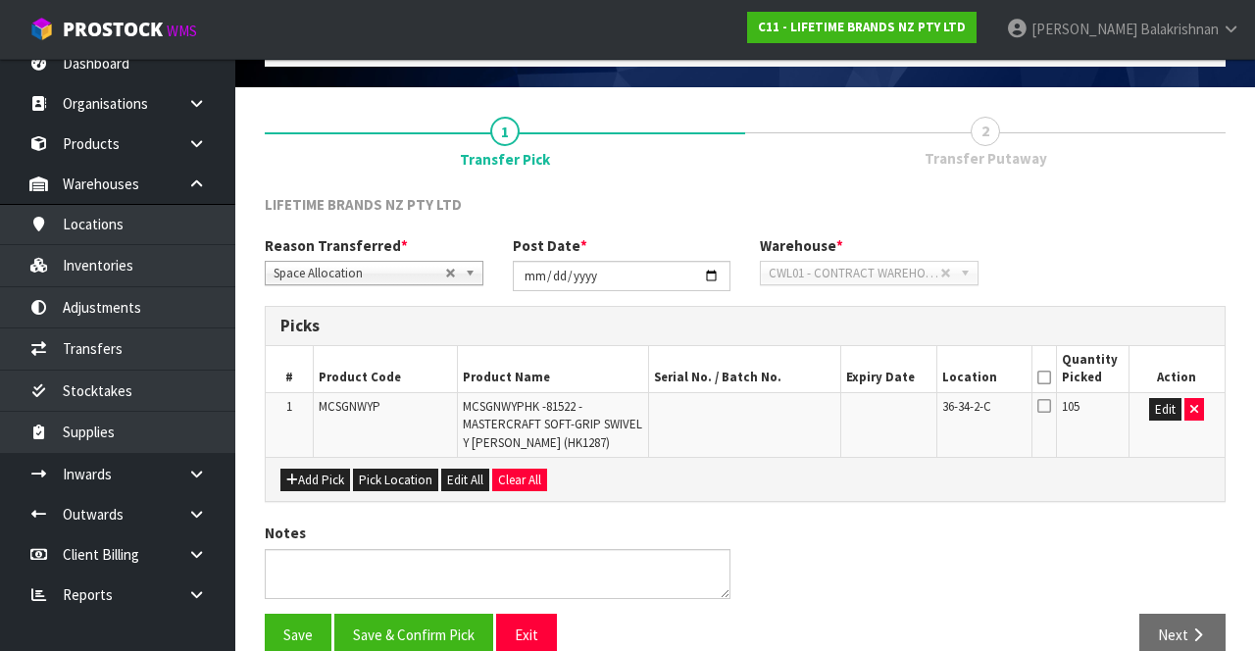
click at [1043, 377] on icon at bounding box center [1044, 377] width 14 height 1
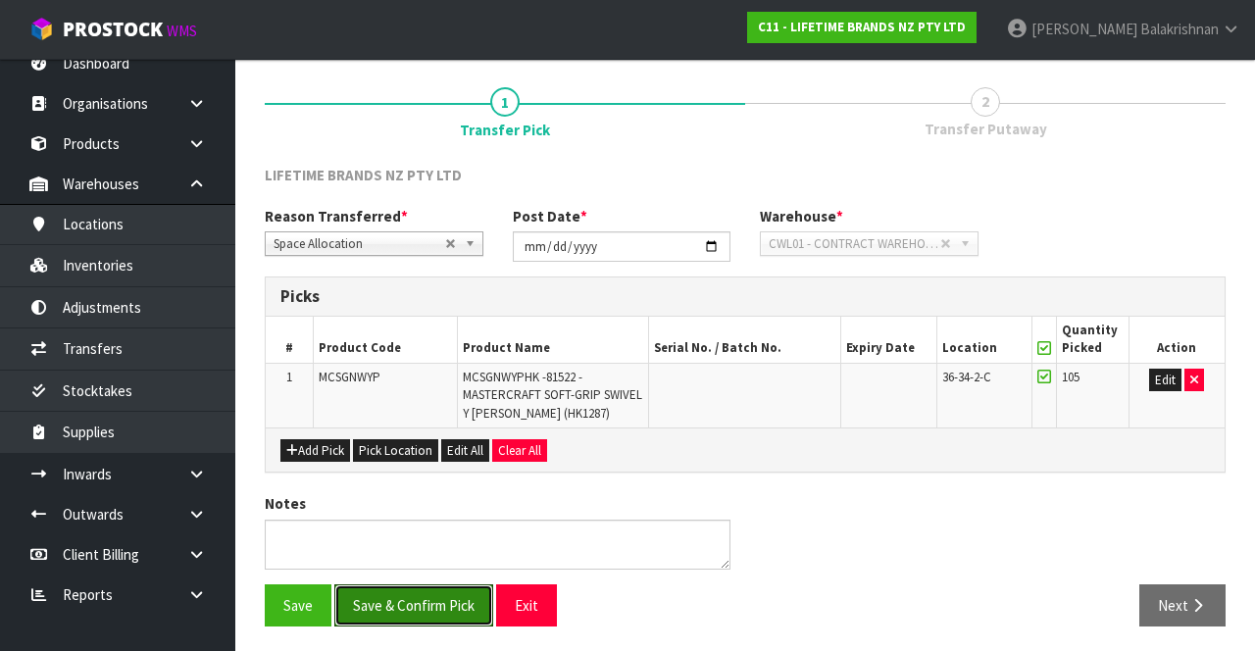
click at [437, 601] on button "Save & Confirm Pick" at bounding box center [413, 605] width 159 height 42
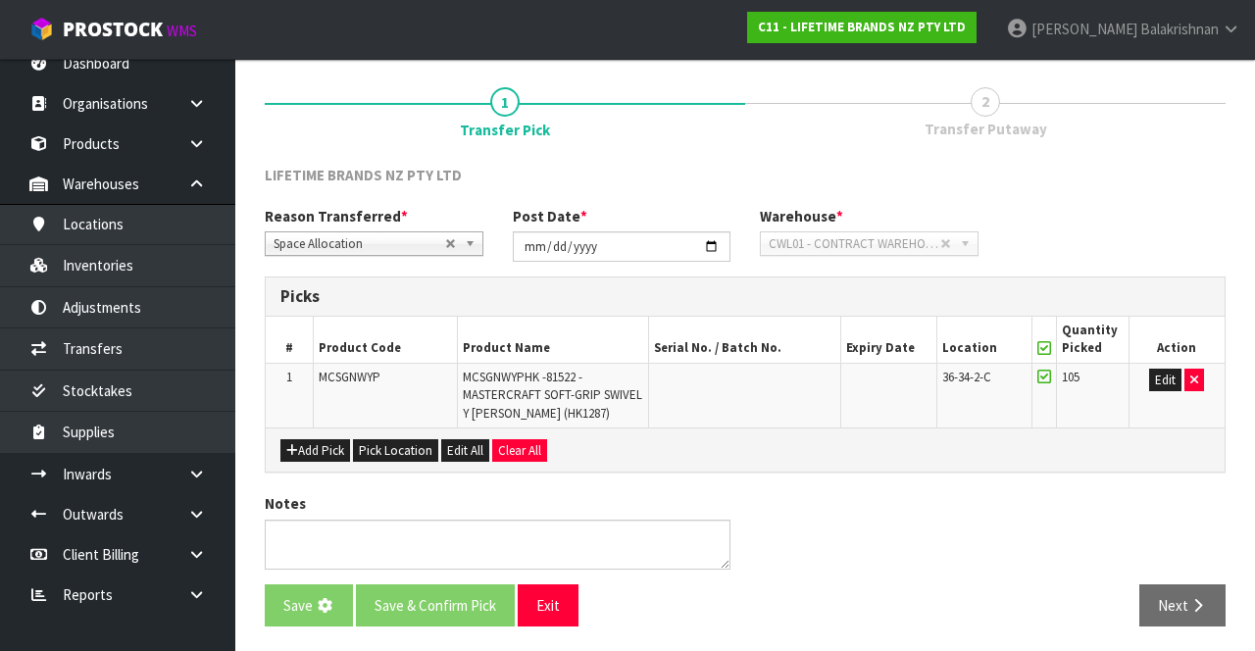
scroll to position [0, 0]
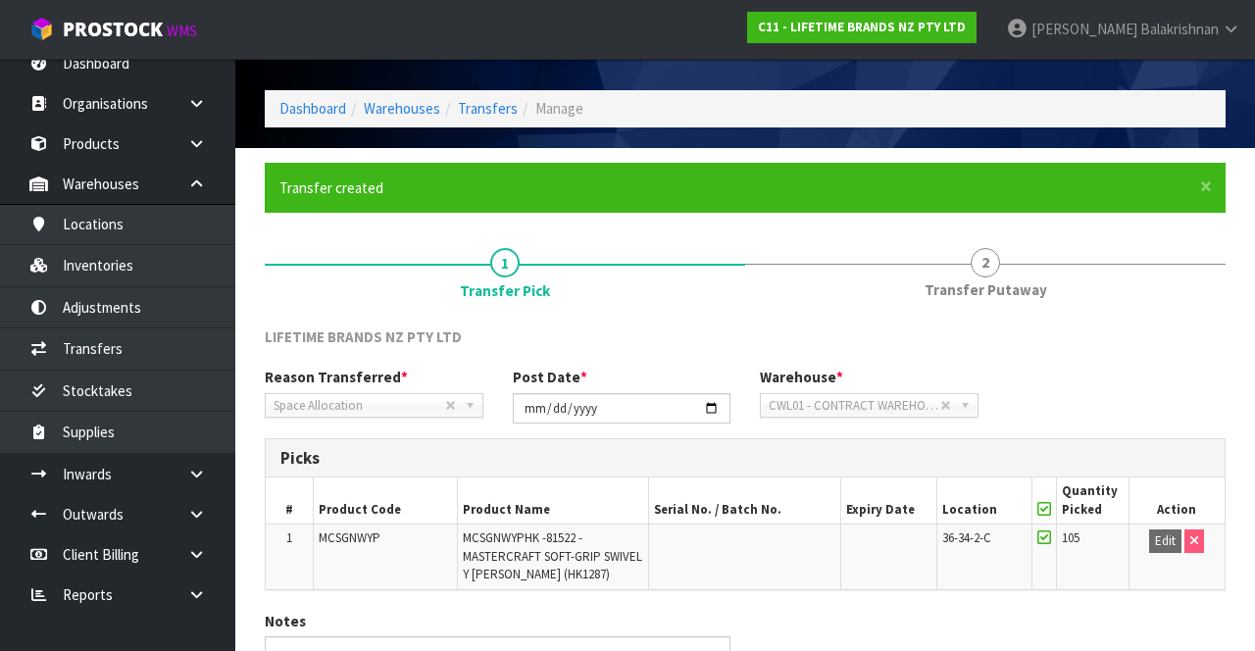
scroll to position [170, 0]
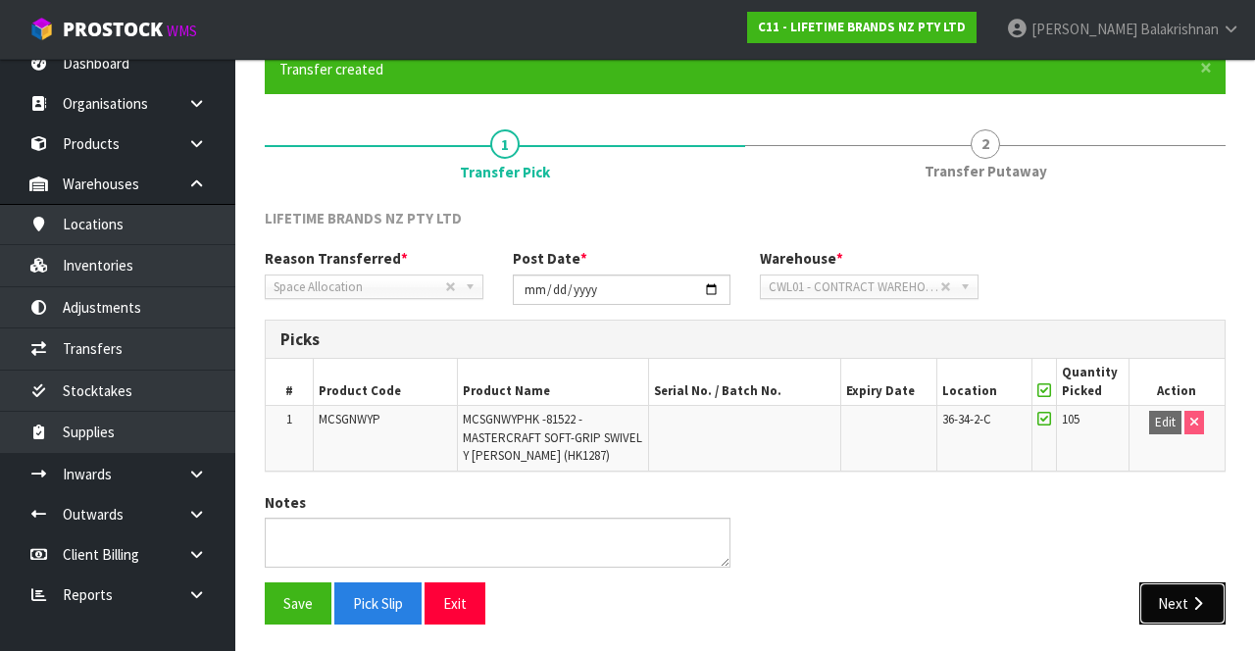
click at [1186, 586] on button "Next" at bounding box center [1182, 603] width 86 height 42
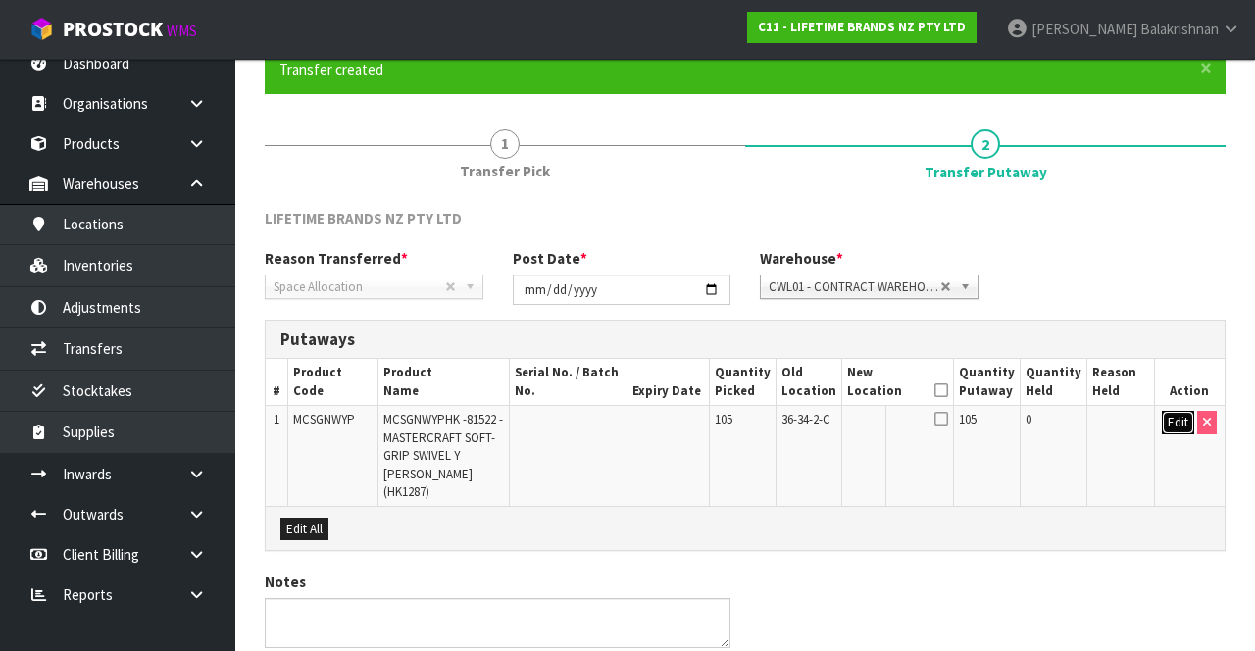
click at [1174, 426] on button "Edit" at bounding box center [1178, 423] width 32 height 24
click at [880, 422] on input "text" at bounding box center [875, 423] width 54 height 25
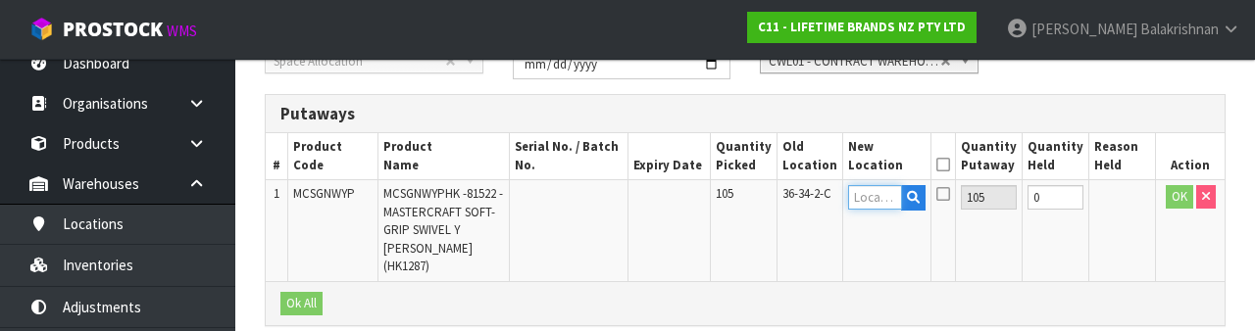
scroll to position [414, 0]
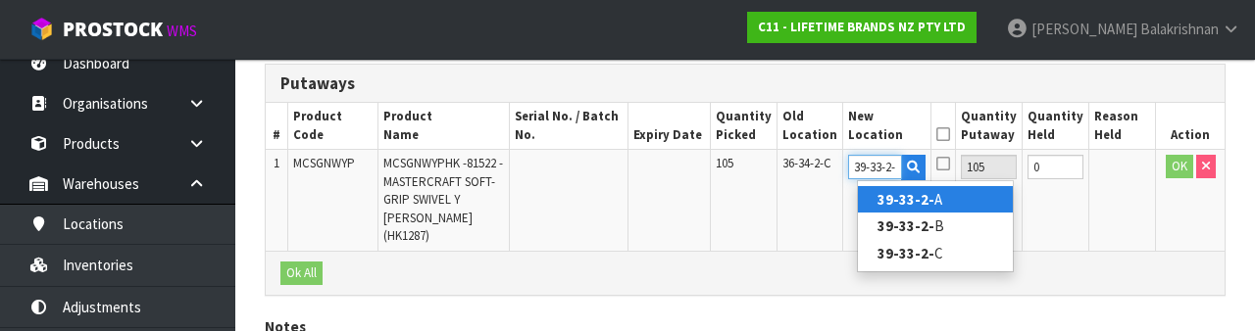
type input "39-33-2-B"
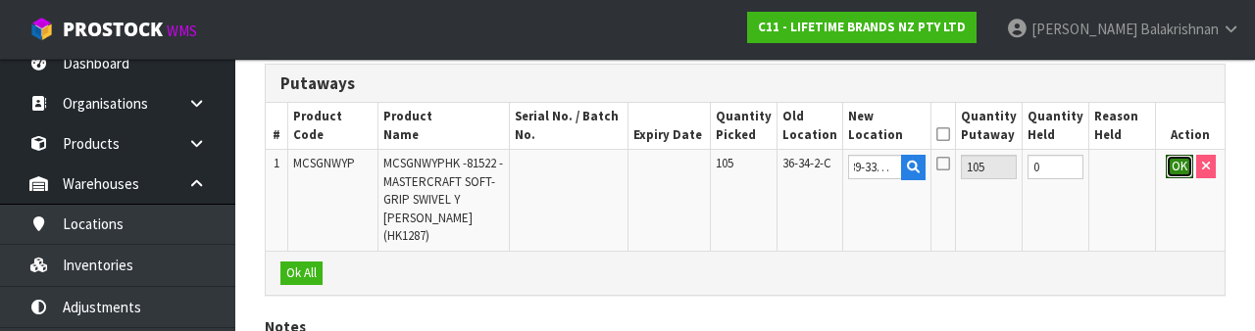
click at [1176, 172] on button "OK" at bounding box center [1179, 167] width 27 height 24
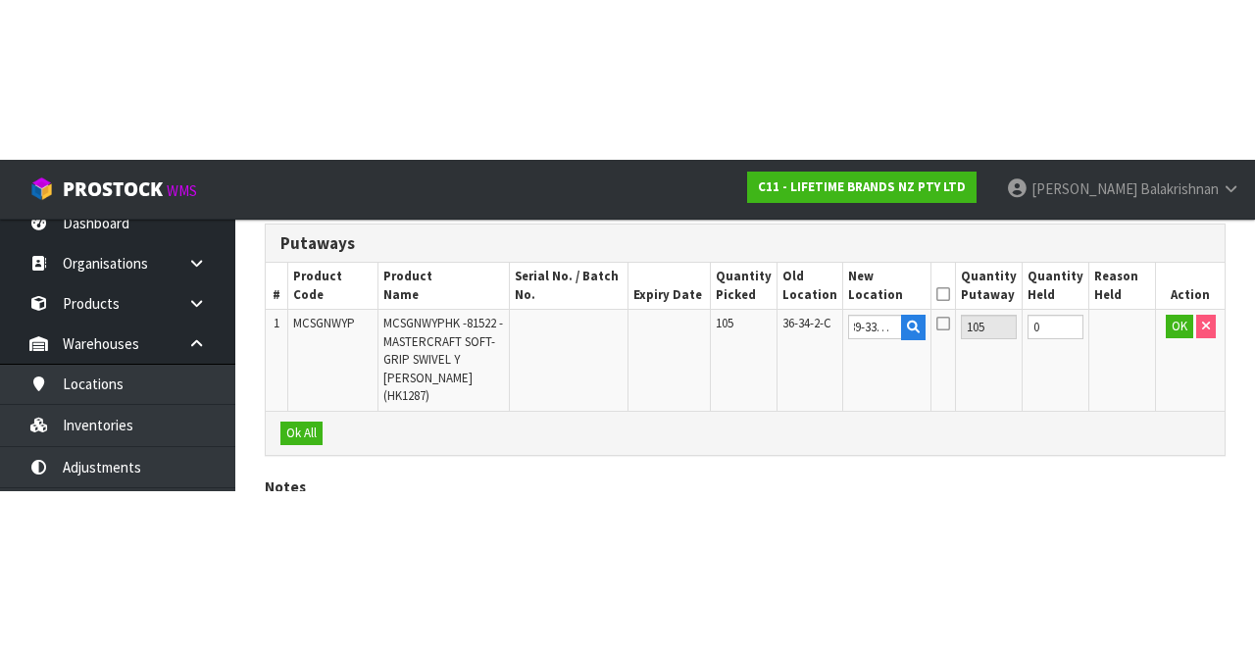
scroll to position [231, 0]
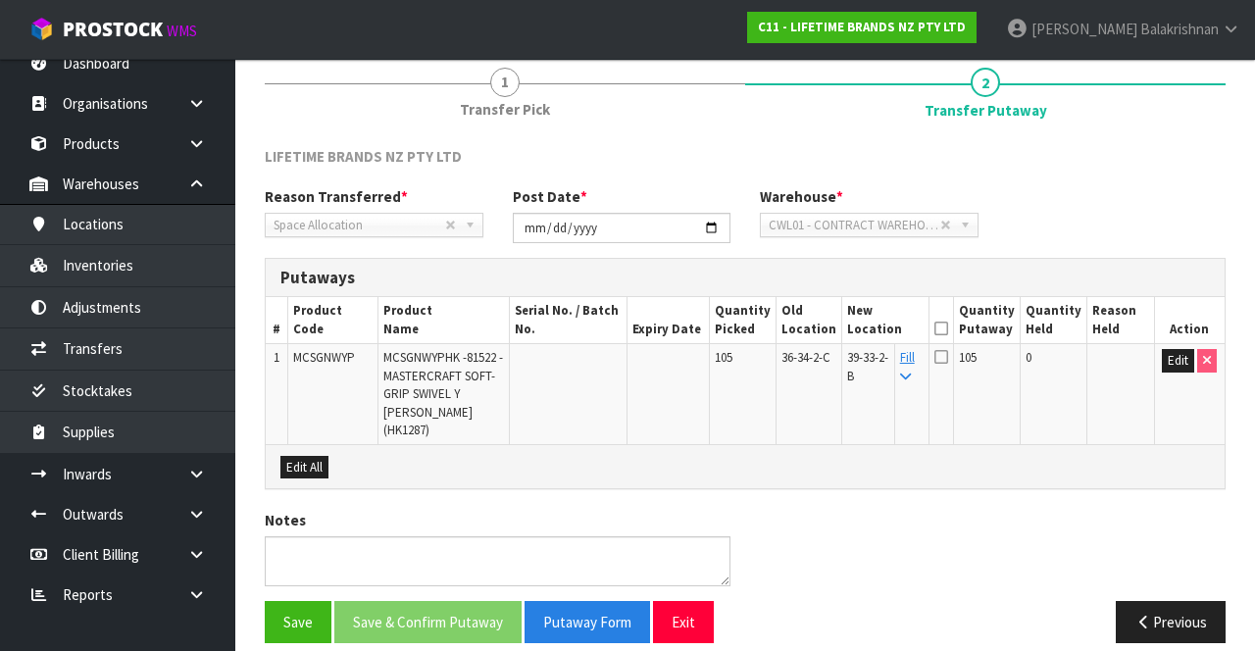
click at [948, 328] on icon at bounding box center [941, 328] width 14 height 1
click at [442, 610] on button "Save & Confirm Putaway" at bounding box center [427, 622] width 187 height 42
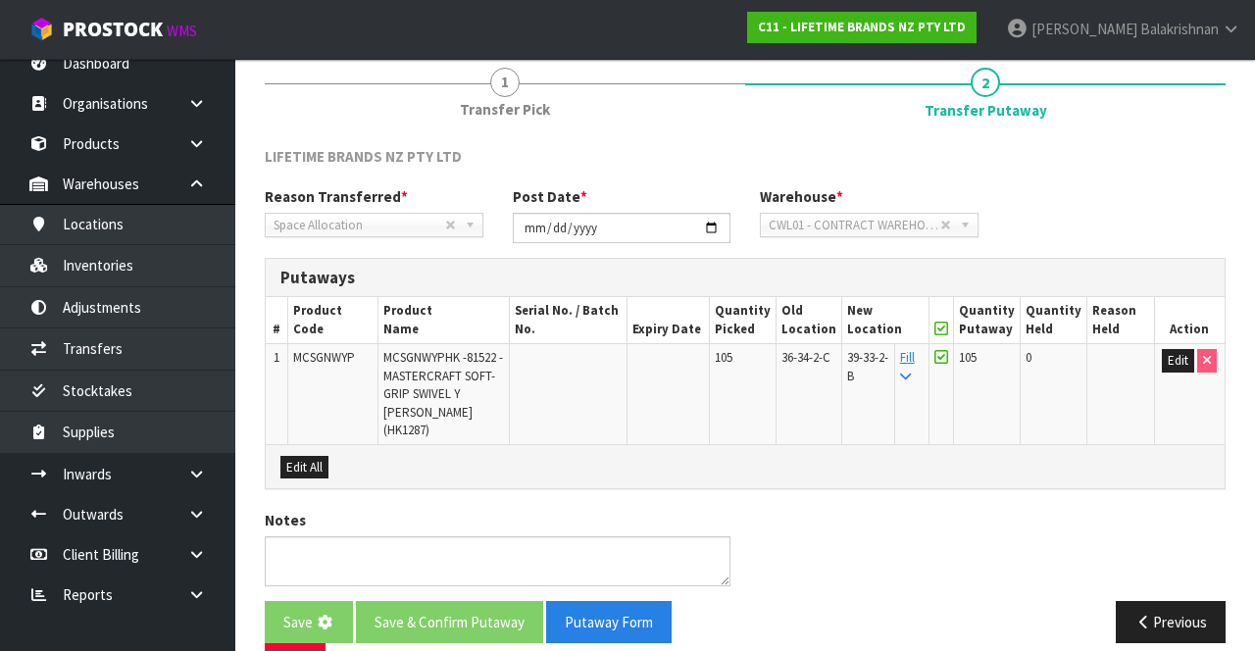
scroll to position [0, 0]
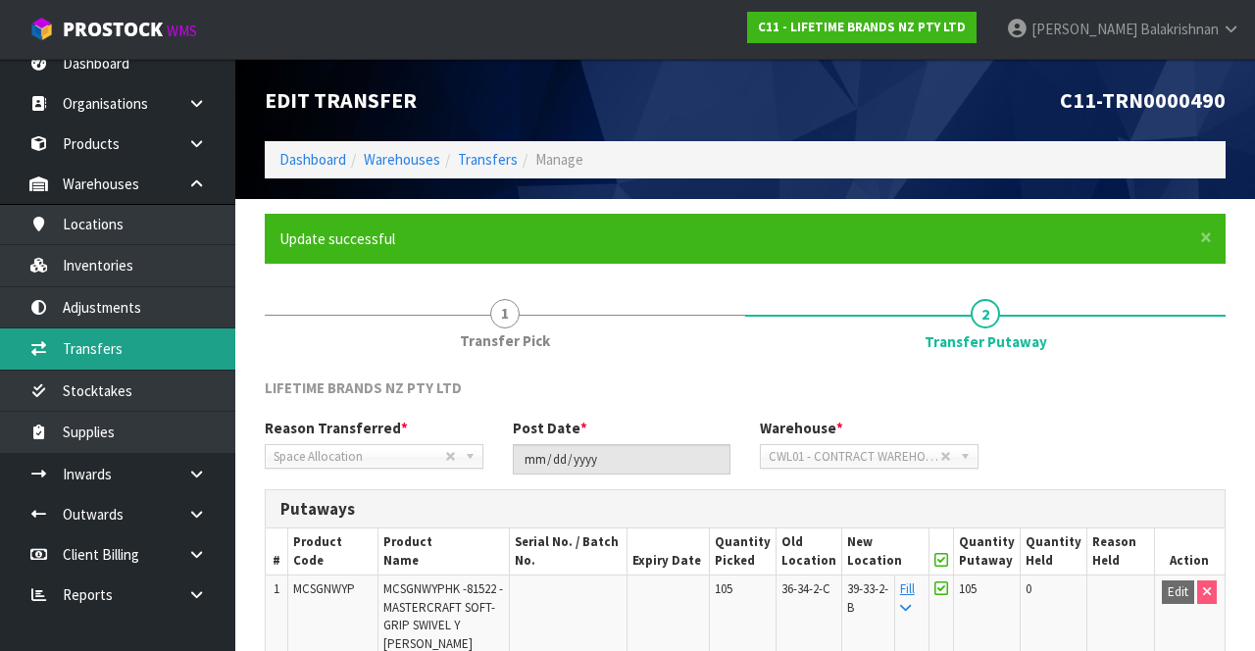
click at [51, 335] on link "Transfers" at bounding box center [117, 348] width 235 height 40
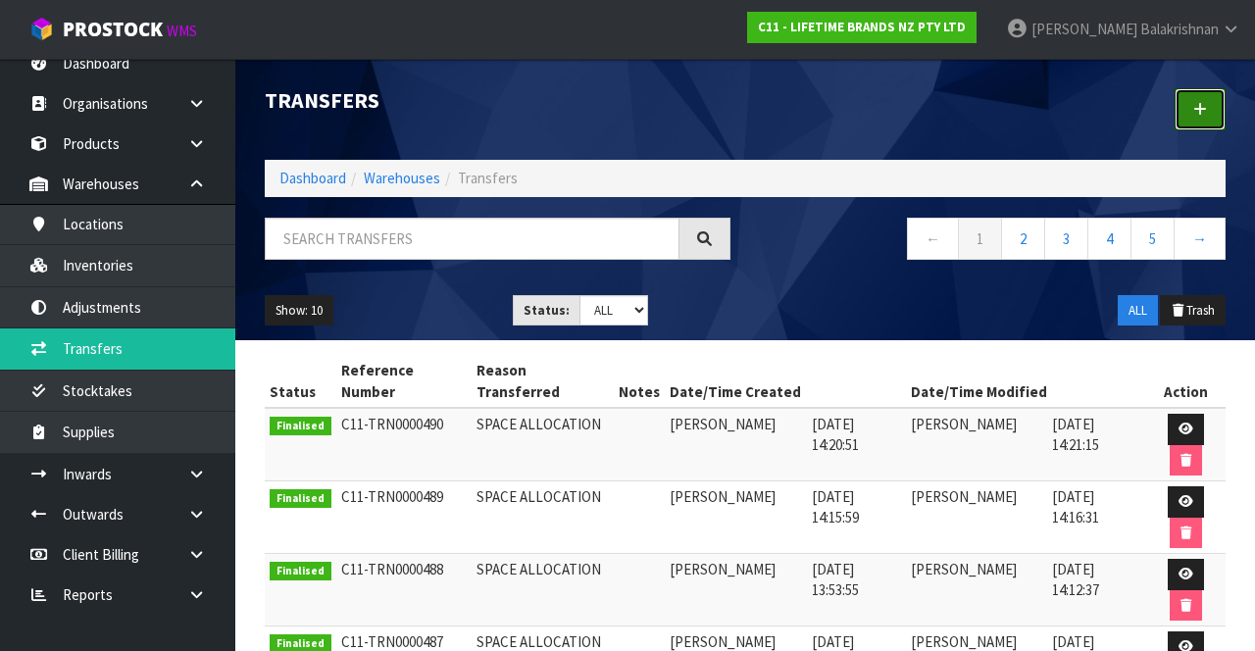
click at [1213, 125] on link at bounding box center [1199, 109] width 51 height 42
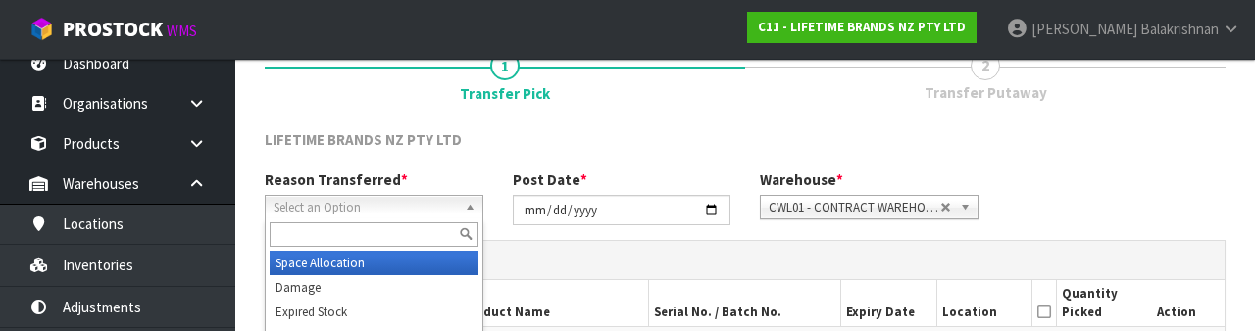
scroll to position [234, 0]
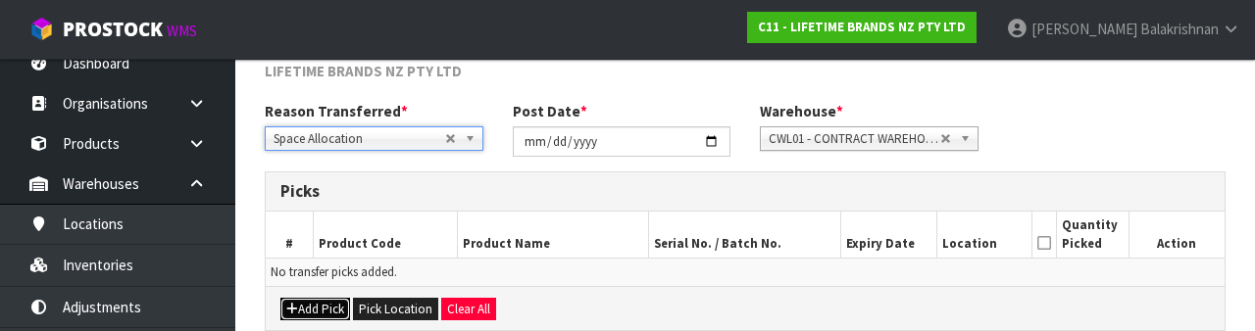
click at [343, 302] on button "Add Pick" at bounding box center [315, 310] width 70 height 24
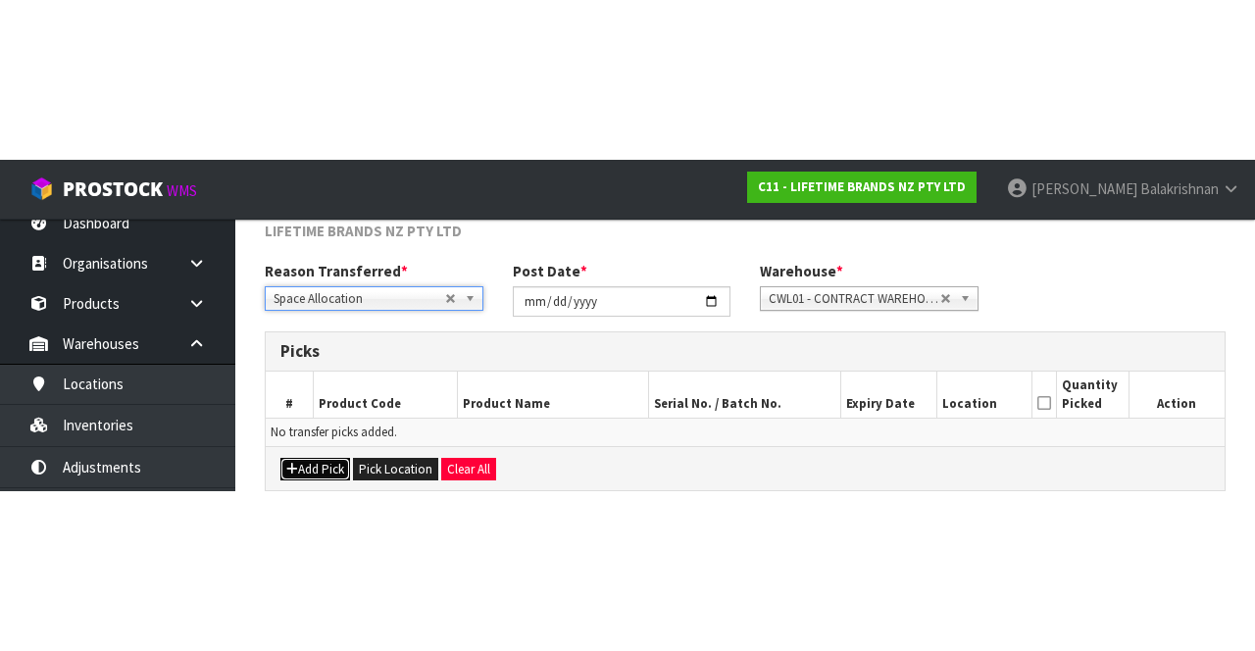
scroll to position [112, 0]
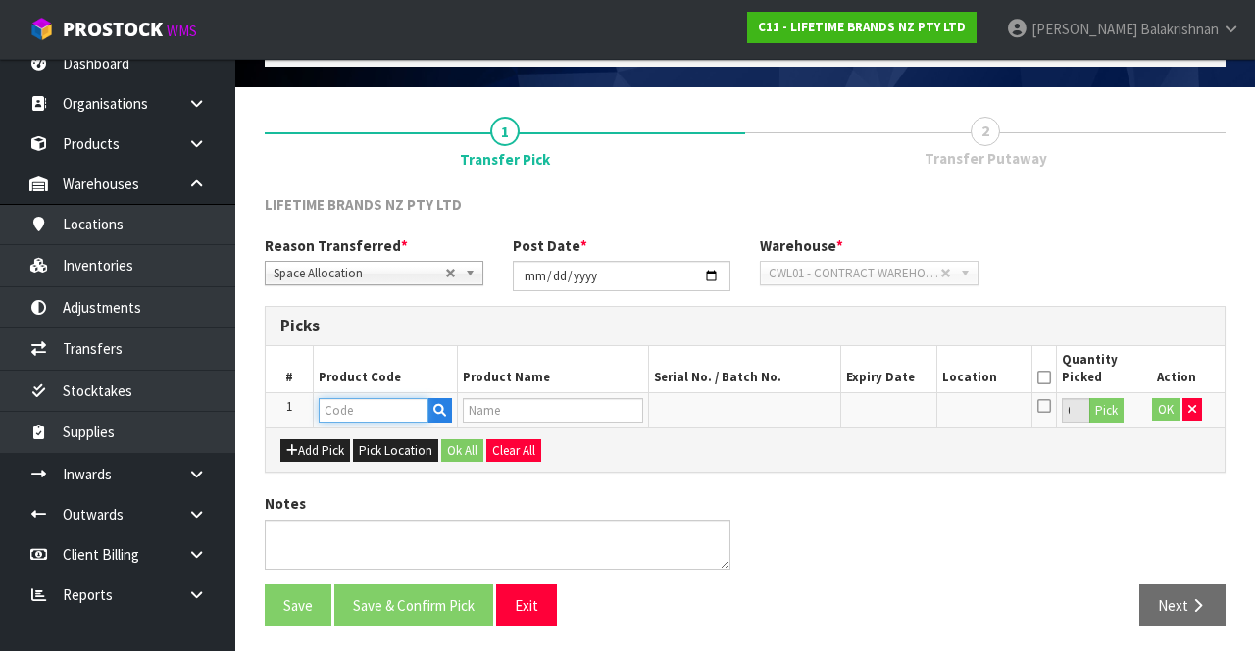
click at [378, 404] on input "text" at bounding box center [374, 410] width 110 height 25
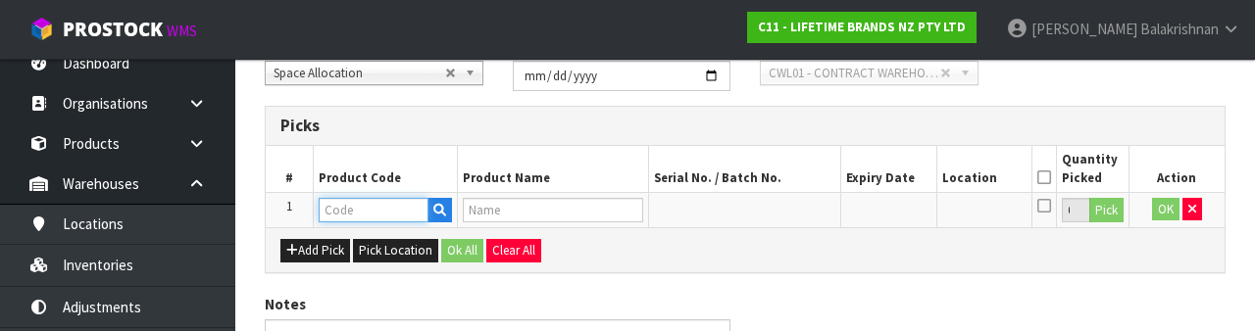
scroll to position [343, 0]
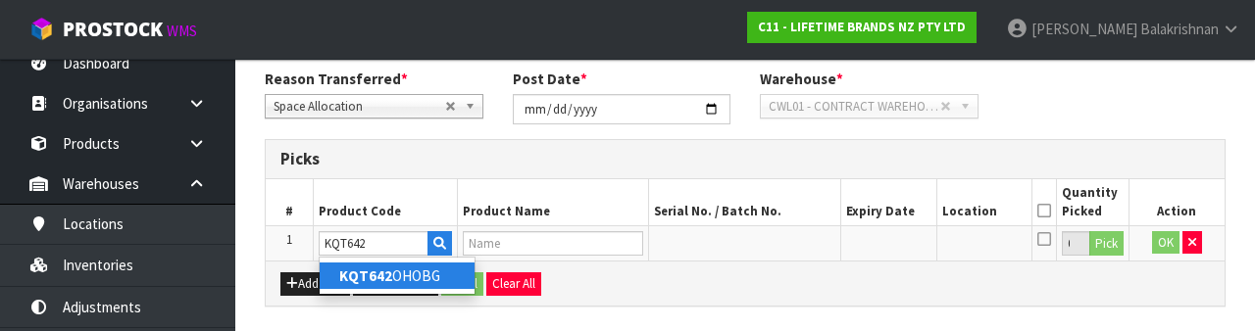
click at [420, 273] on link "KQT642 OHOBG" at bounding box center [397, 276] width 155 height 26
type input "KQT642OHOBG"
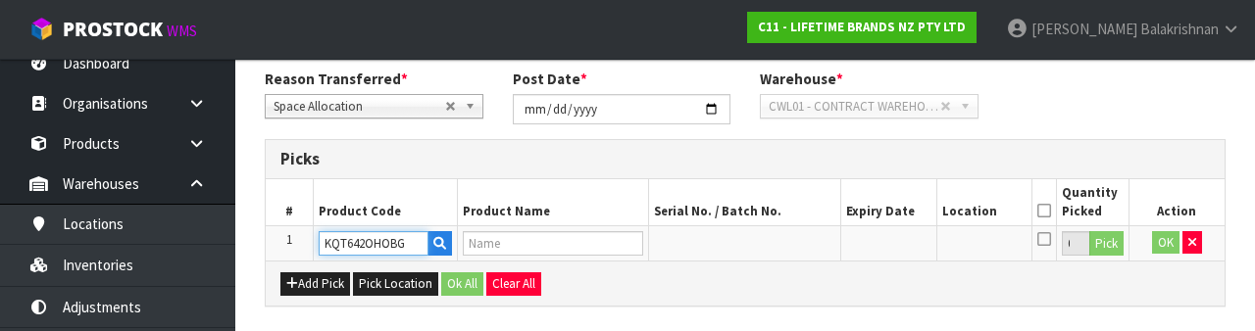
type input "80172 - KA UNIV MAPLE HANDLE BASTING BRUSH BLACK"
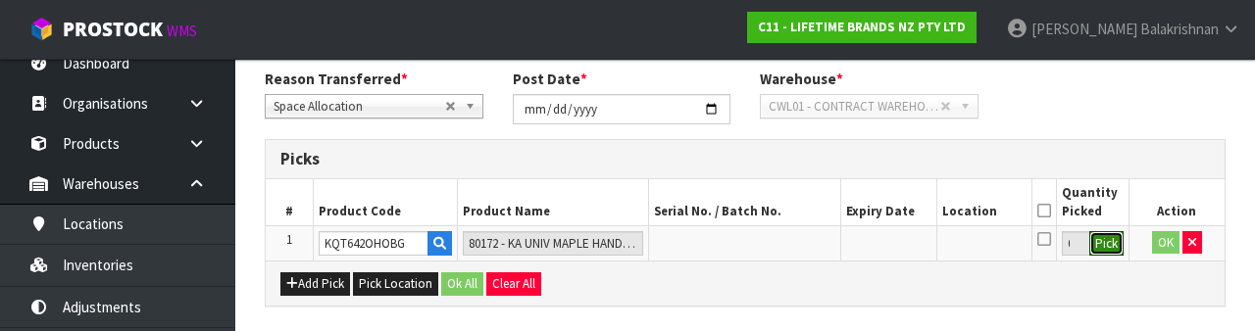
click at [1120, 243] on button "Pick" at bounding box center [1106, 243] width 34 height 25
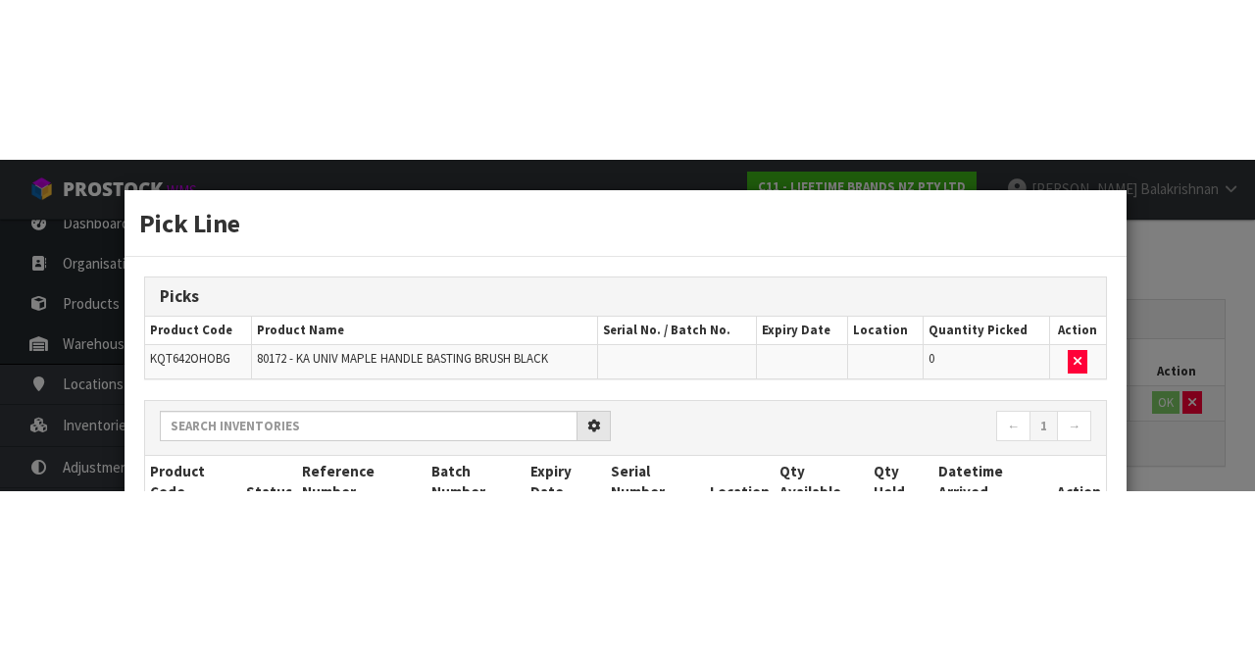
scroll to position [112, 0]
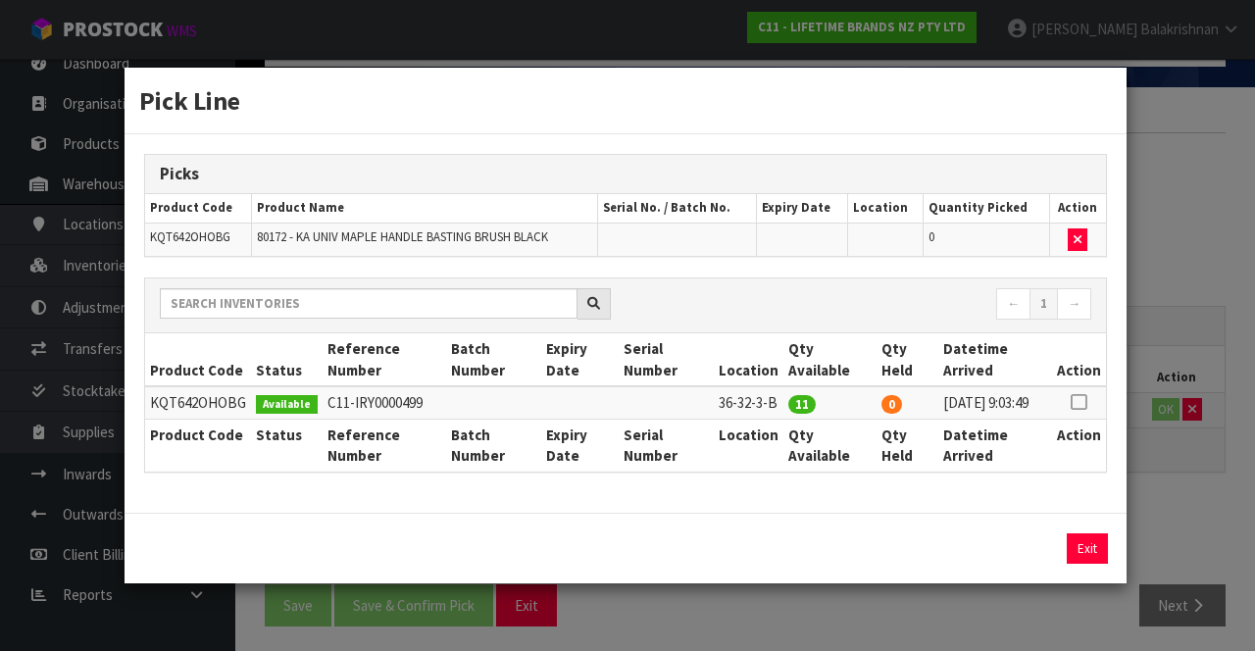
click at [1083, 402] on icon at bounding box center [1079, 402] width 16 height 1
click at [997, 553] on button "Assign Pick" at bounding box center [1020, 548] width 80 height 30
type input "11"
click at [1082, 555] on button "Exit" at bounding box center [1087, 548] width 41 height 30
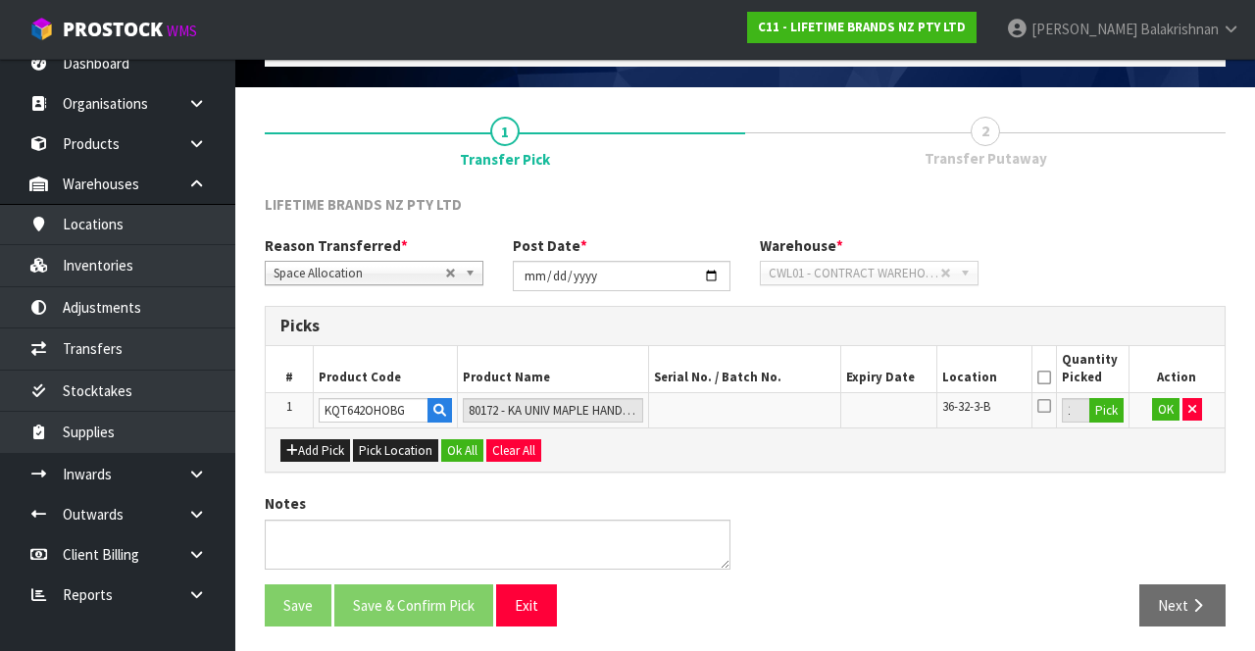
click at [1047, 377] on icon at bounding box center [1044, 377] width 14 height 1
click at [1165, 407] on button "OK" at bounding box center [1165, 410] width 27 height 24
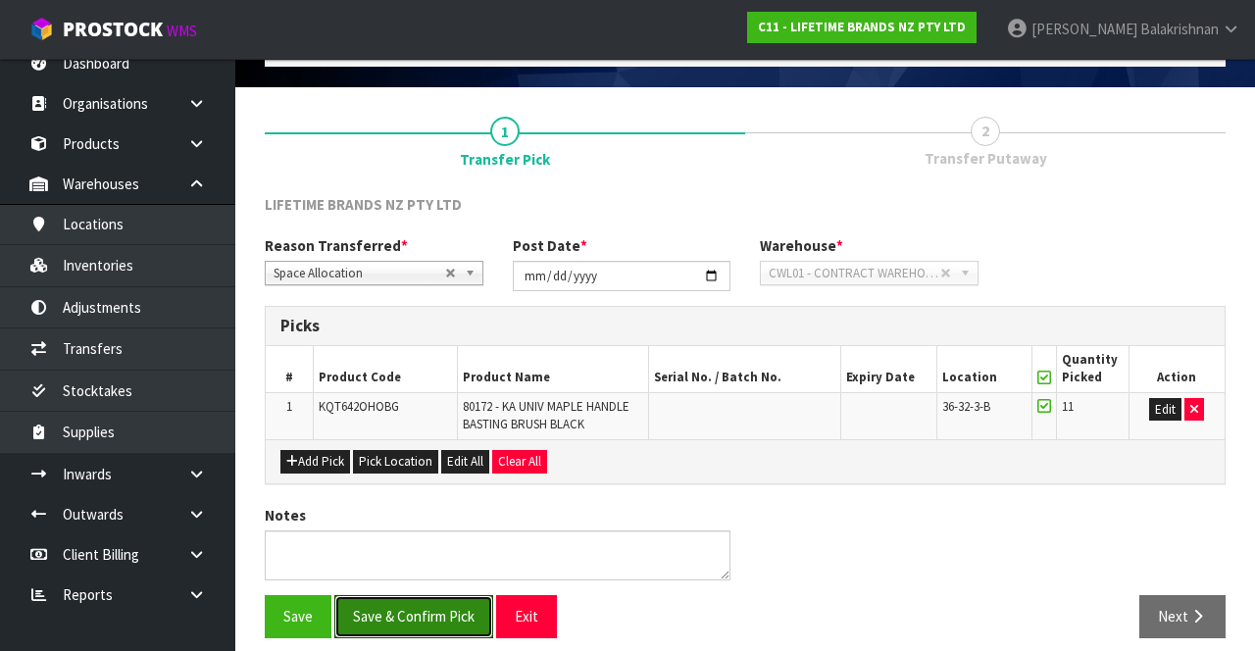
click at [433, 611] on button "Save & Confirm Pick" at bounding box center [413, 616] width 159 height 42
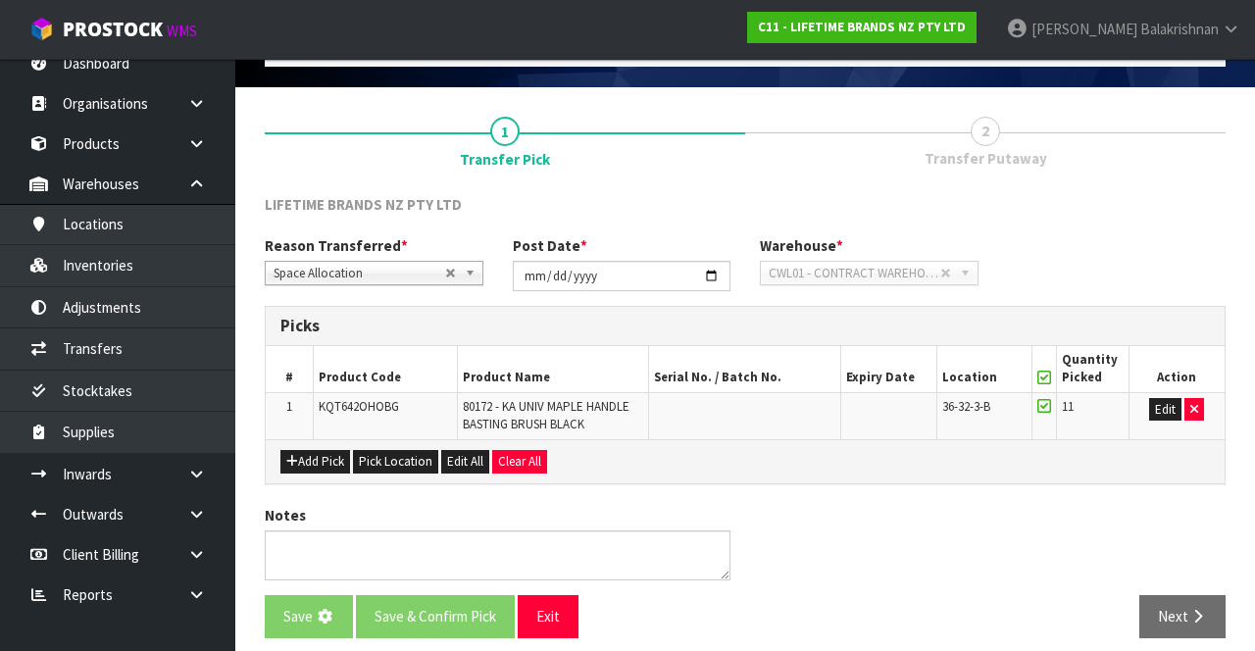
scroll to position [0, 0]
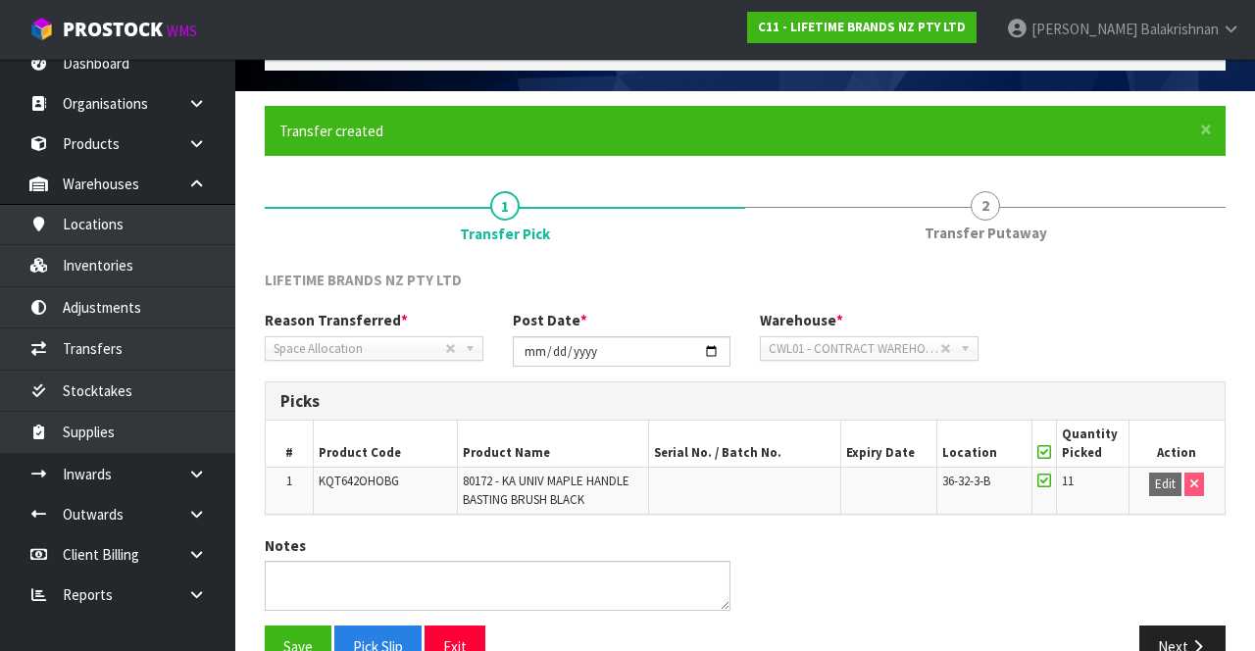
scroll to position [108, 0]
click at [1184, 625] on button "Next" at bounding box center [1182, 646] width 86 height 42
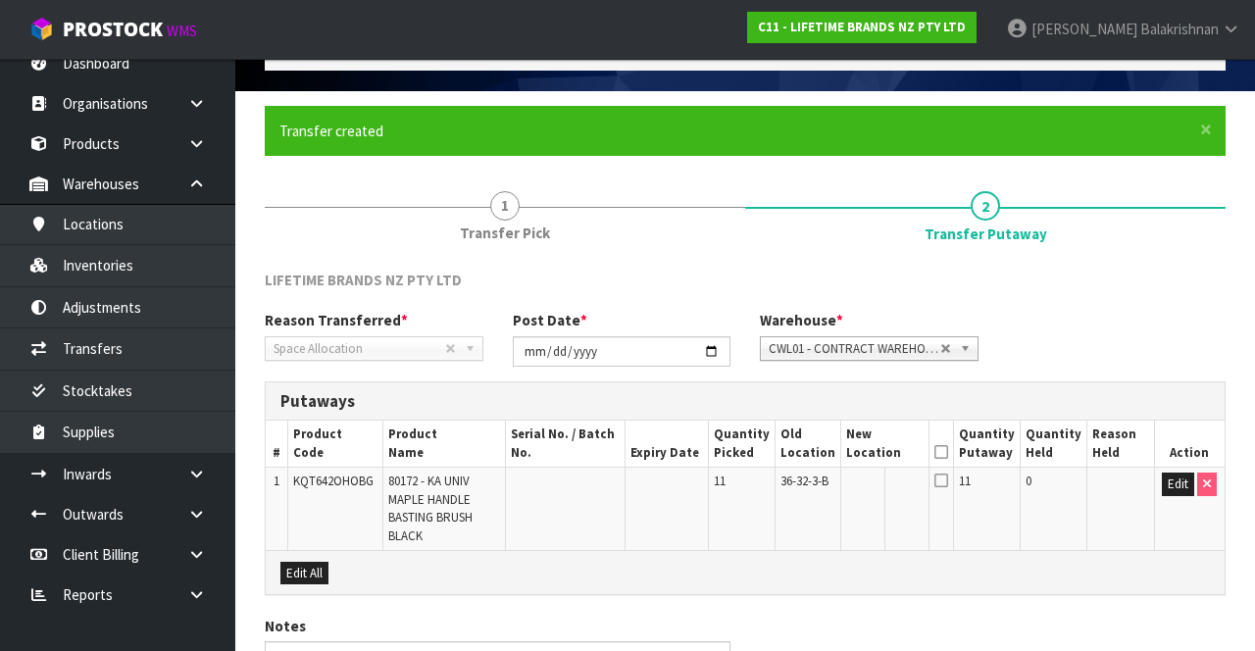
scroll to position [231, 0]
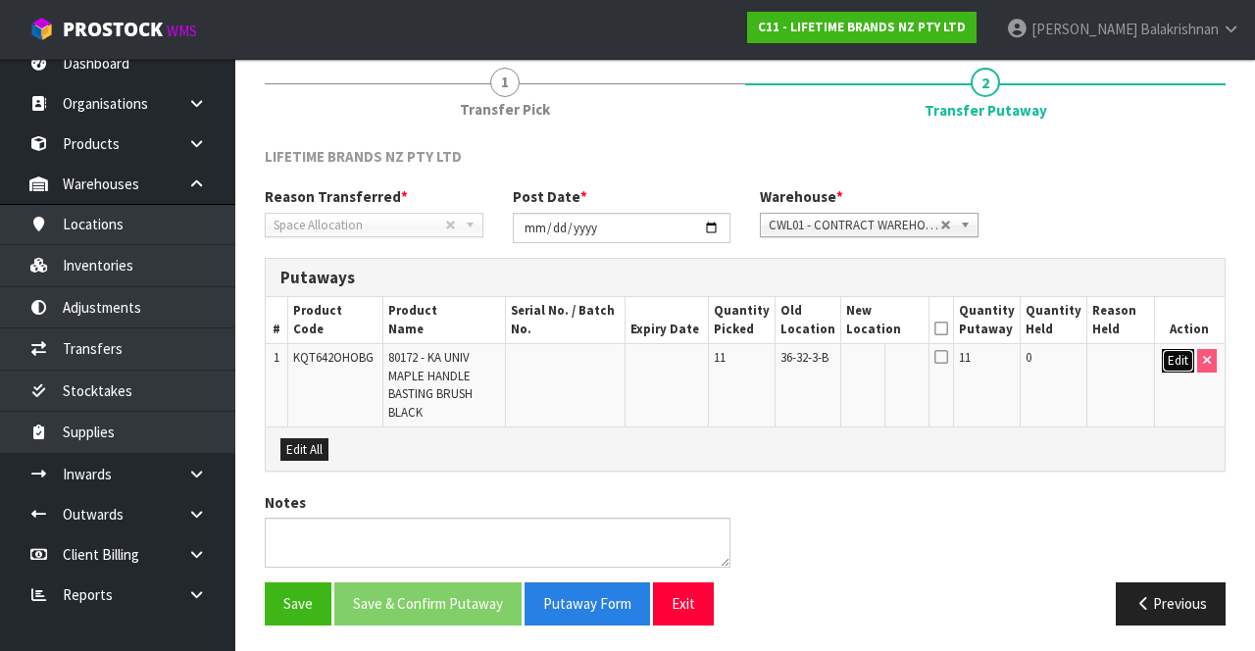
click at [1175, 354] on button "Edit" at bounding box center [1178, 361] width 32 height 24
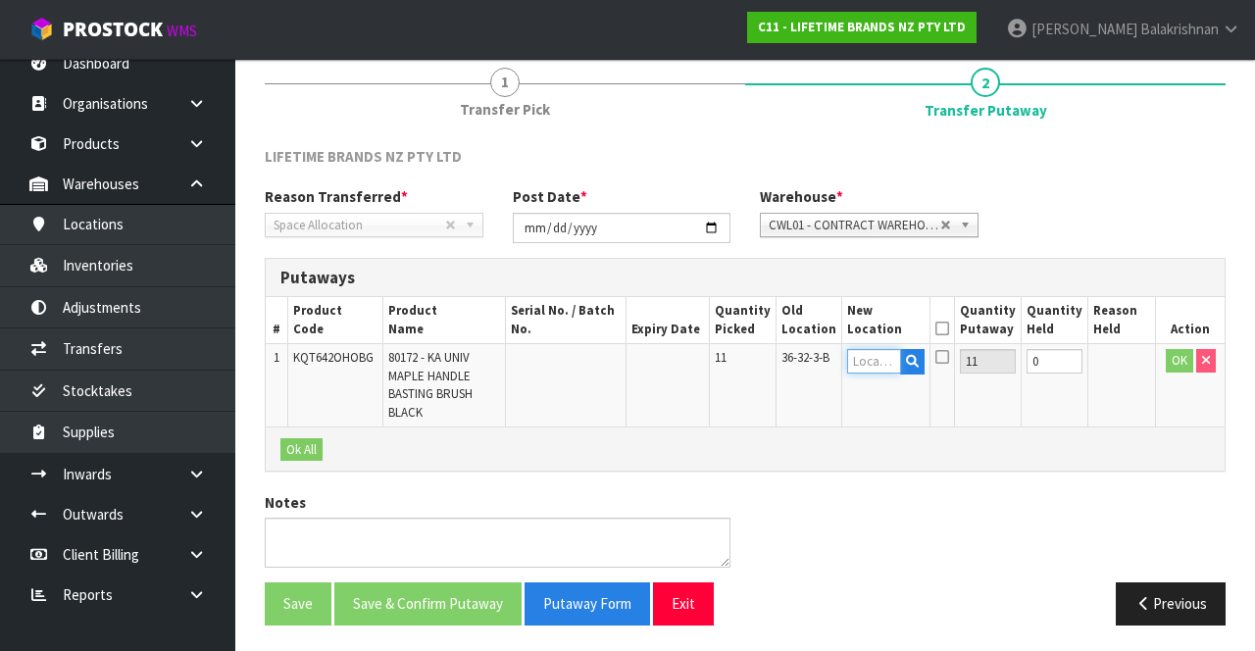
click at [895, 364] on input "text" at bounding box center [874, 361] width 54 height 25
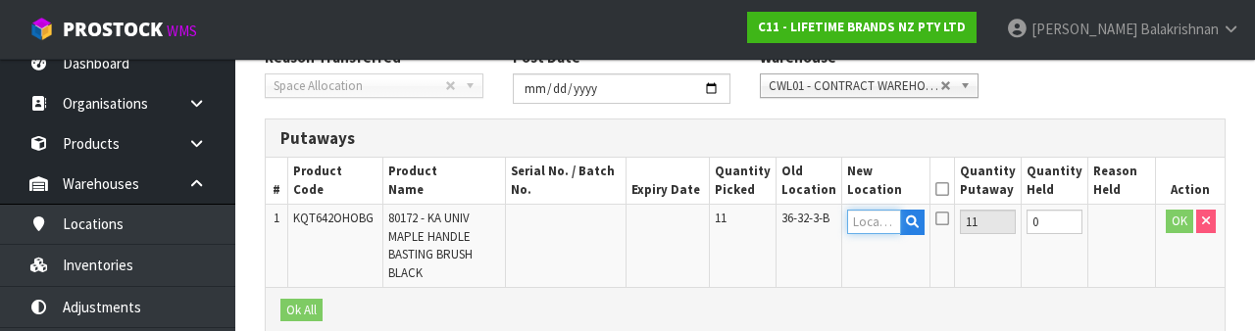
scroll to position [414, 0]
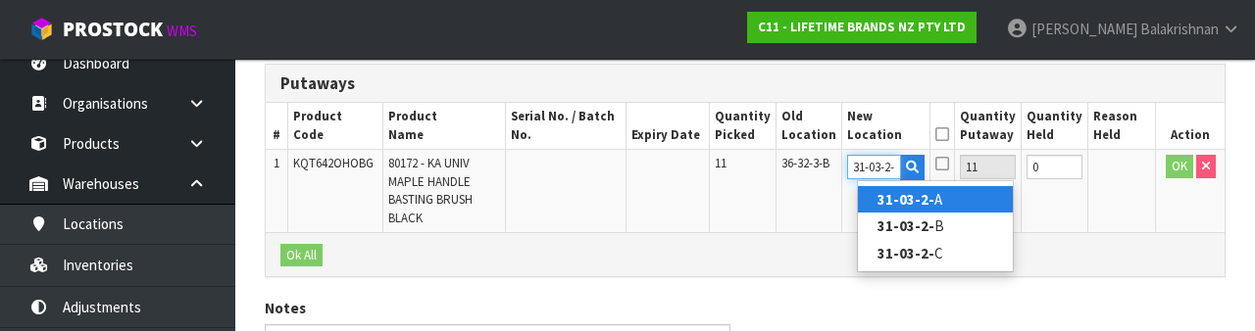
type input "31-03-2-A"
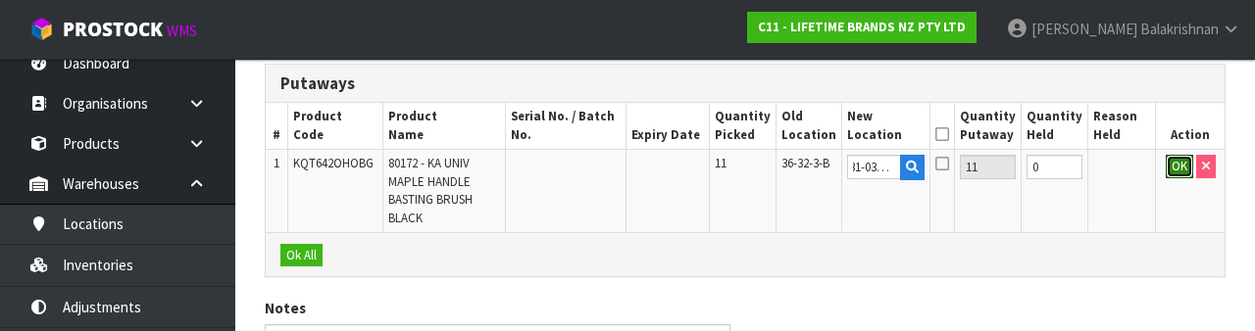
click at [1166, 163] on button "OK" at bounding box center [1179, 167] width 27 height 24
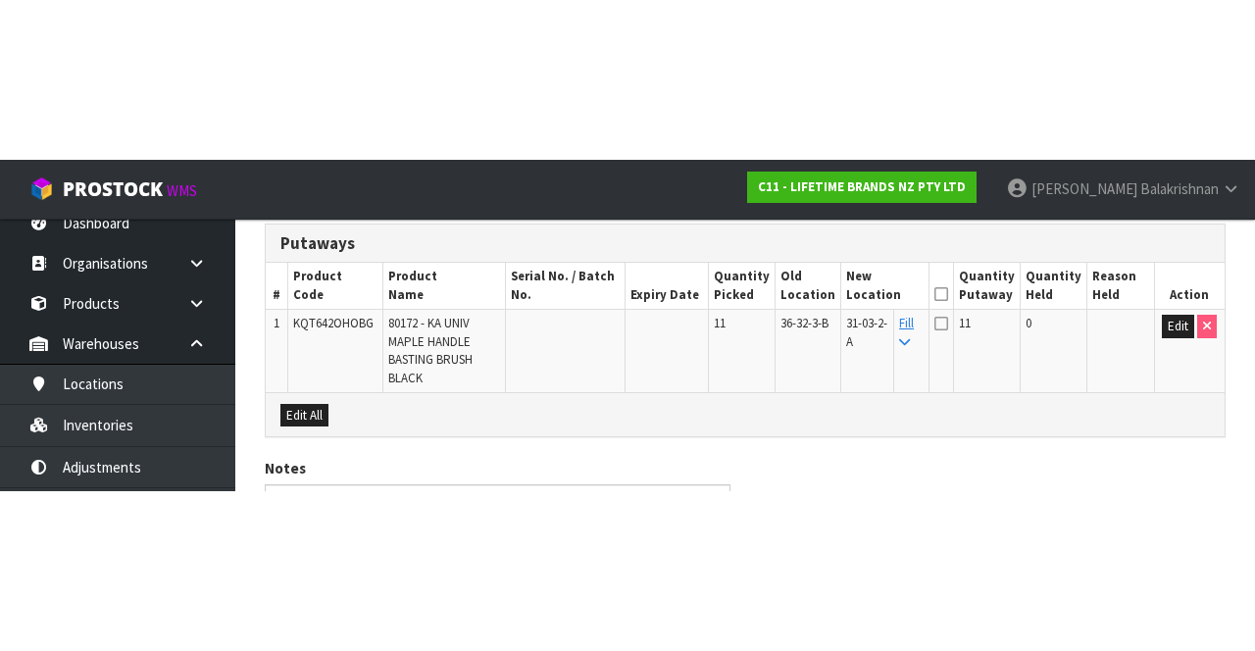
scroll to position [231, 0]
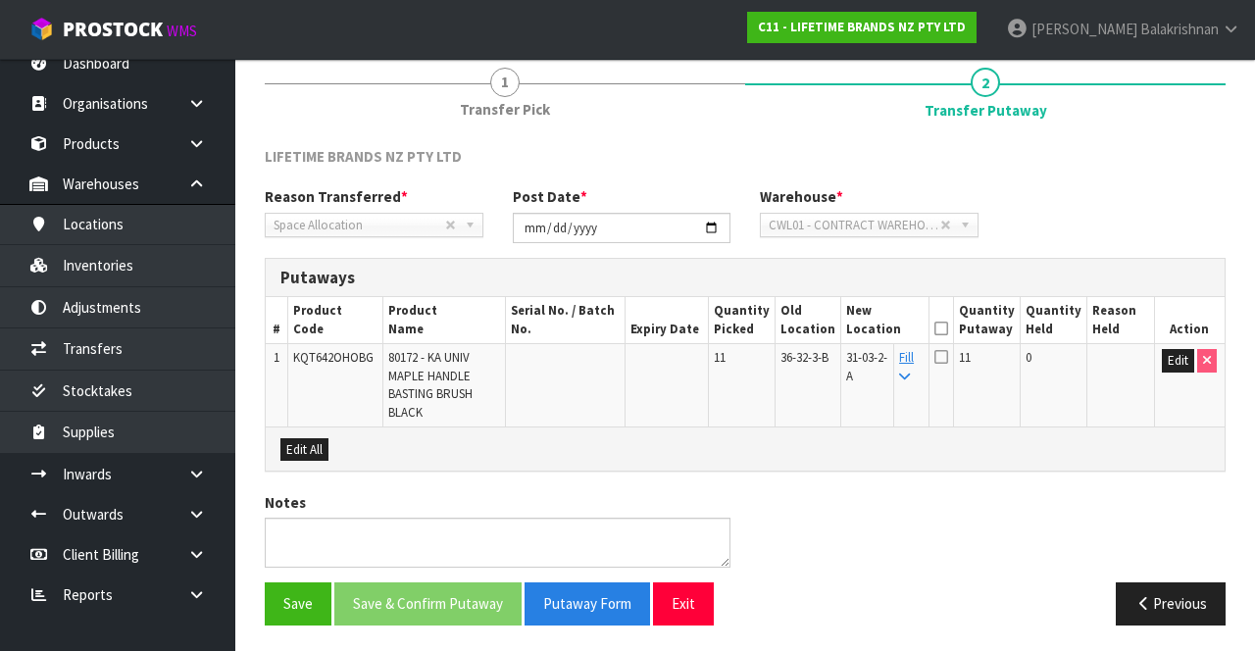
click at [948, 328] on icon at bounding box center [941, 328] width 14 height 1
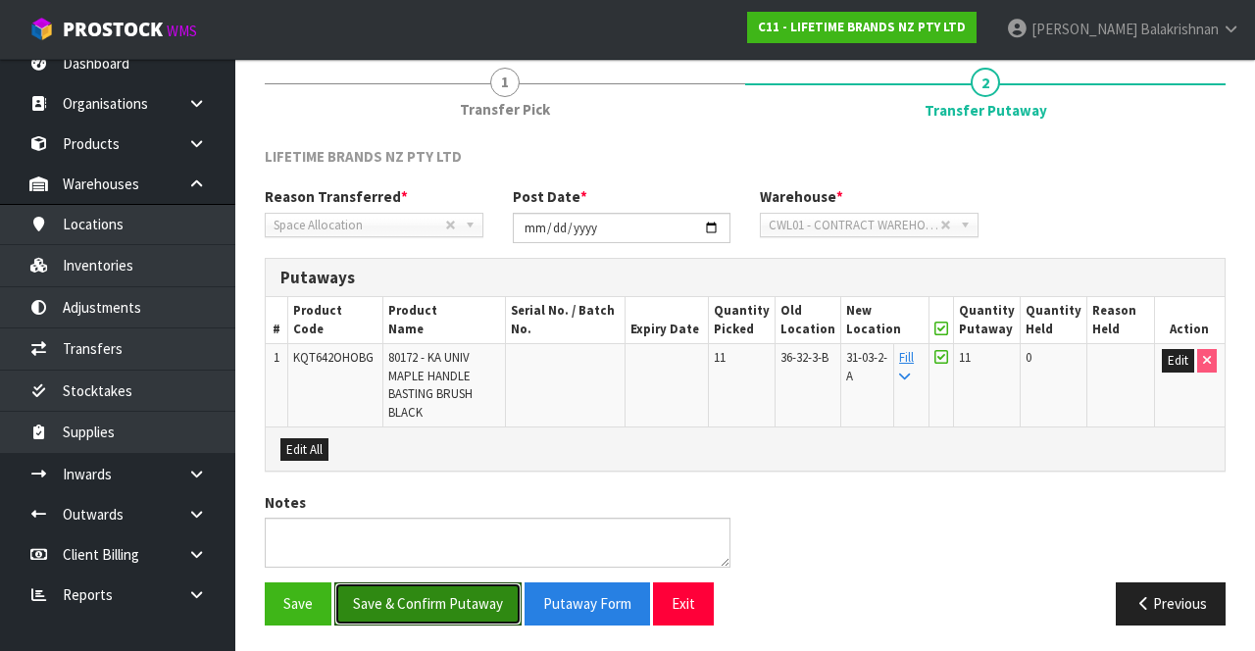
click at [416, 596] on button "Save & Confirm Putaway" at bounding box center [427, 603] width 187 height 42
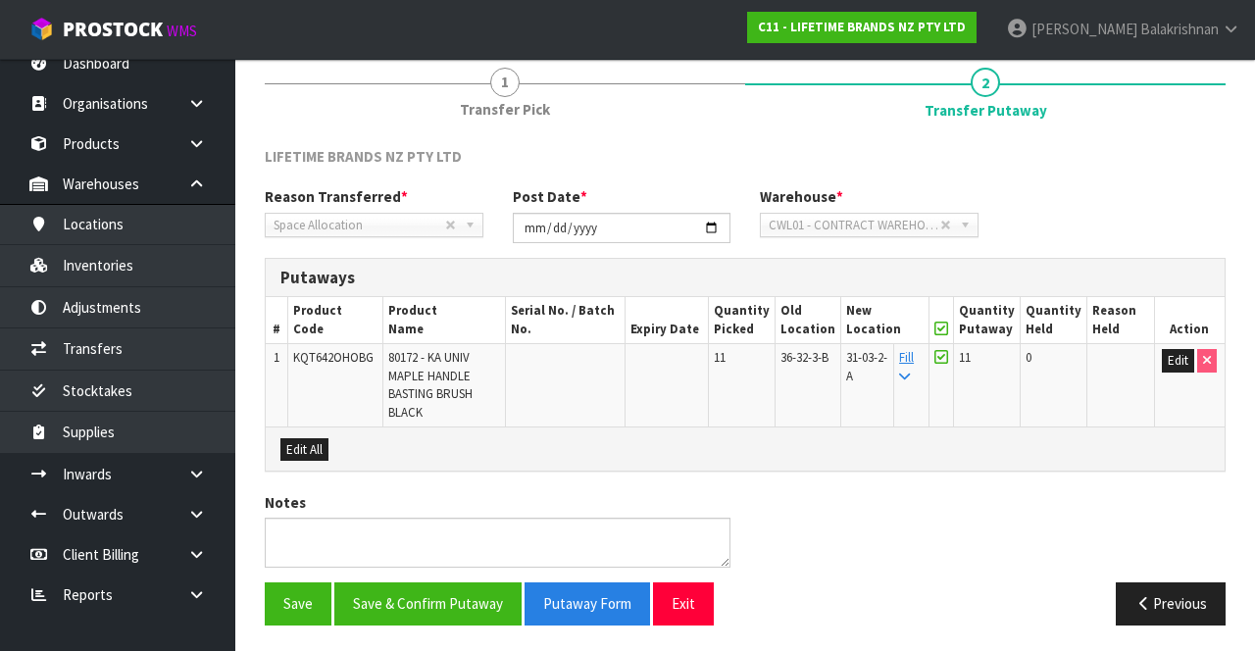
scroll to position [0, 0]
